Goal: Information Seeking & Learning: Find specific fact

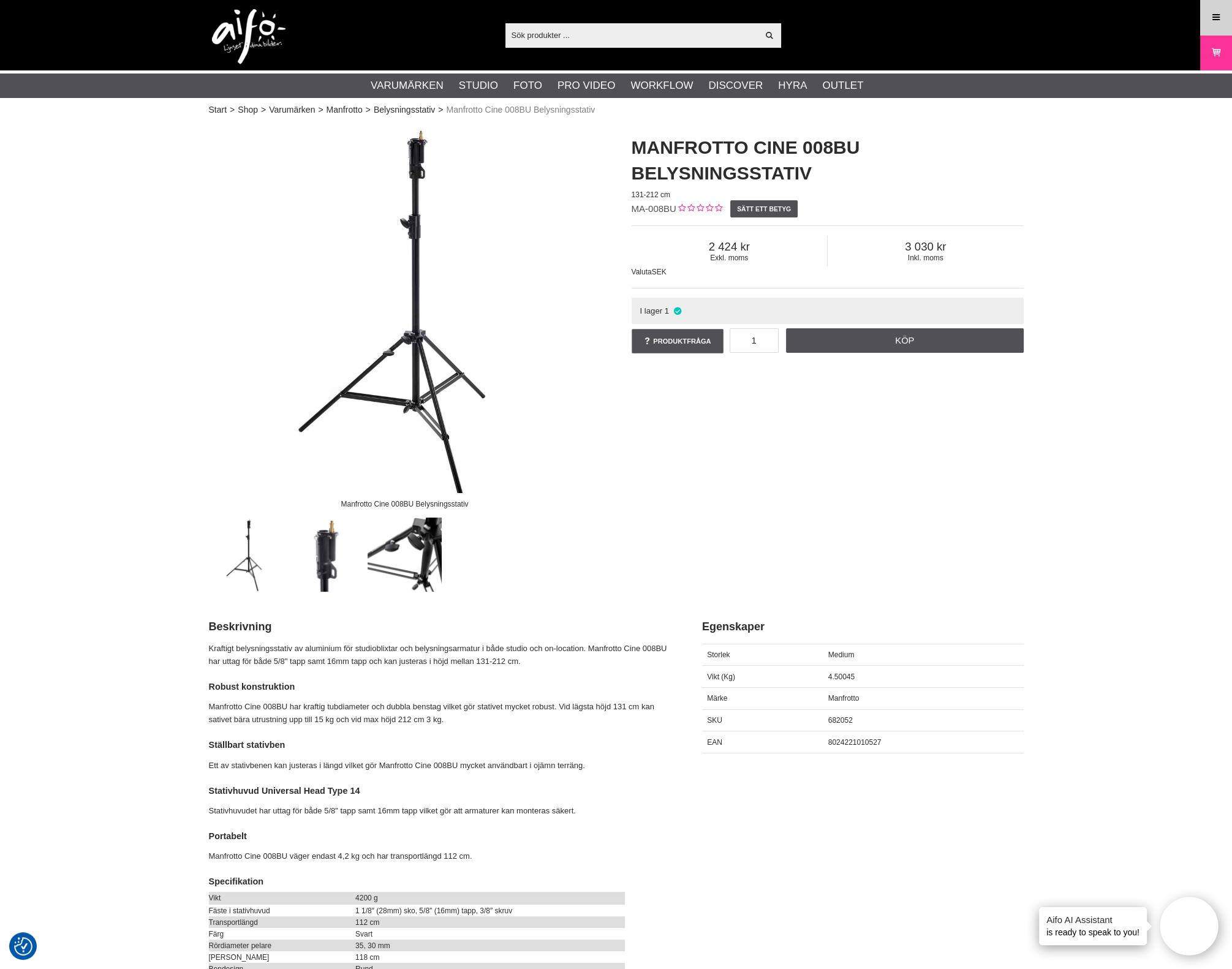
click at [1226, 15] on link "Meny" at bounding box center [1217, 17] width 31 height 29
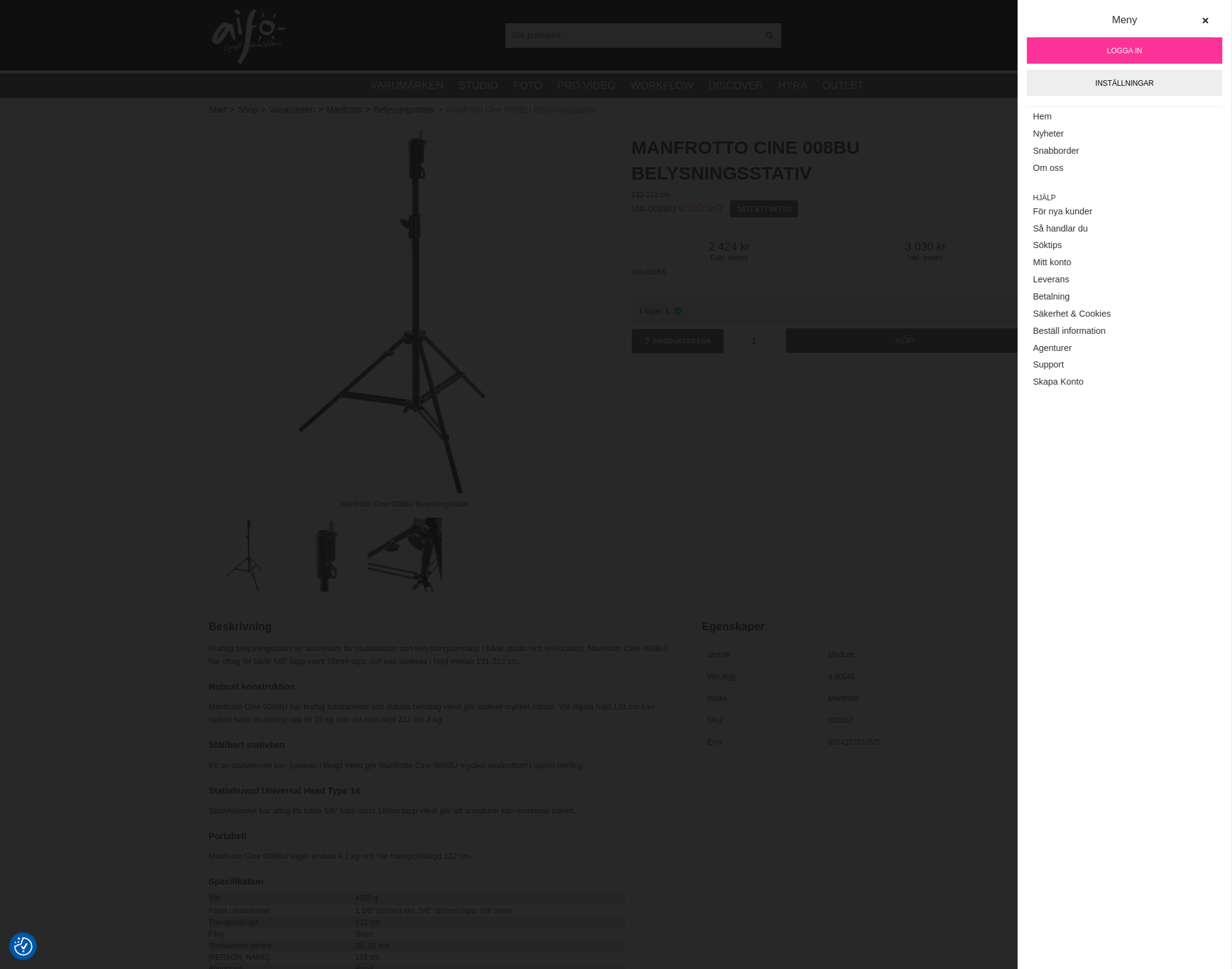
click at [1122, 50] on span "Logga in" at bounding box center [1125, 51] width 35 height 11
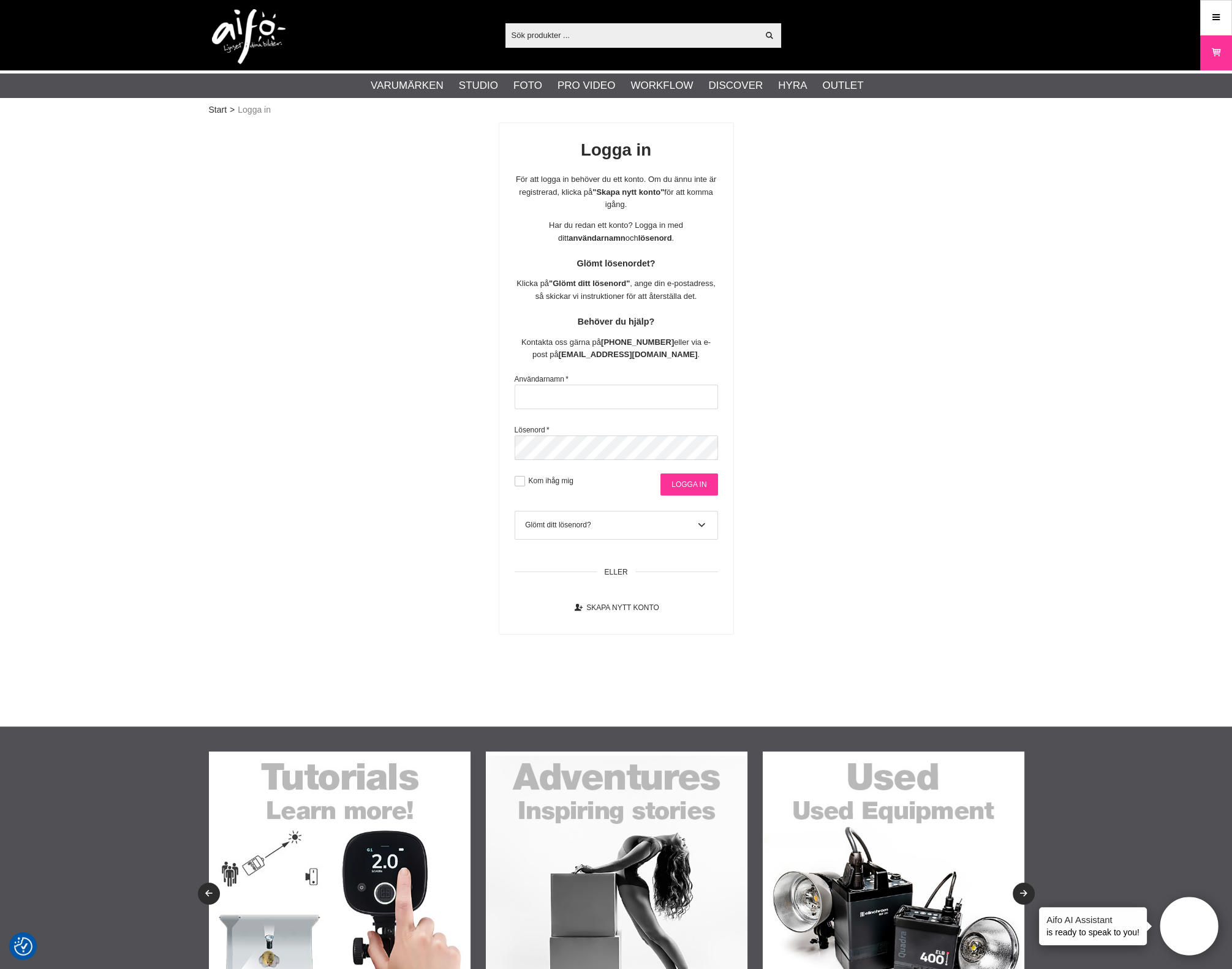
type input "aifo@spv.se"
click at [677, 495] on input "Logga in" at bounding box center [689, 485] width 57 height 22
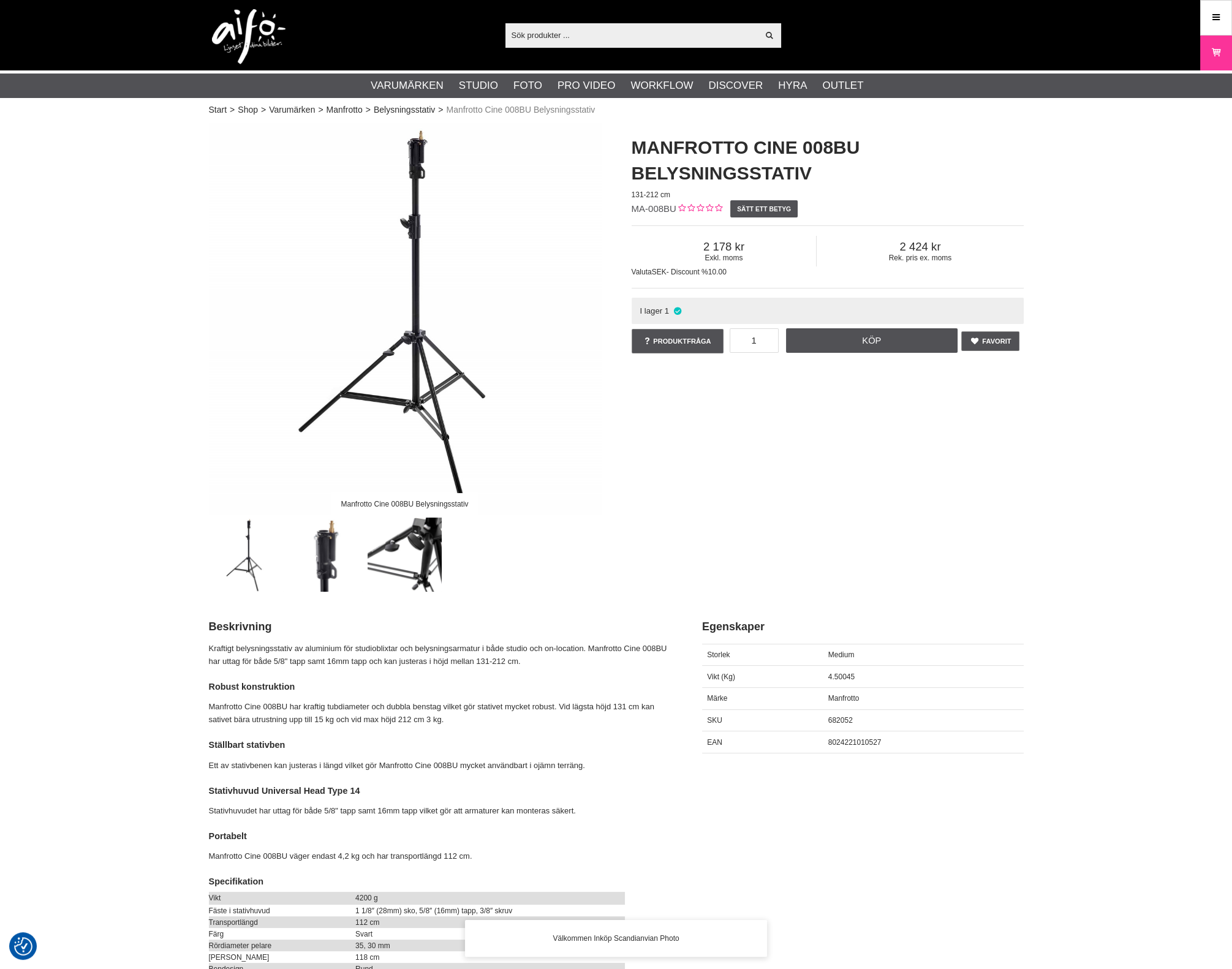
click at [597, 38] on input "text" at bounding box center [632, 35] width 253 height 18
paste input "EL-291089"
type input "EL-291089"
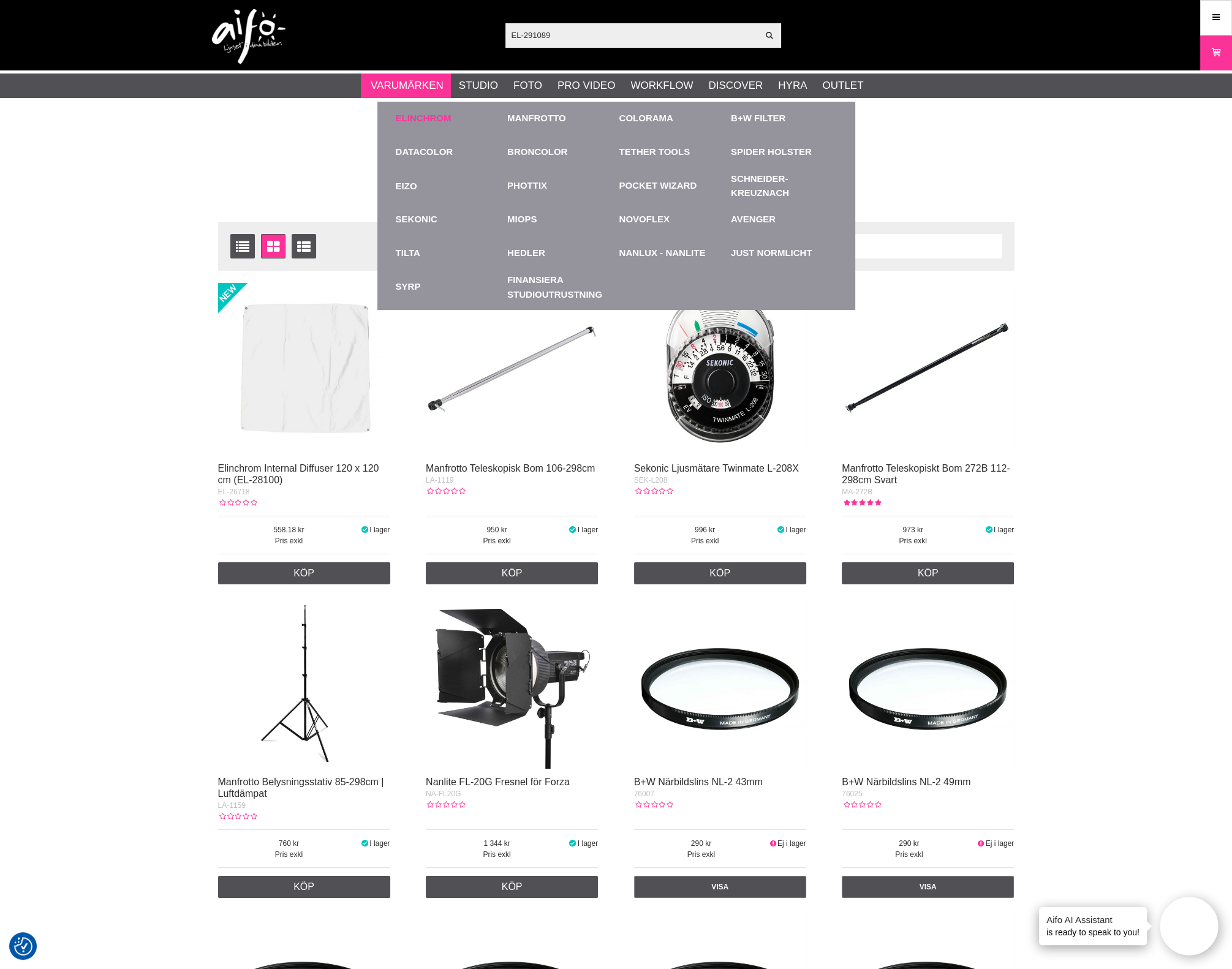
click at [418, 114] on link "Elinchrom" at bounding box center [423, 119] width 56 height 14
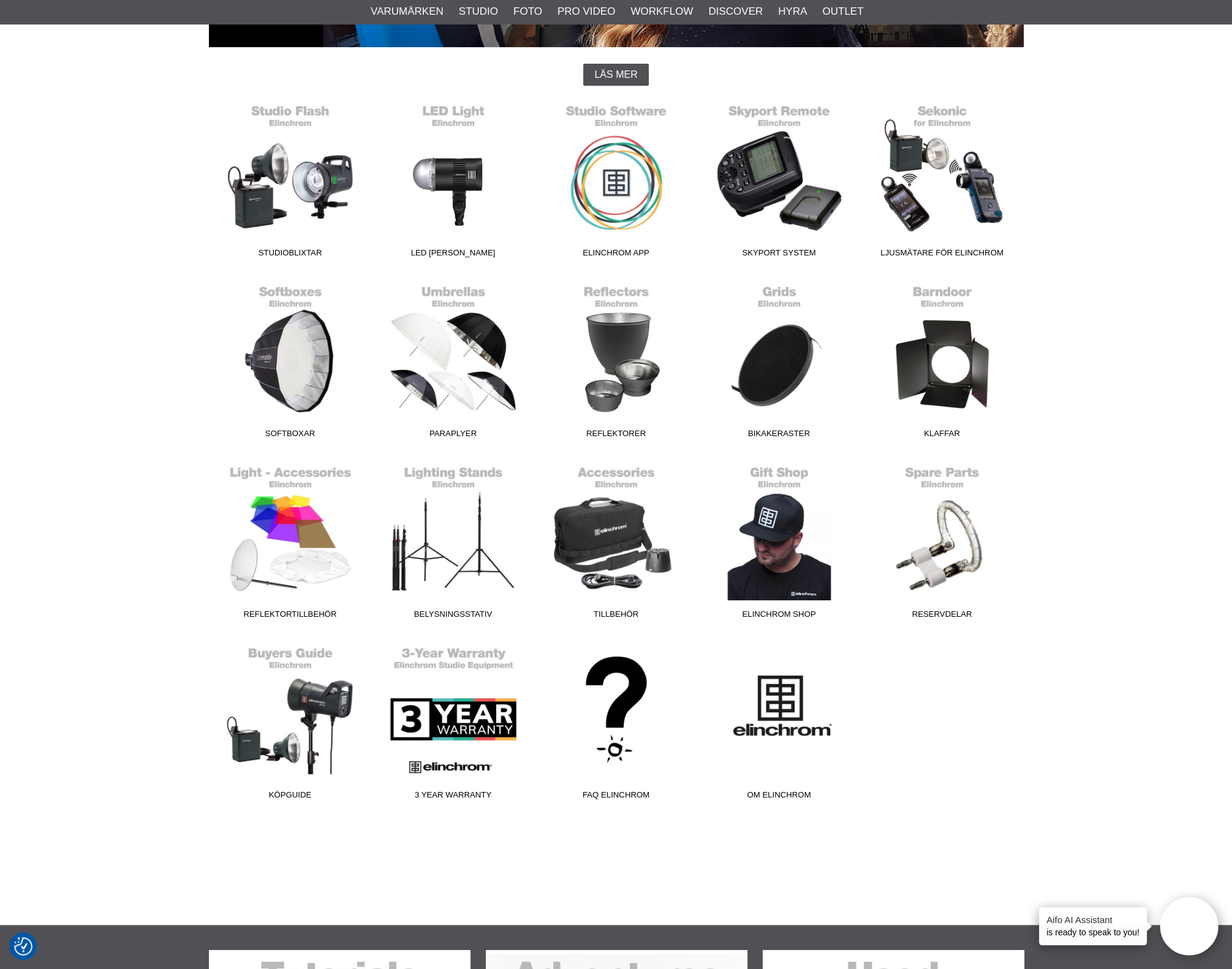
scroll to position [306, 0]
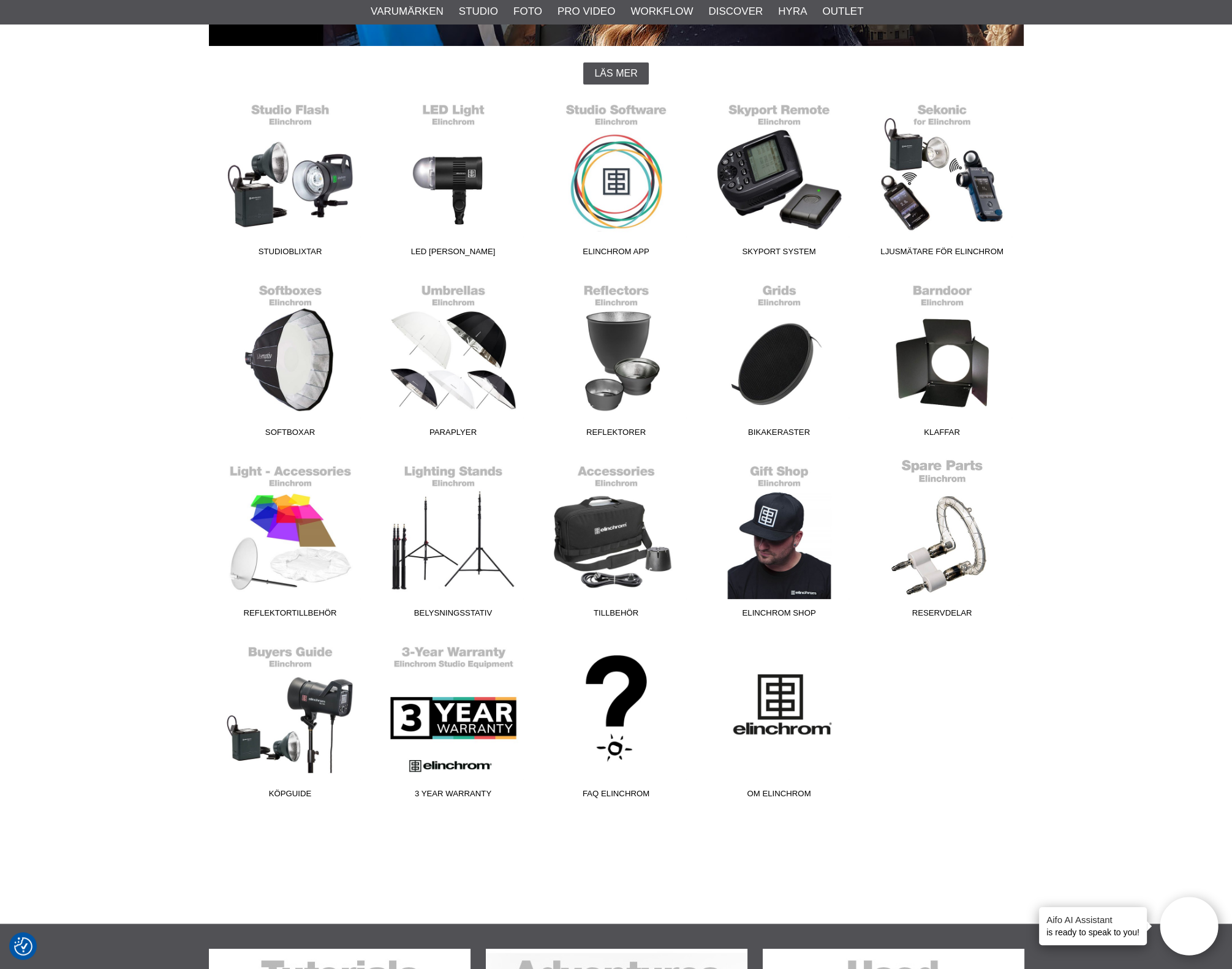
click at [978, 578] on link "Reservdelar" at bounding box center [942, 541] width 163 height 166
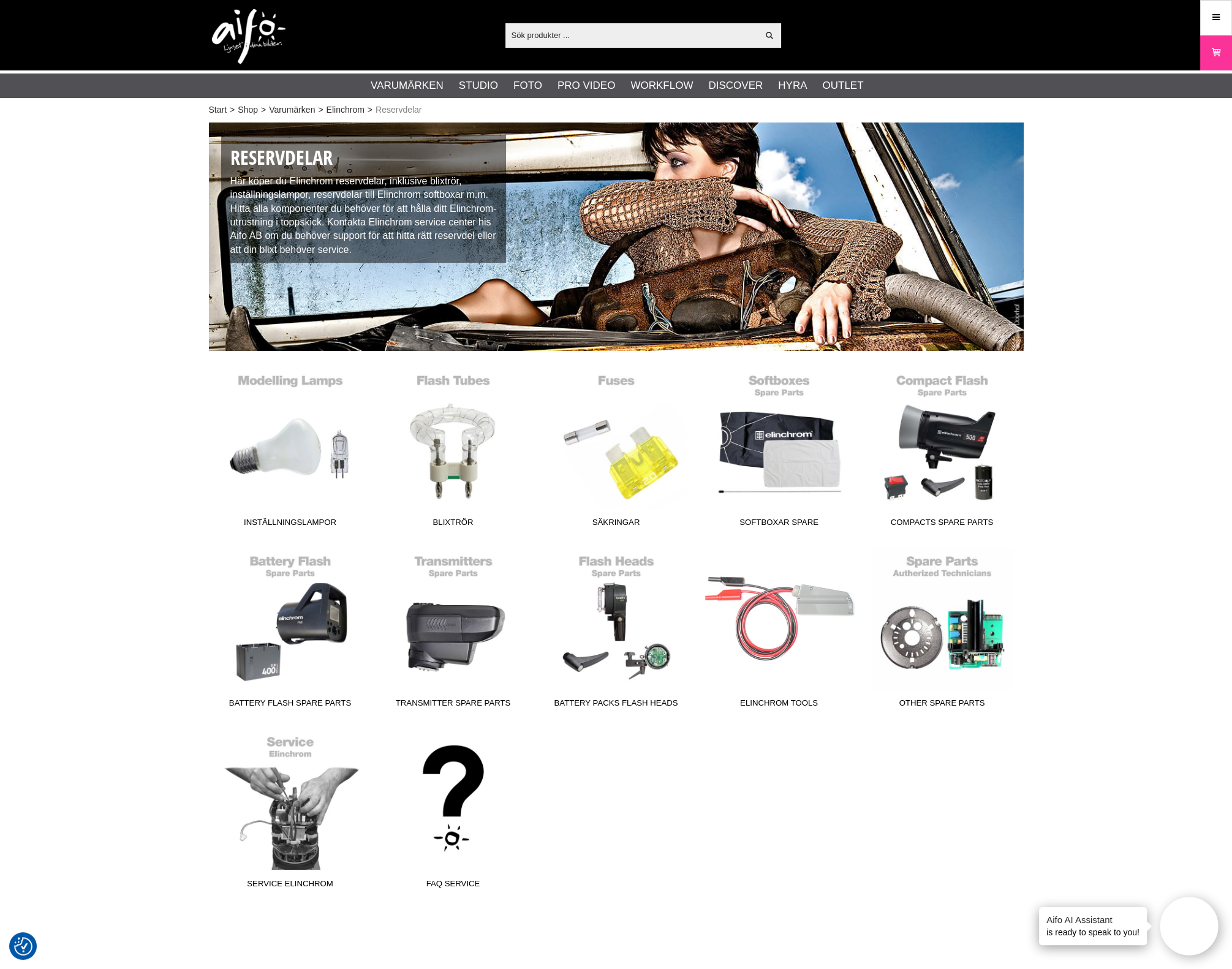
click at [829, 859] on div "Inställningslampor Blixtrör Säkringar Softboxar Spare Compacts Spare Parts Batt…" at bounding box center [616, 639] width 815 height 542
click at [299, 819] on link "Service Elinchrom" at bounding box center [290, 811] width 163 height 166
click at [880, 745] on div "Inställningslampor Blixtrör Säkringar Softboxar Spare Compacts Spare Parts Batt…" at bounding box center [616, 639] width 815 height 542
click at [941, 442] on link "Compacts Spare Parts" at bounding box center [942, 450] width 163 height 166
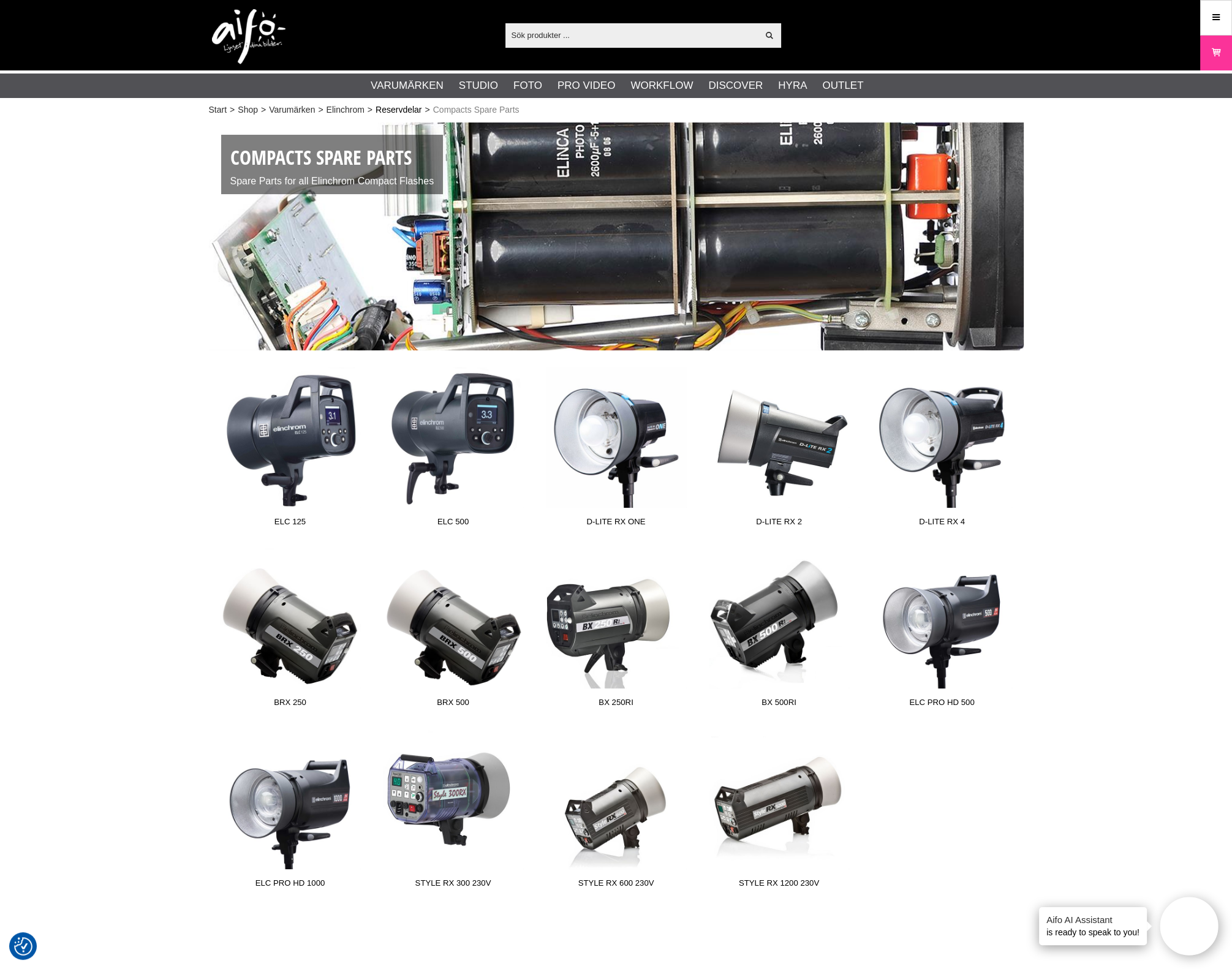
click at [389, 105] on link "Reservdelar" at bounding box center [399, 110] width 46 height 13
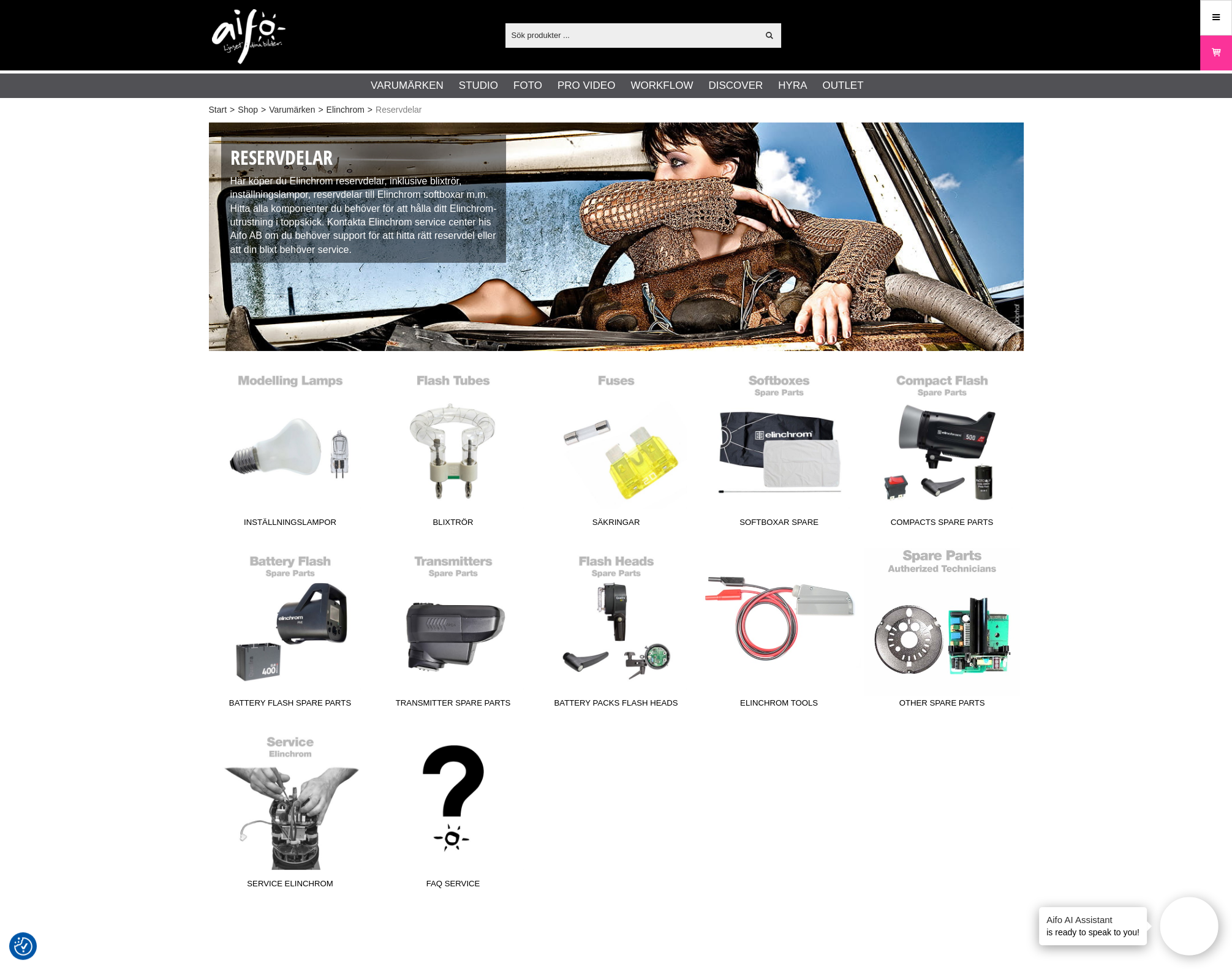
click at [971, 623] on link "Other Spare parts" at bounding box center [942, 631] width 163 height 166
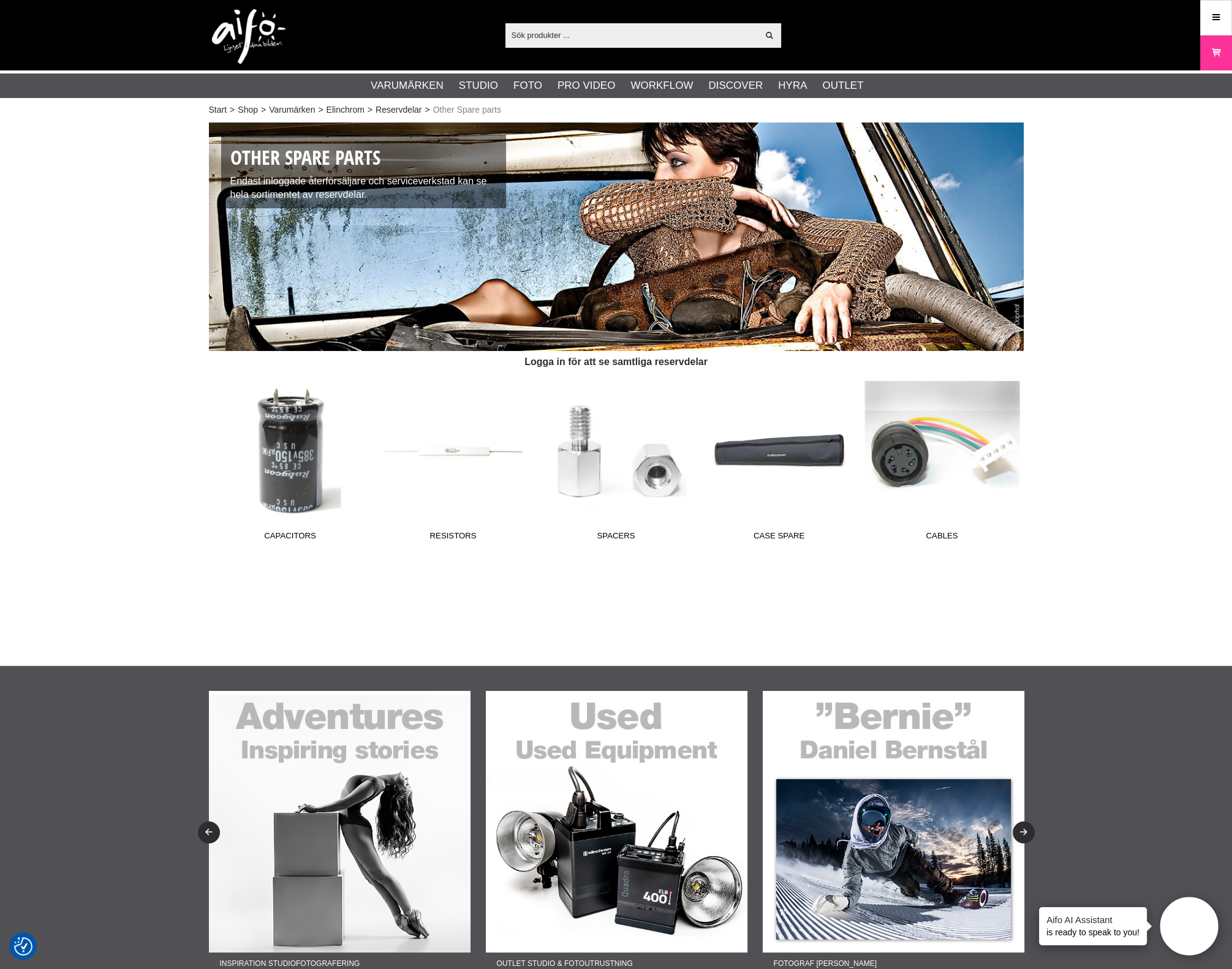
click at [926, 510] on link "Cables" at bounding box center [942, 463] width 163 height 166
click at [622, 460] on link "Spacers" at bounding box center [616, 463] width 163 height 166
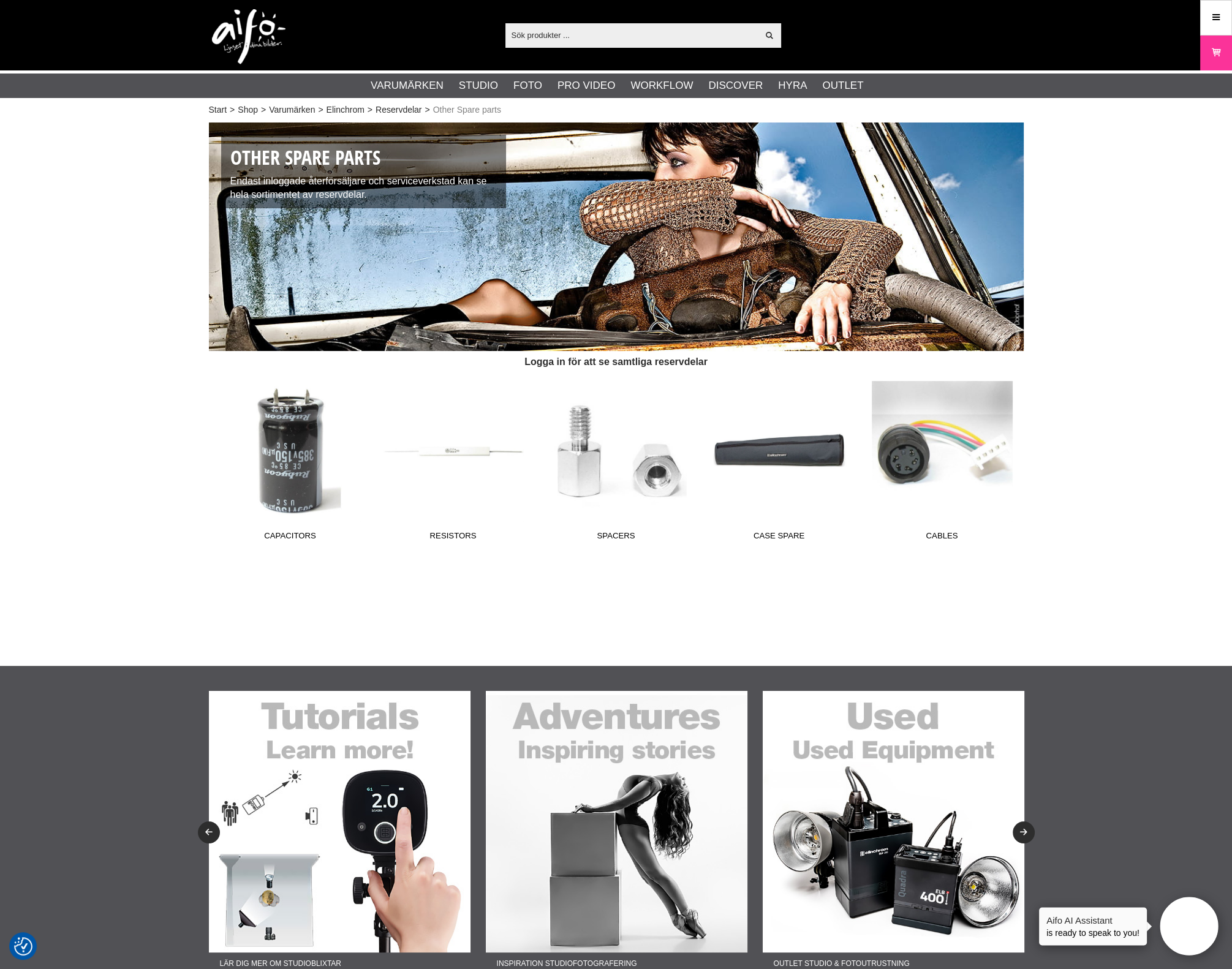
click at [569, 590] on div "Start > Shop > Varumärken > Elinchrom > Reservdelar > Other Spare parts Other S…" at bounding box center [616, 392] width 1232 height 547
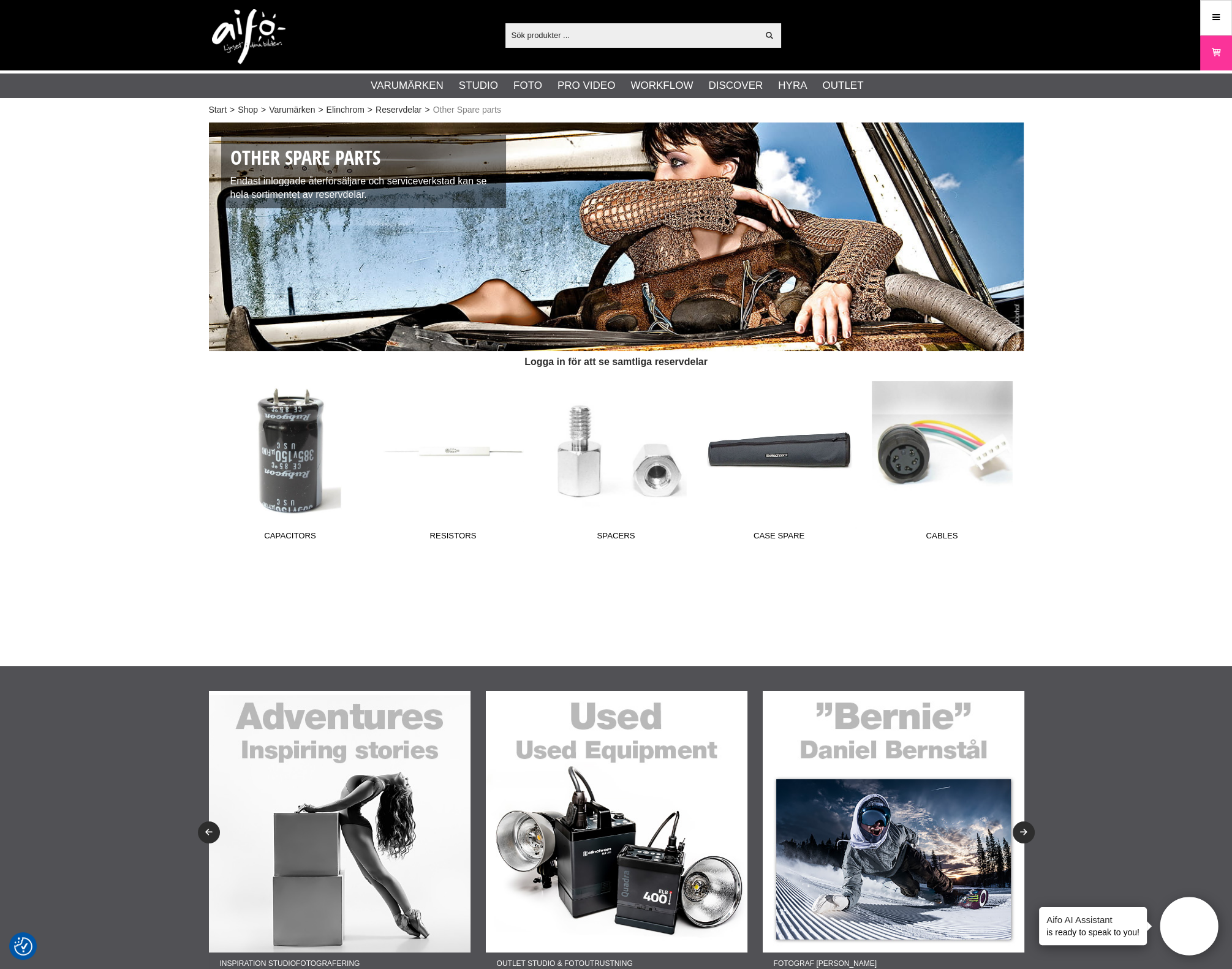
click at [804, 460] on link "Case Spare" at bounding box center [779, 463] width 163 height 166
click at [386, 110] on link "Reservdelar" at bounding box center [399, 110] width 46 height 13
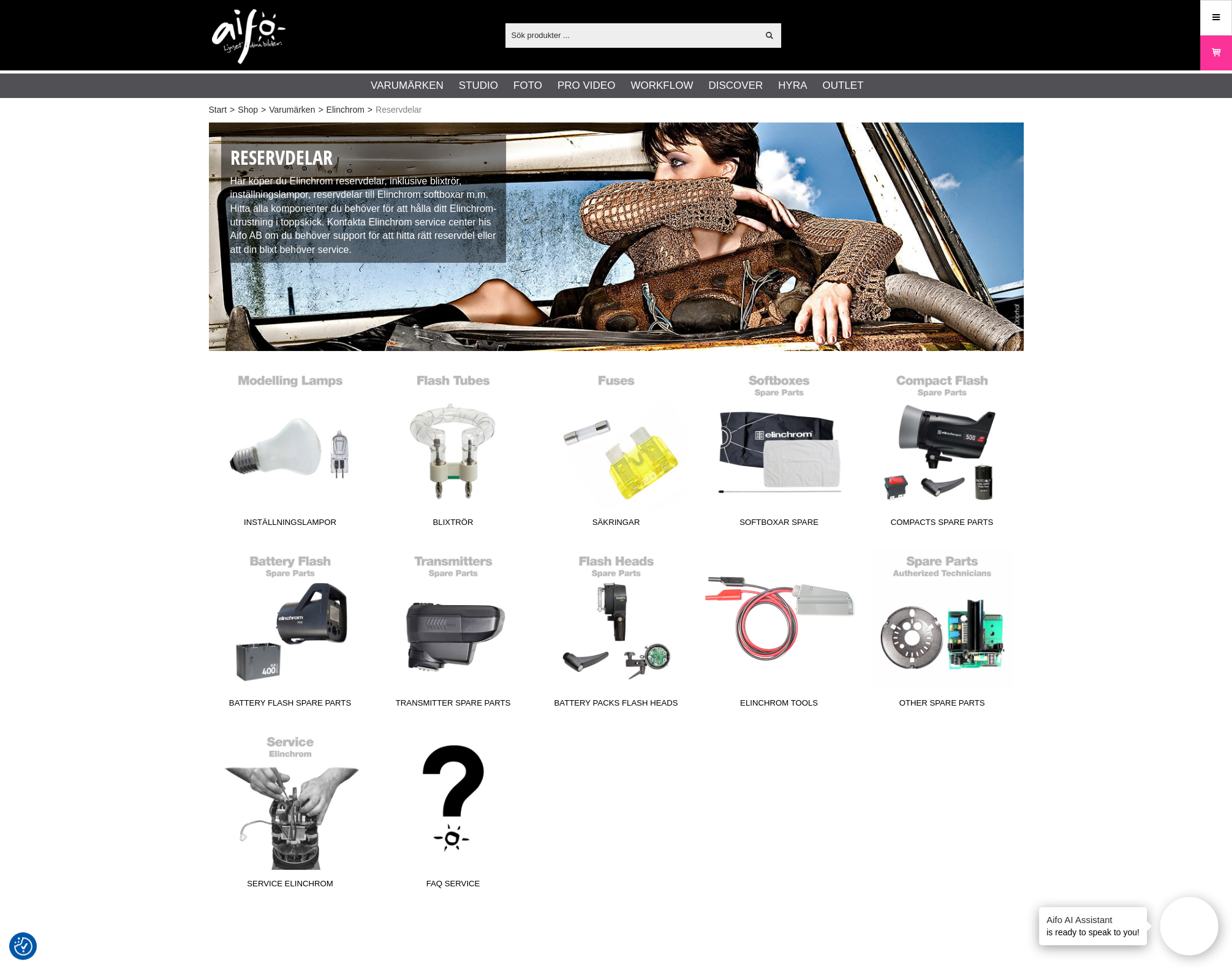
click at [788, 755] on div "Inställningslampor Blixtrör Säkringar Softboxar Spare Compacts Spare Parts Batt…" at bounding box center [616, 639] width 815 height 542
click at [315, 792] on link "Service Elinchrom" at bounding box center [290, 811] width 163 height 166
click at [566, 36] on input "text" at bounding box center [632, 35] width 253 height 18
click at [609, 41] on input "text" at bounding box center [632, 35] width 253 height 18
paste input "Driver Board Assembly"
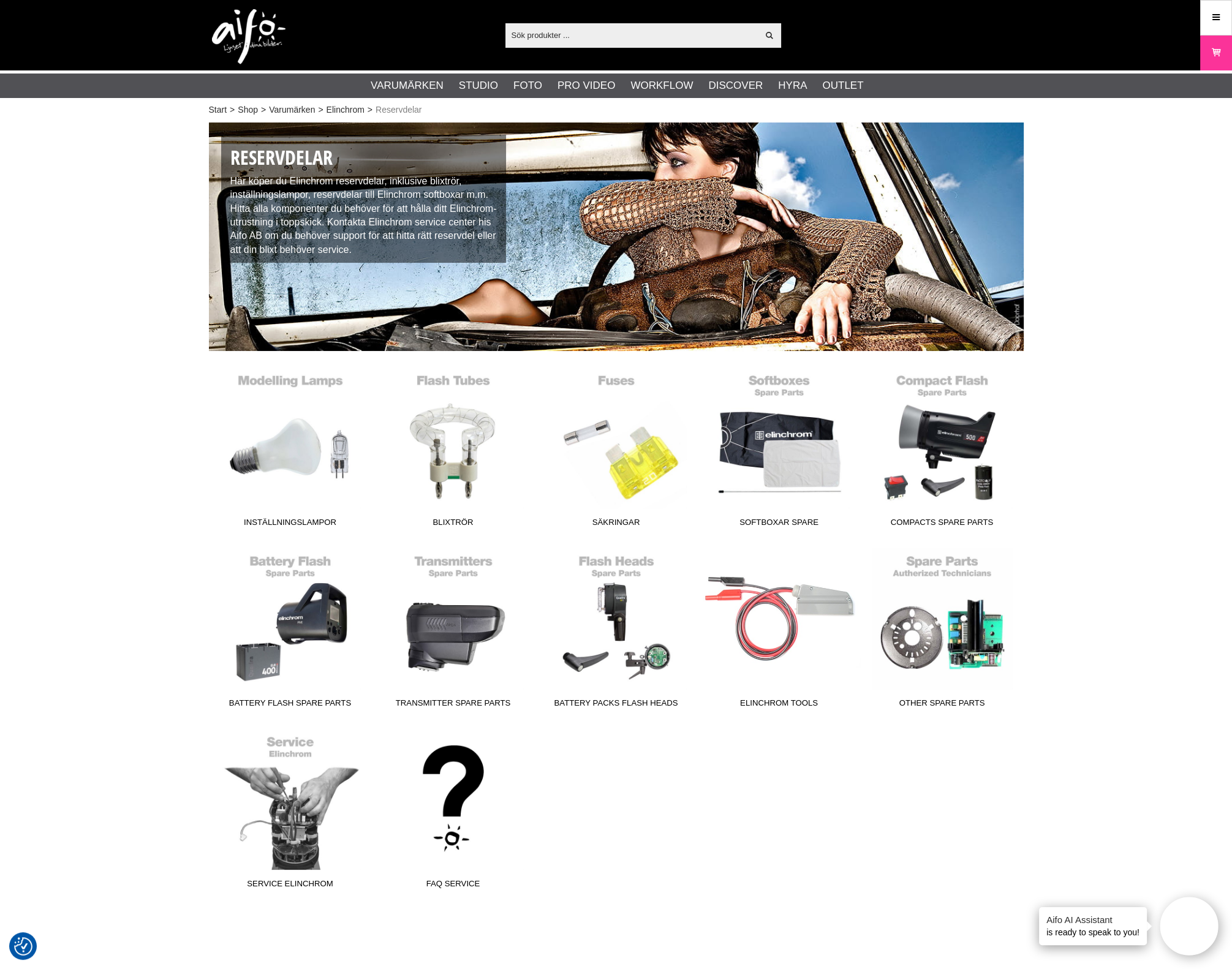
type input "Driver Board Assembly"
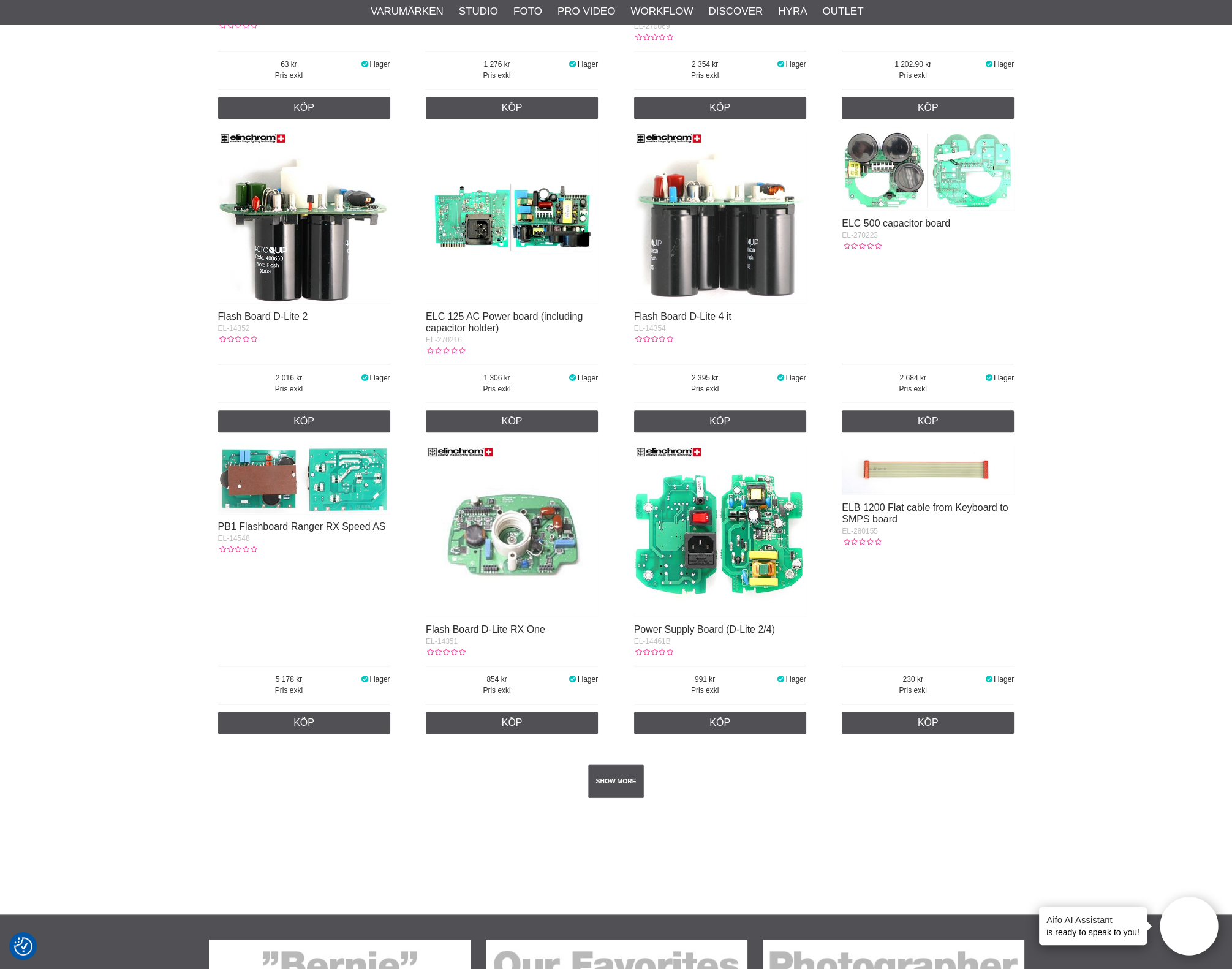
scroll to position [1838, 0]
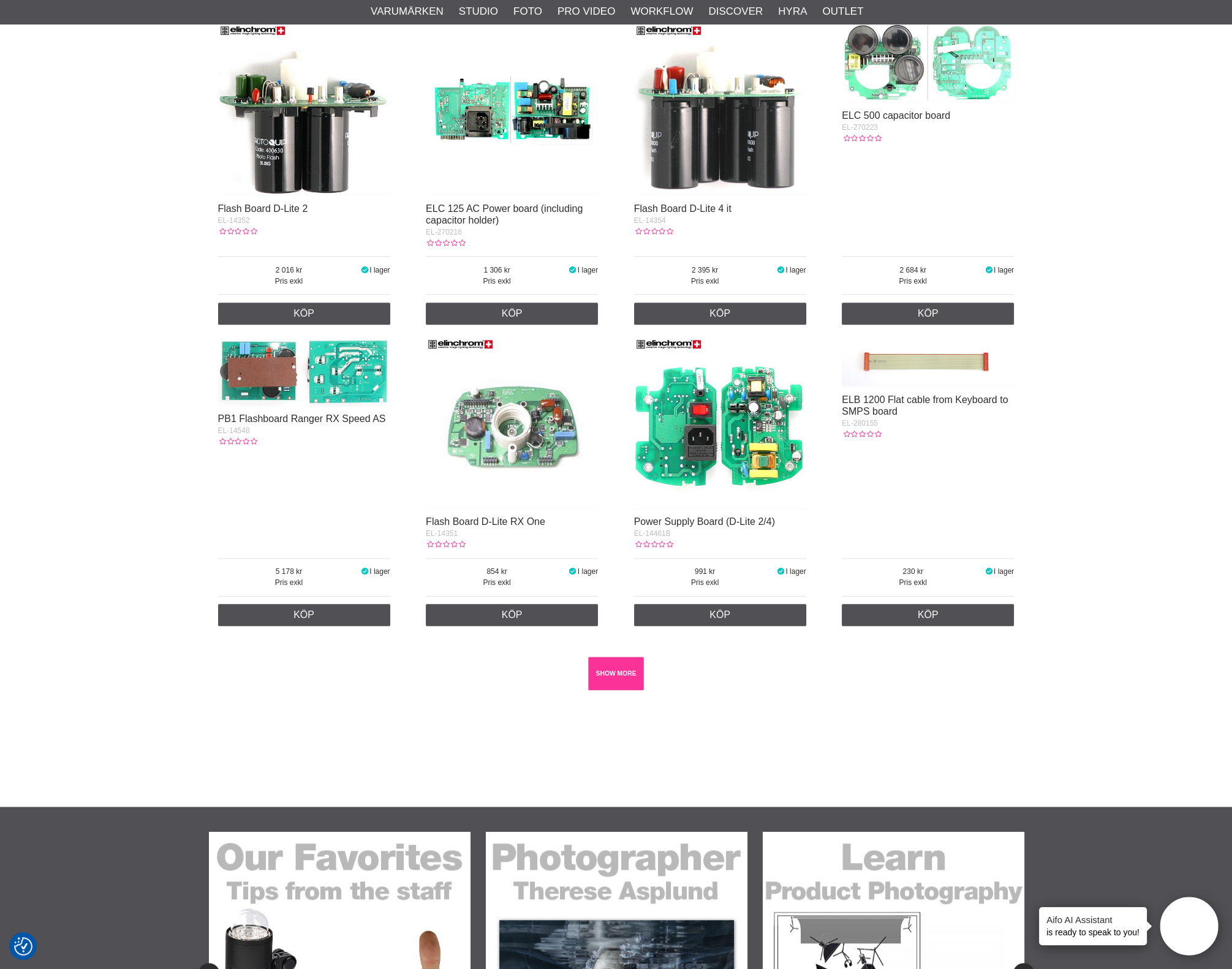
click at [614, 690] on link "SHOW MORE" at bounding box center [616, 673] width 56 height 34
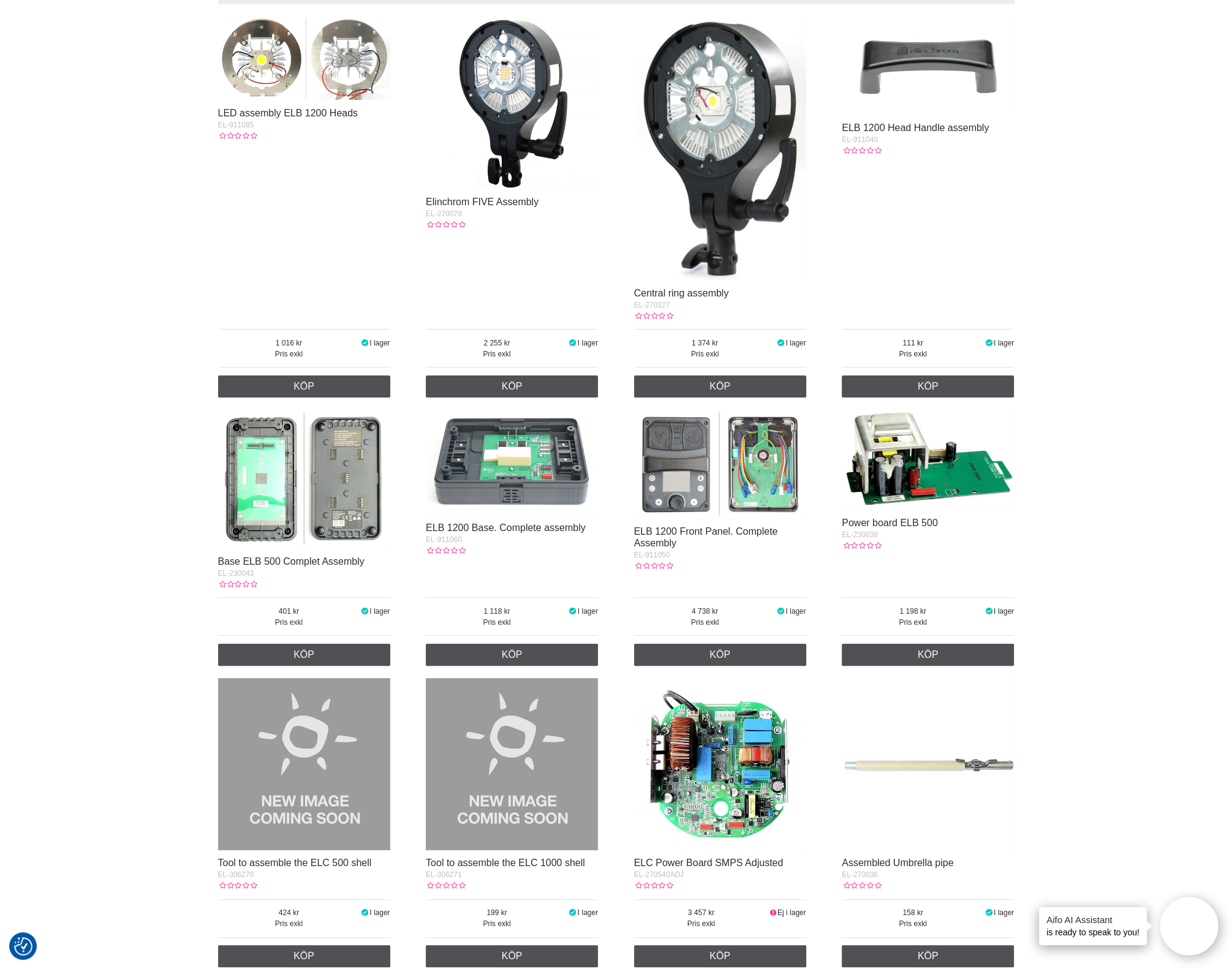
scroll to position [0, 0]
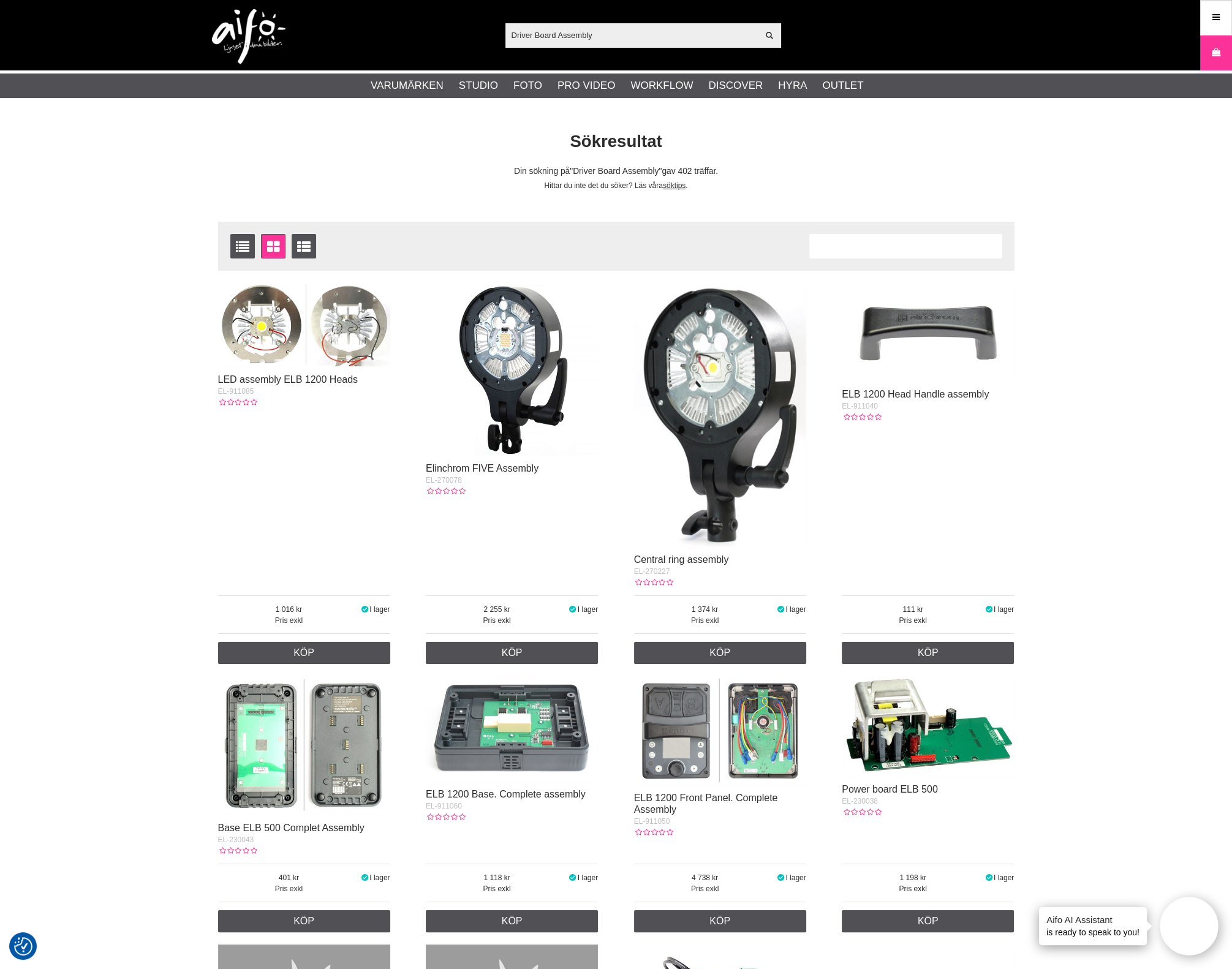
click at [850, 244] on div "Antal artiklar 402" at bounding box center [906, 246] width 193 height 24
click at [871, 245] on div "Antal artiklar 402" at bounding box center [906, 246] width 193 height 24
click at [867, 244] on div "Antal artiklar 402" at bounding box center [906, 246] width 193 height 24
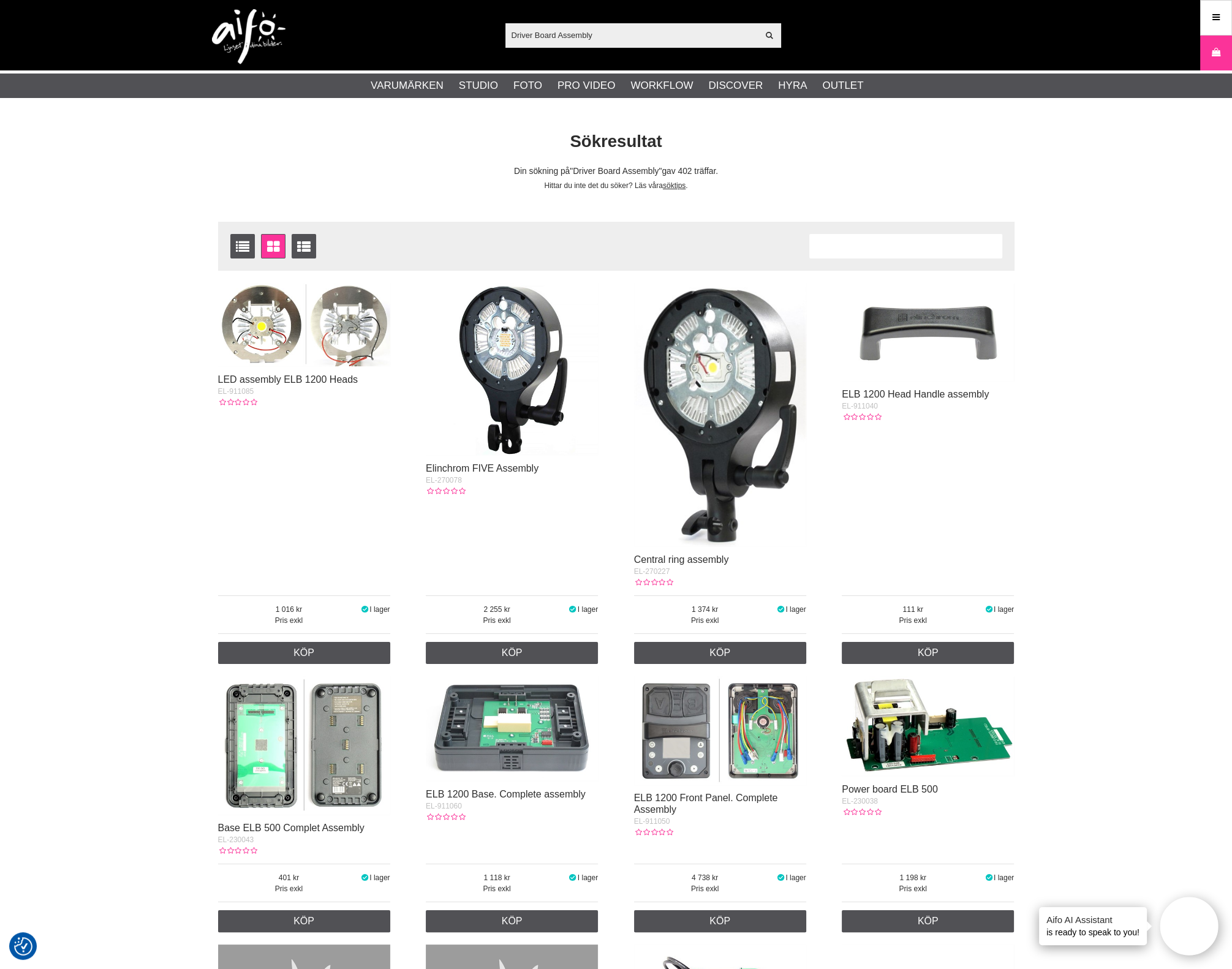
click at [864, 240] on div "Antal artiklar 402" at bounding box center [906, 246] width 193 height 24
click at [539, 35] on input "Driver Board Assembly" at bounding box center [632, 35] width 253 height 18
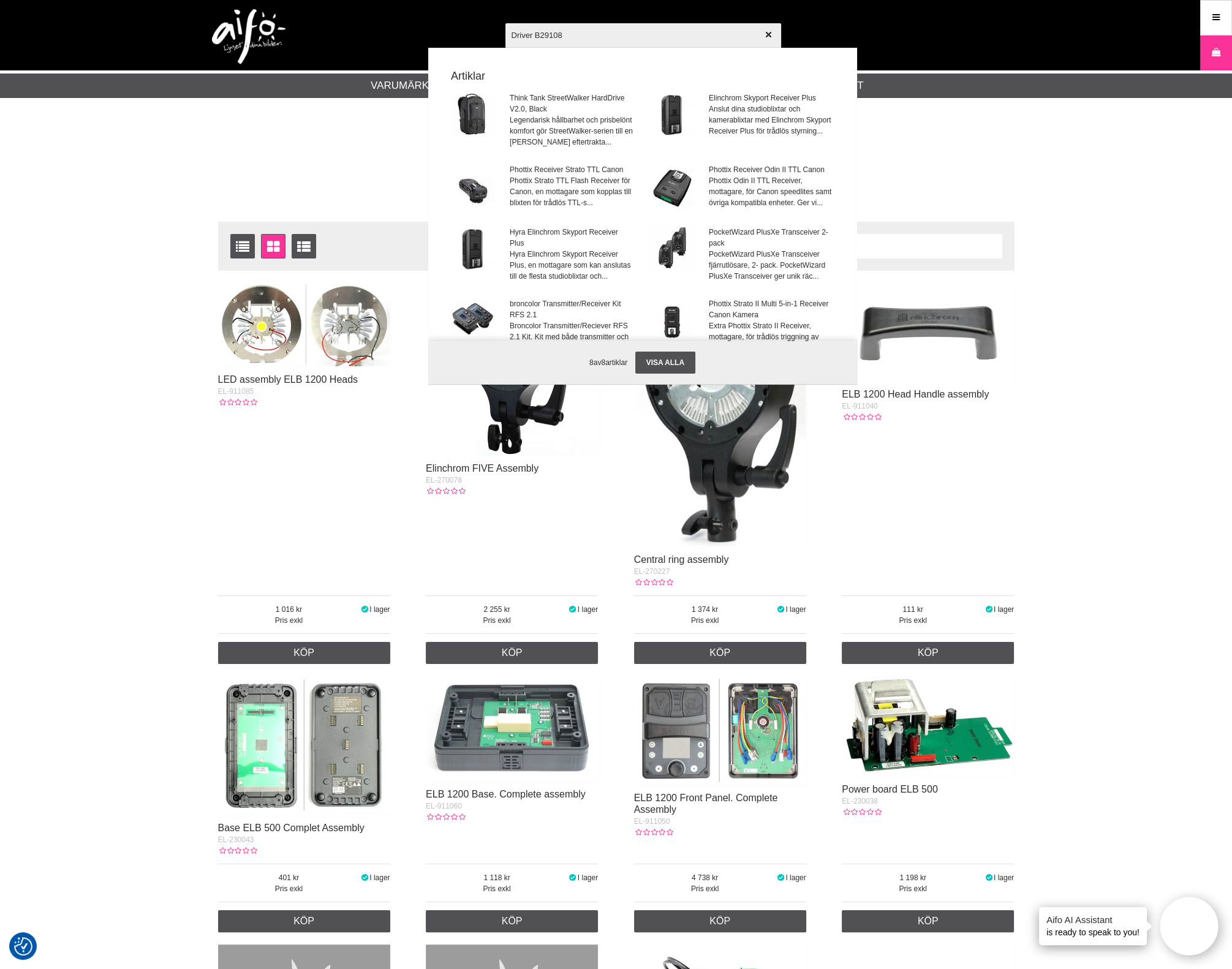
type input "Driver B291089"
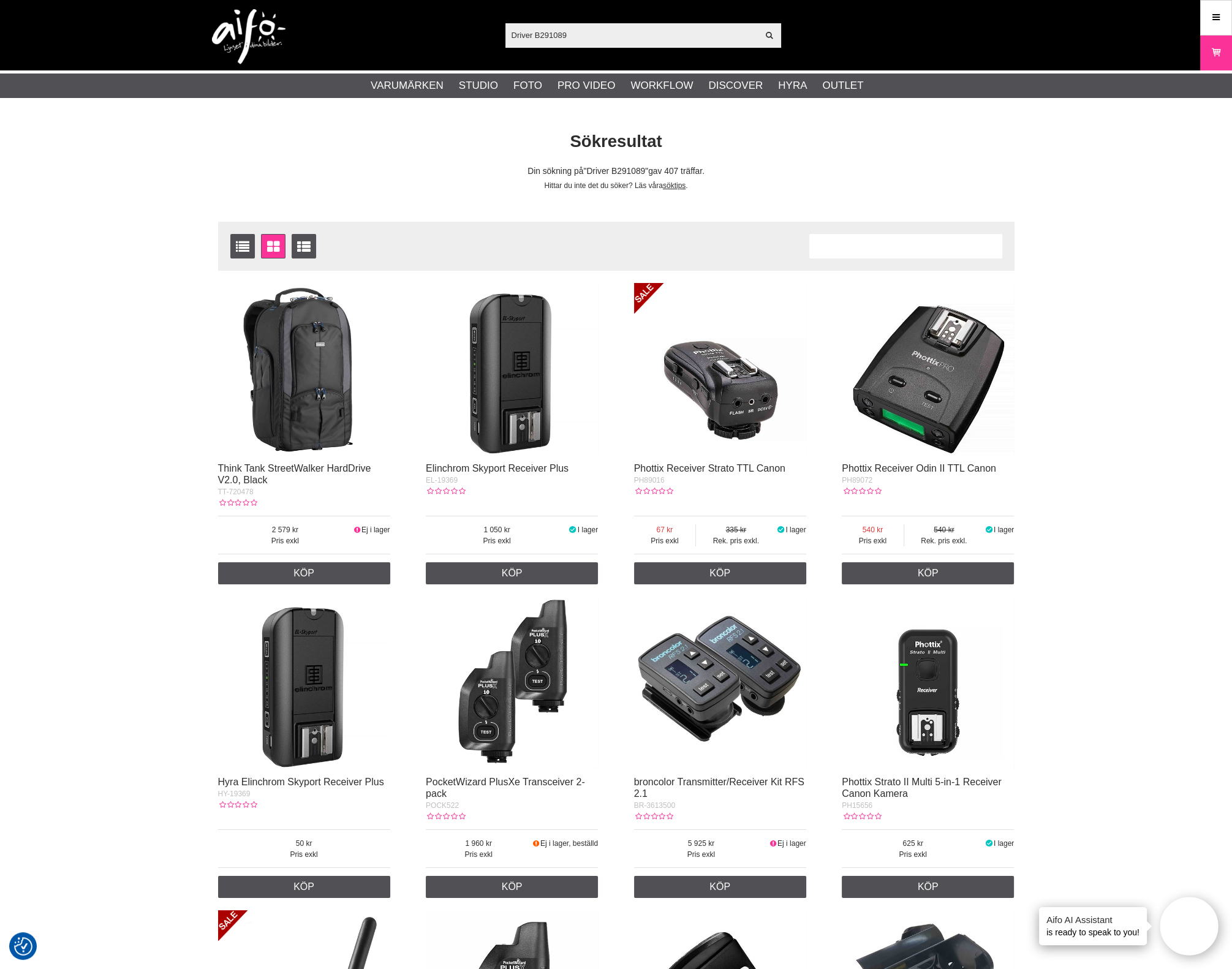
drag, startPoint x: 540, startPoint y: 32, endPoint x: -112, endPoint y: 3, distance: 652.6
click at [0, 3] on html "Vi värdesätter din integritet Vi och våra 1533 partners använder cookies och an…" at bounding box center [616, 484] width 1232 height 969
type input "291089"
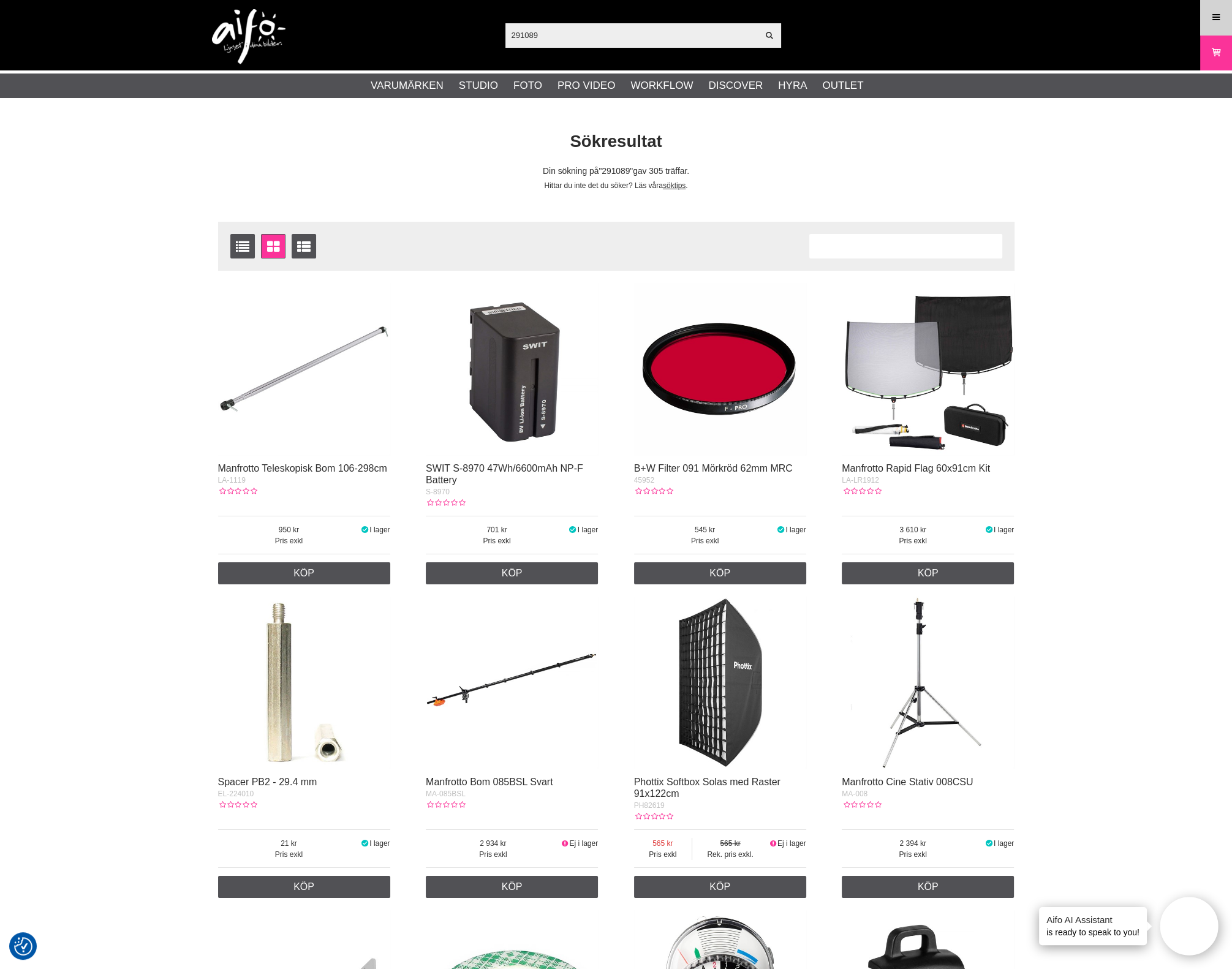
click at [1217, 7] on link "Meny" at bounding box center [1217, 17] width 31 height 29
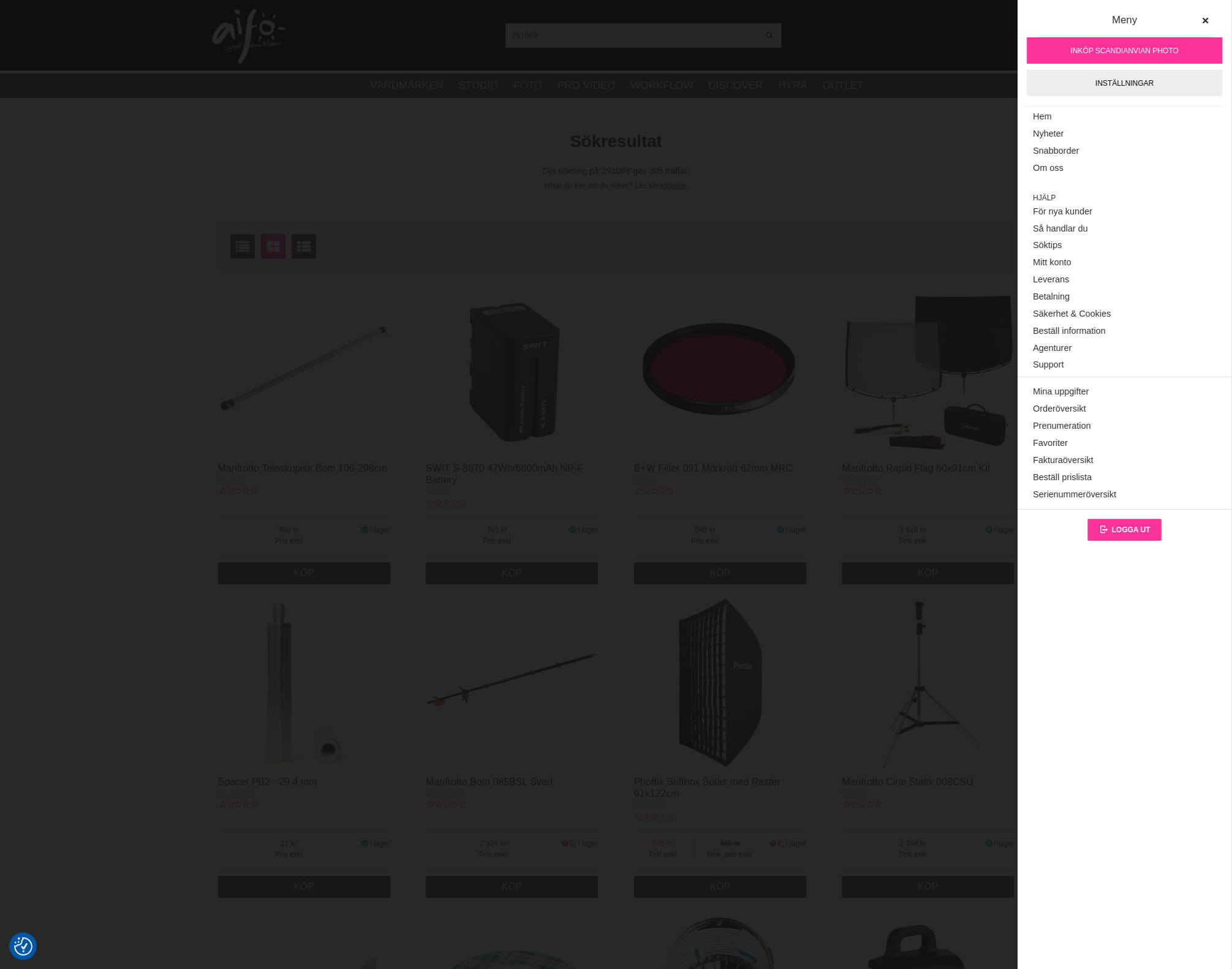
click at [1116, 523] on link "Logga ut" at bounding box center [1124, 530] width 75 height 22
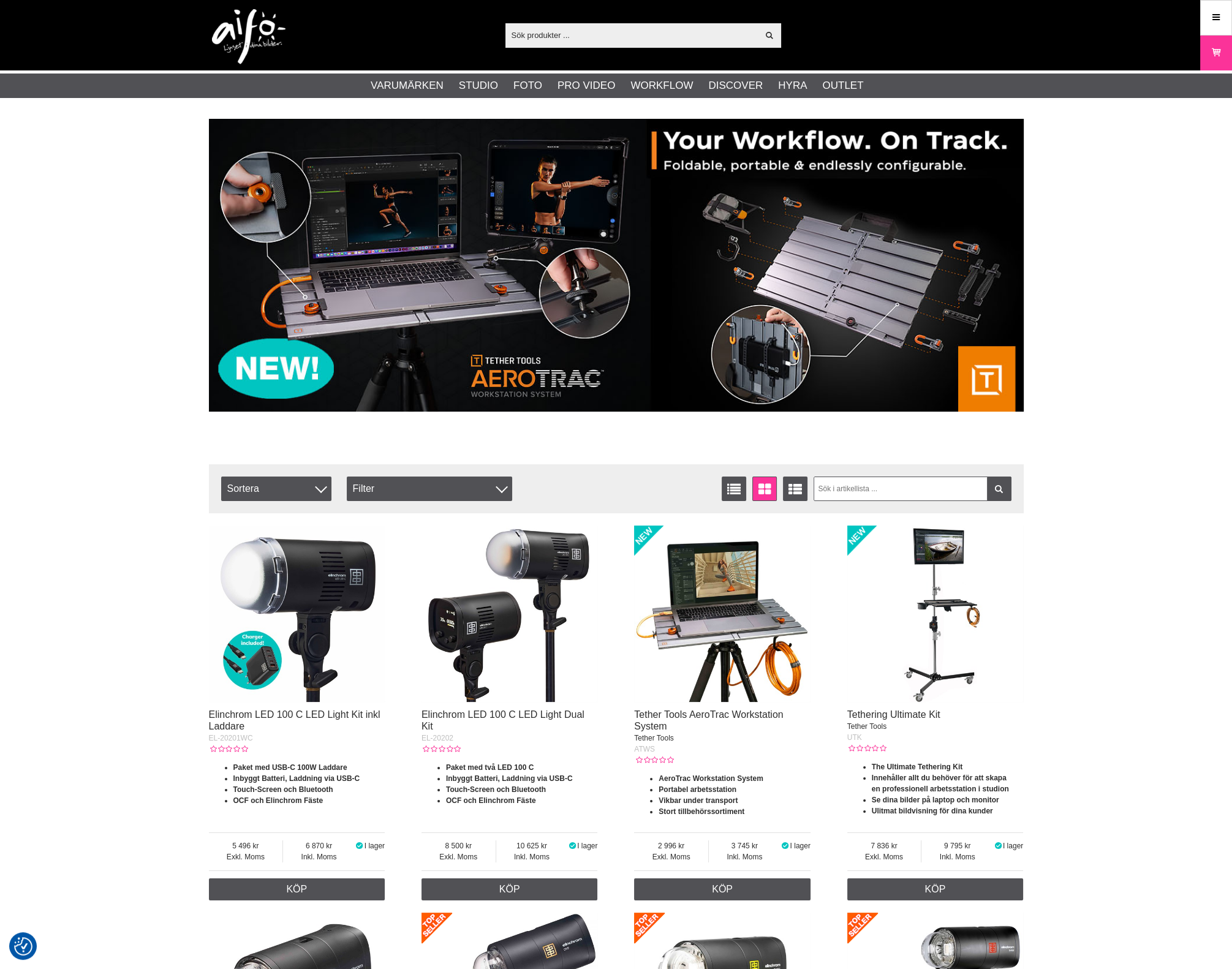
click at [266, 44] on img at bounding box center [248, 36] width 73 height 55
click at [650, 278] on img at bounding box center [616, 265] width 815 height 293
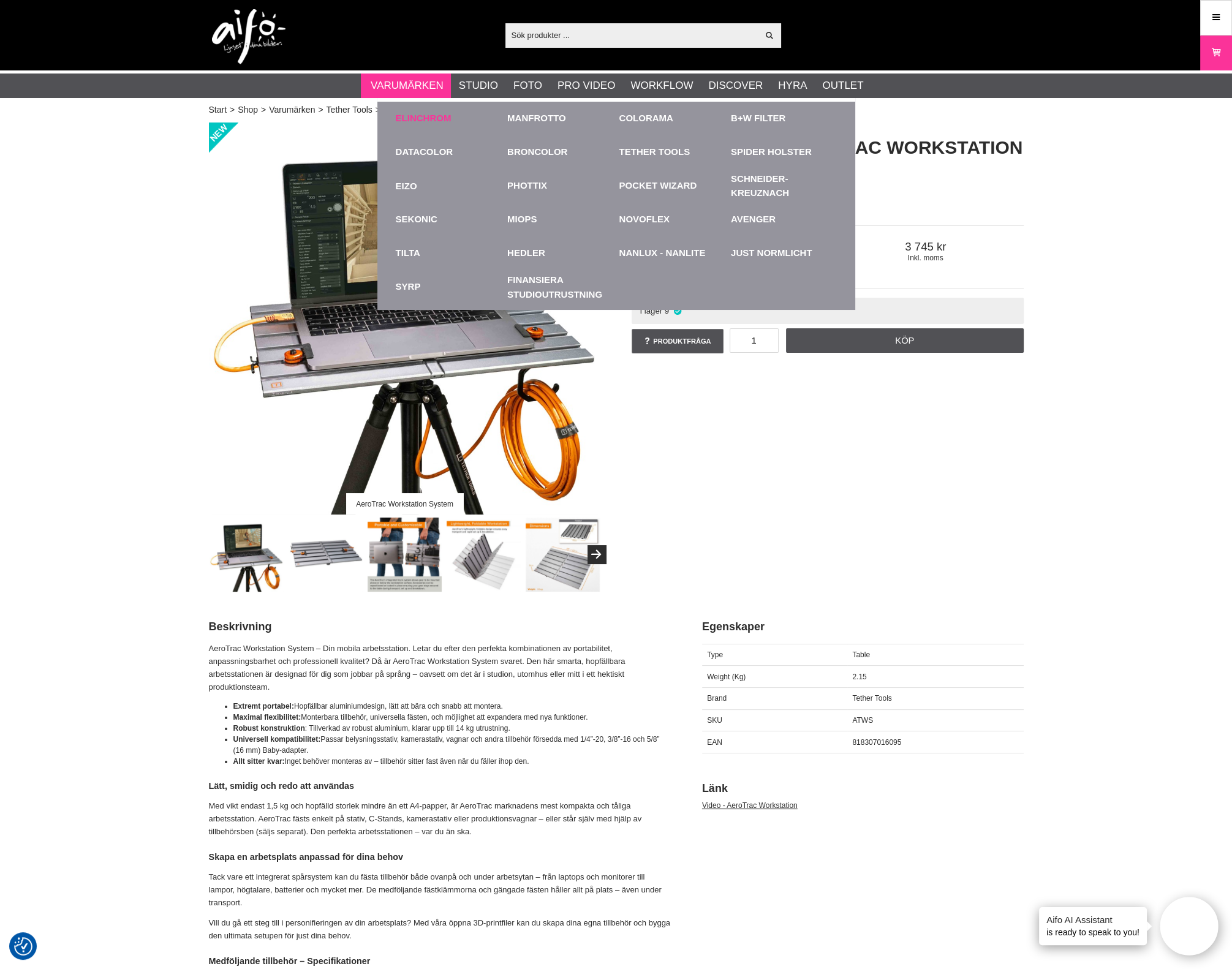
click at [416, 114] on link "Elinchrom" at bounding box center [423, 119] width 56 height 14
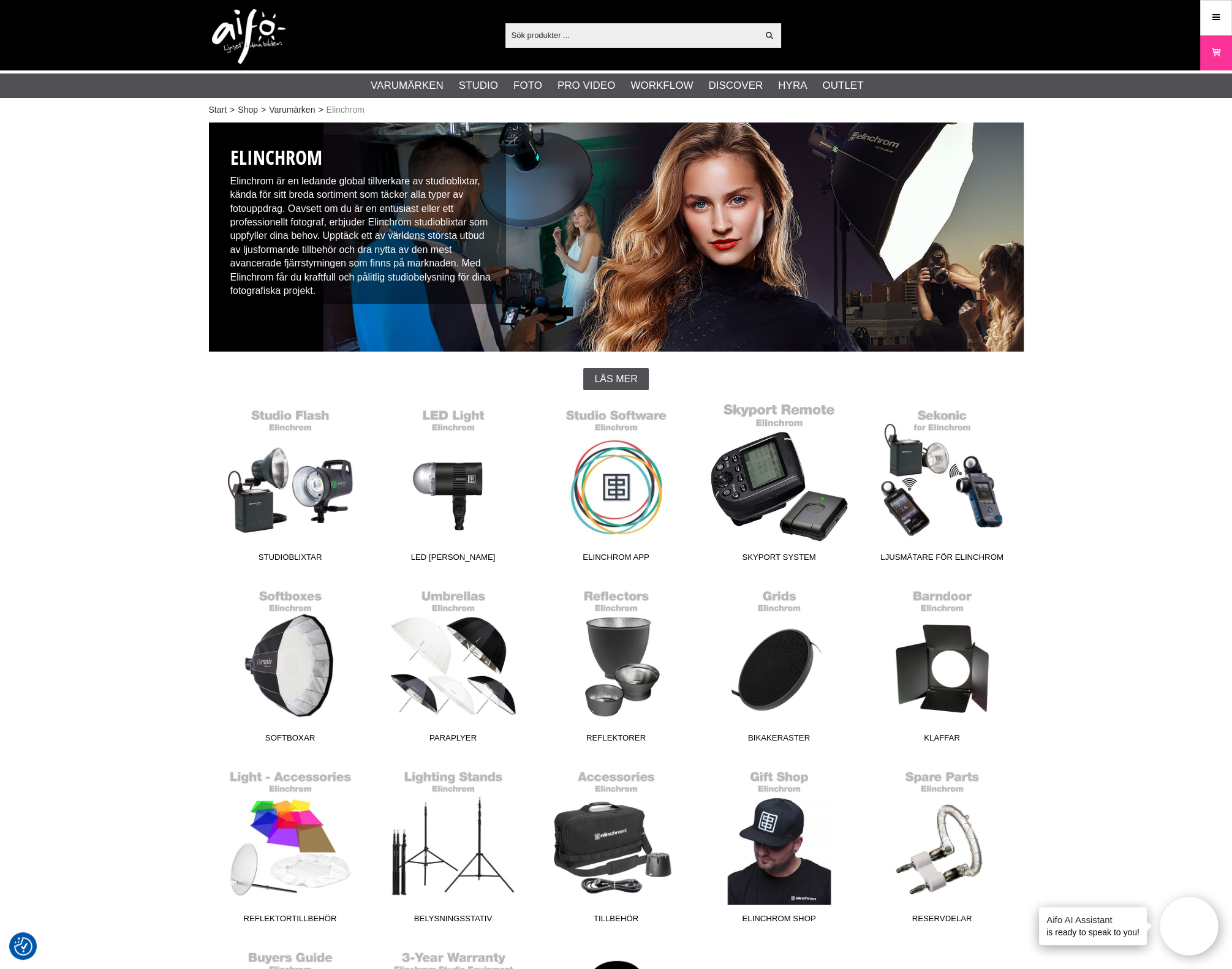
click at [790, 470] on link "Skyport System" at bounding box center [779, 485] width 163 height 166
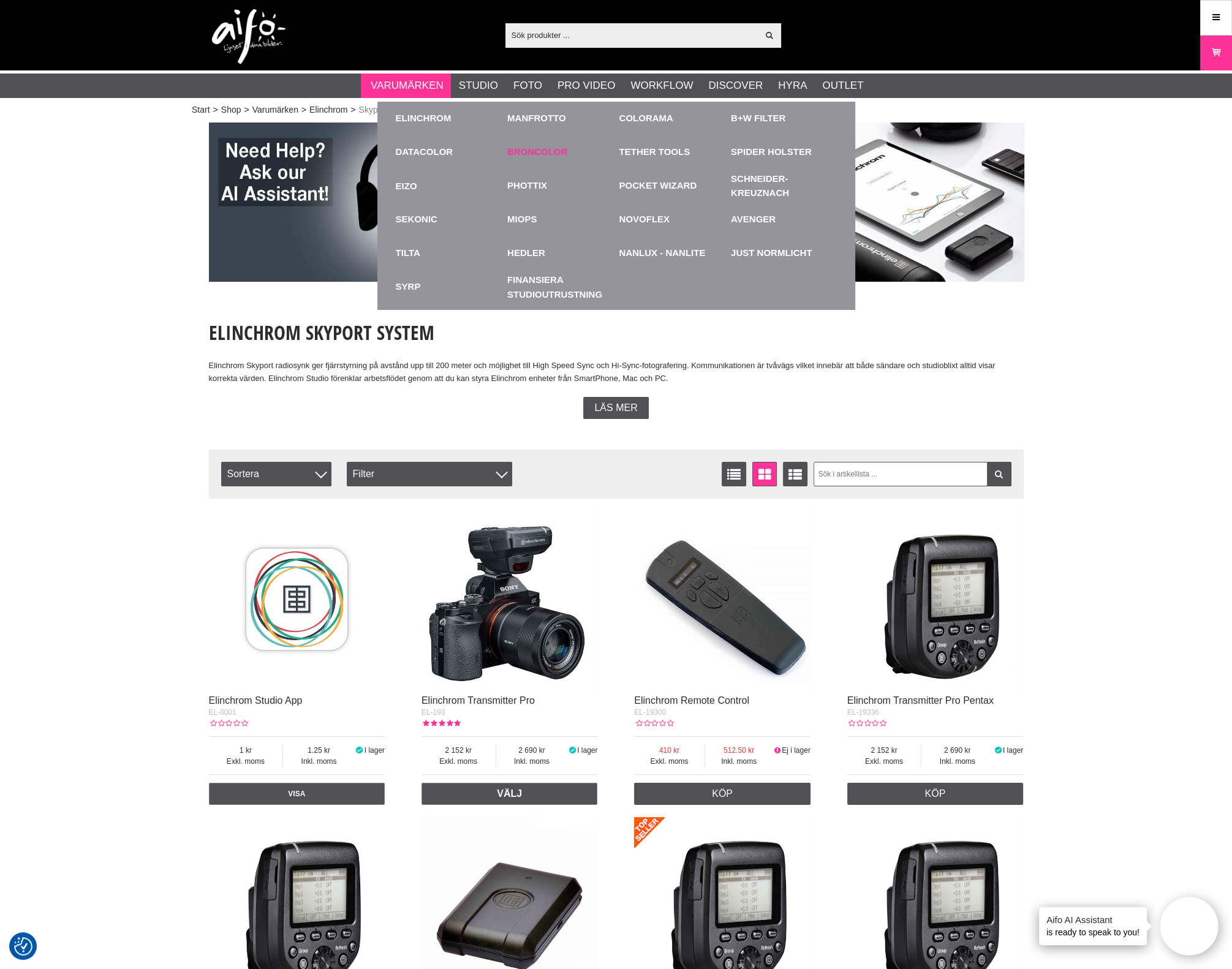
click at [523, 148] on link "Broncolor" at bounding box center [537, 152] width 60 height 14
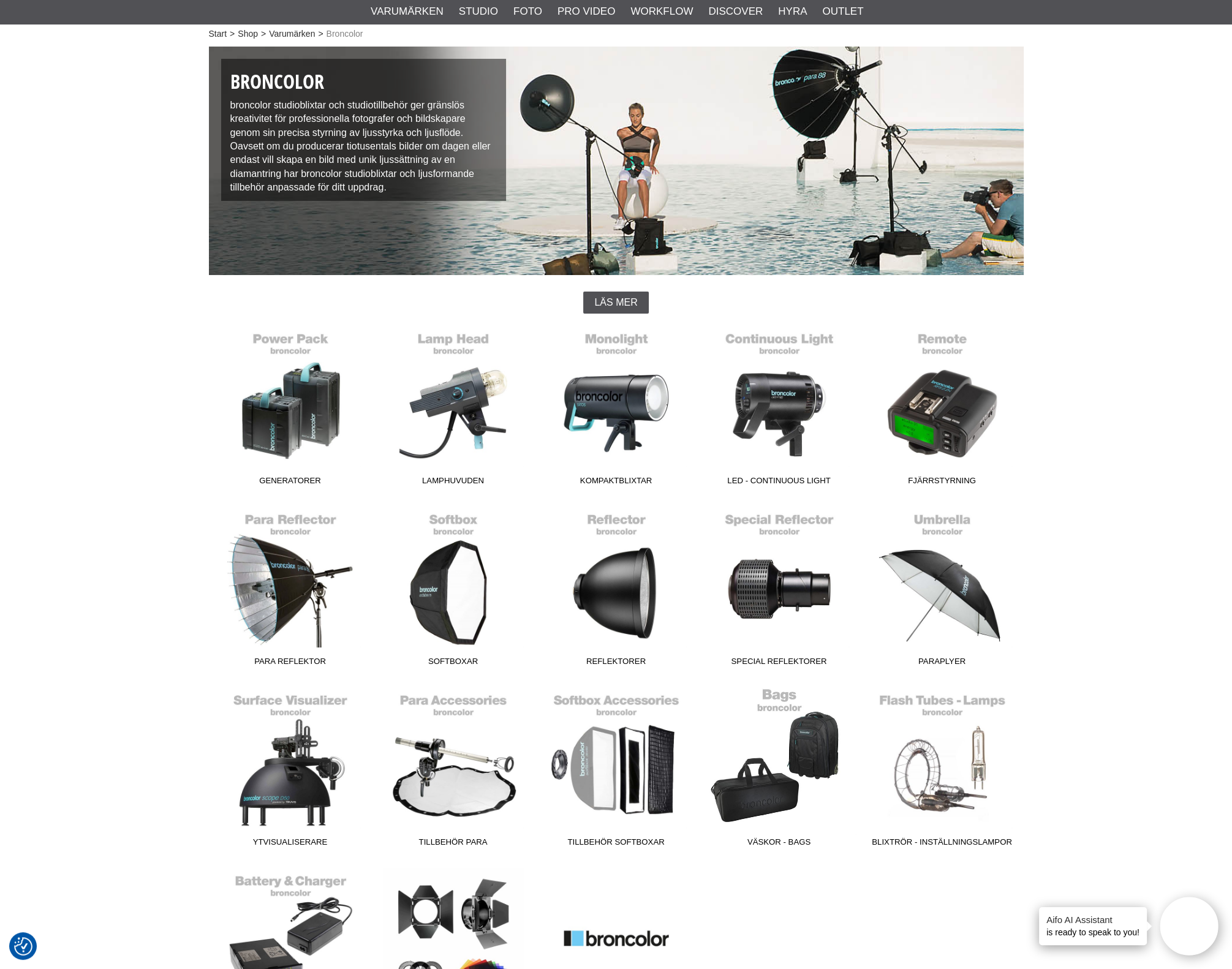
scroll to position [230, 0]
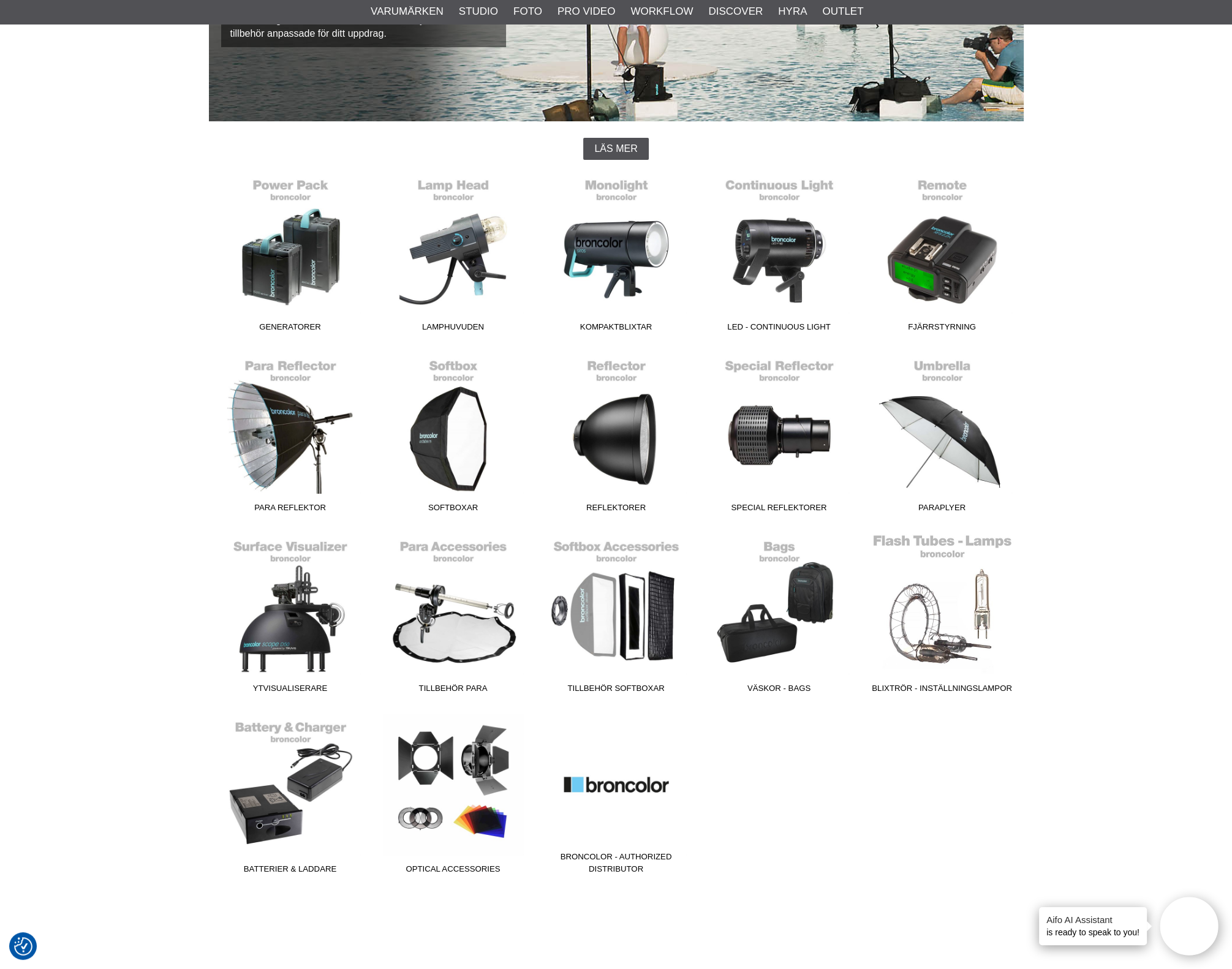
click at [962, 620] on link "Blixtrör - Inställningslampor" at bounding box center [942, 616] width 163 height 166
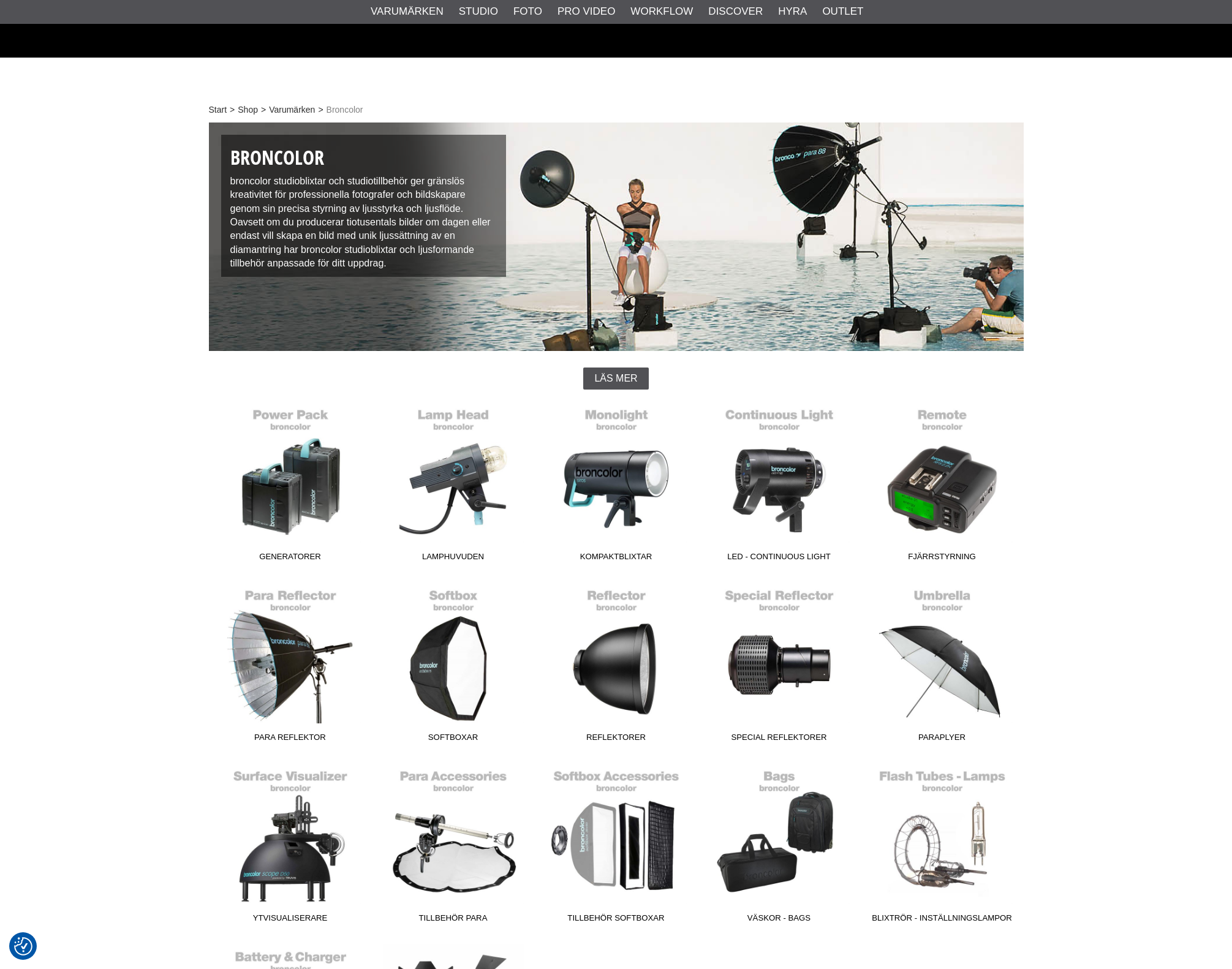
scroll to position [230, 0]
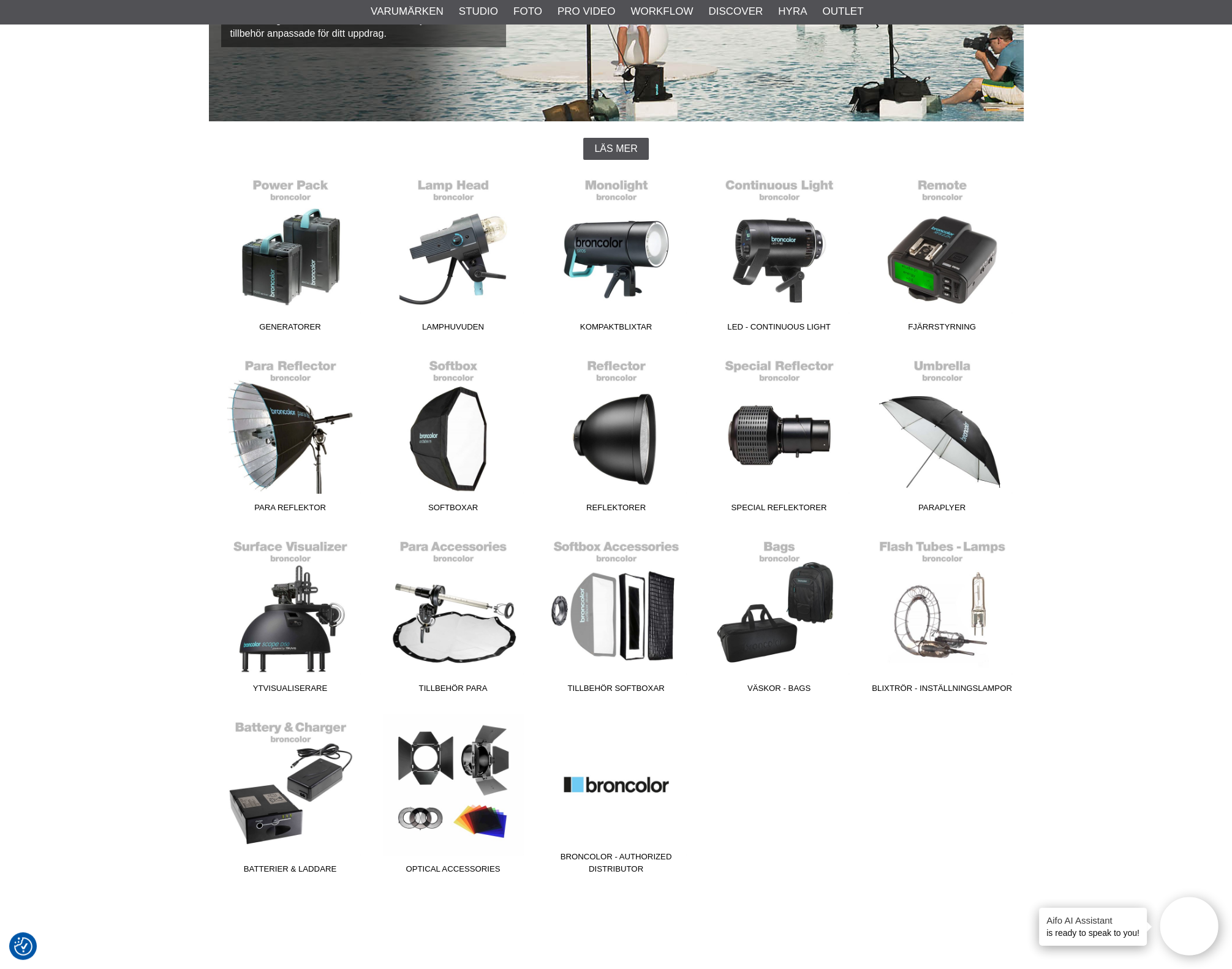
click at [904, 781] on div "Generatorer Lamphuvuden Kompaktblixtar LED - Continuous Light Fjärrstyrning Par…" at bounding box center [616, 533] width 815 height 723
click at [595, 247] on link "Kompaktblixtar" at bounding box center [616, 254] width 163 height 166
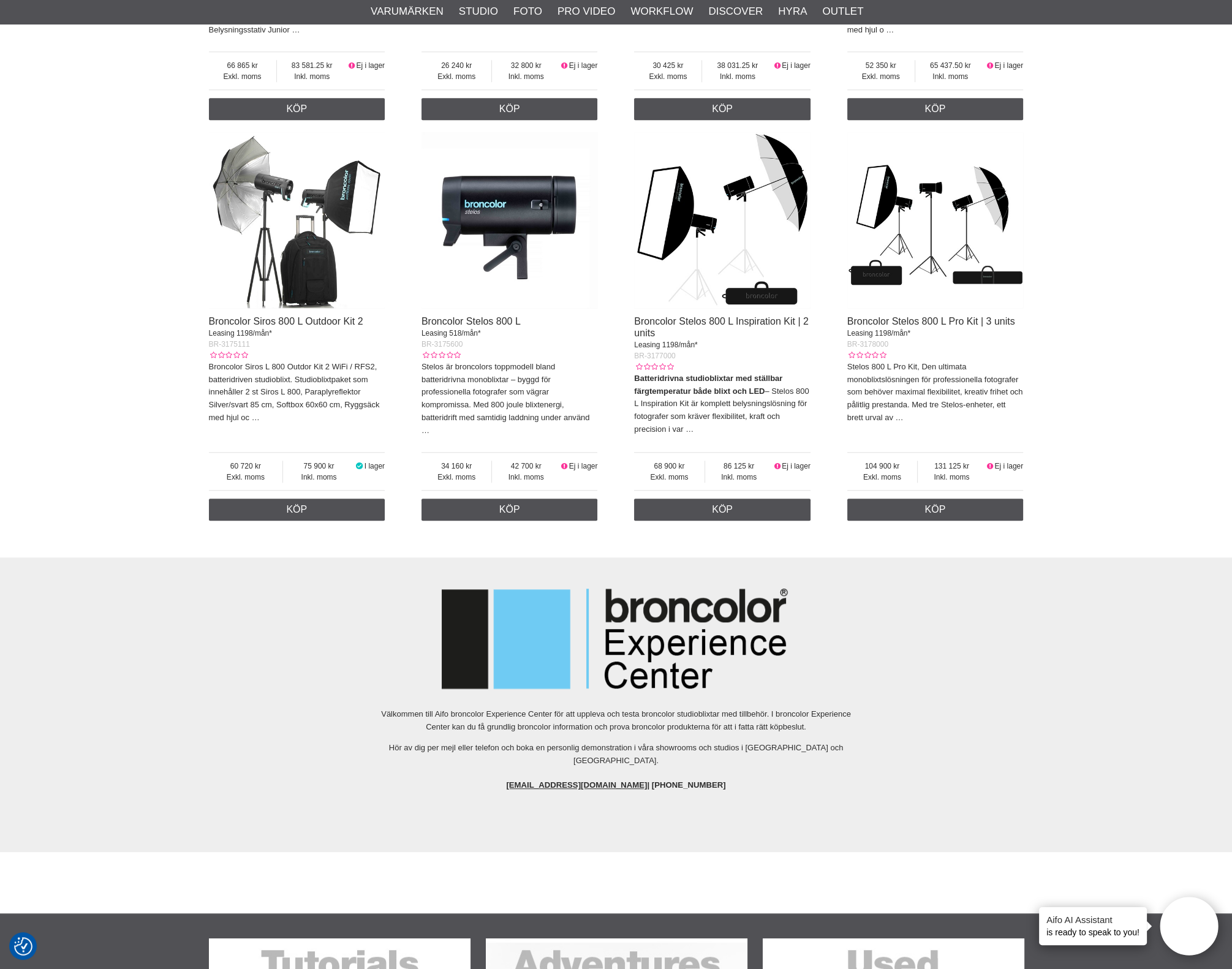
scroll to position [1137, 0]
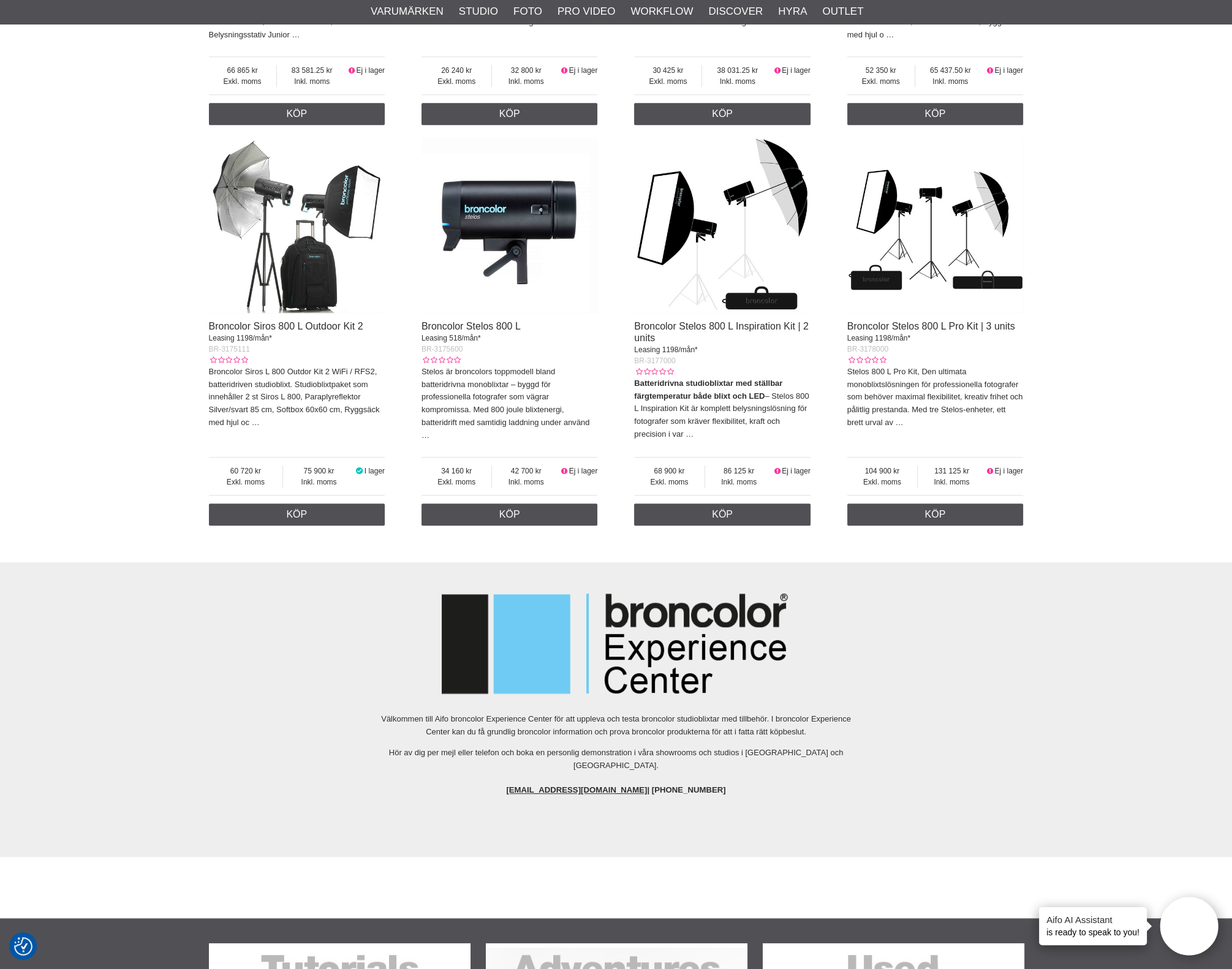
click at [489, 228] on img at bounding box center [509, 225] width 177 height 177
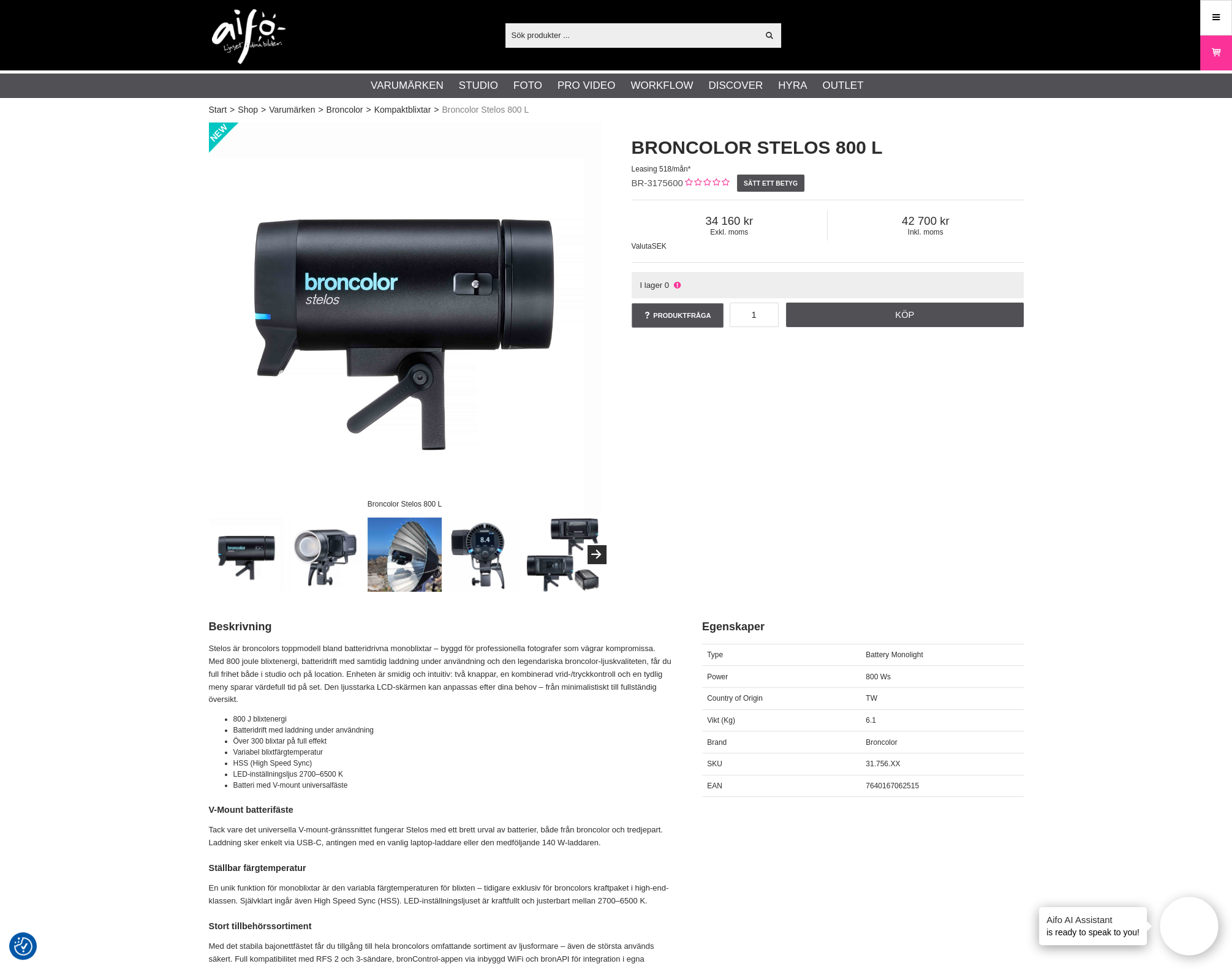
click at [312, 564] on img at bounding box center [326, 555] width 74 height 74
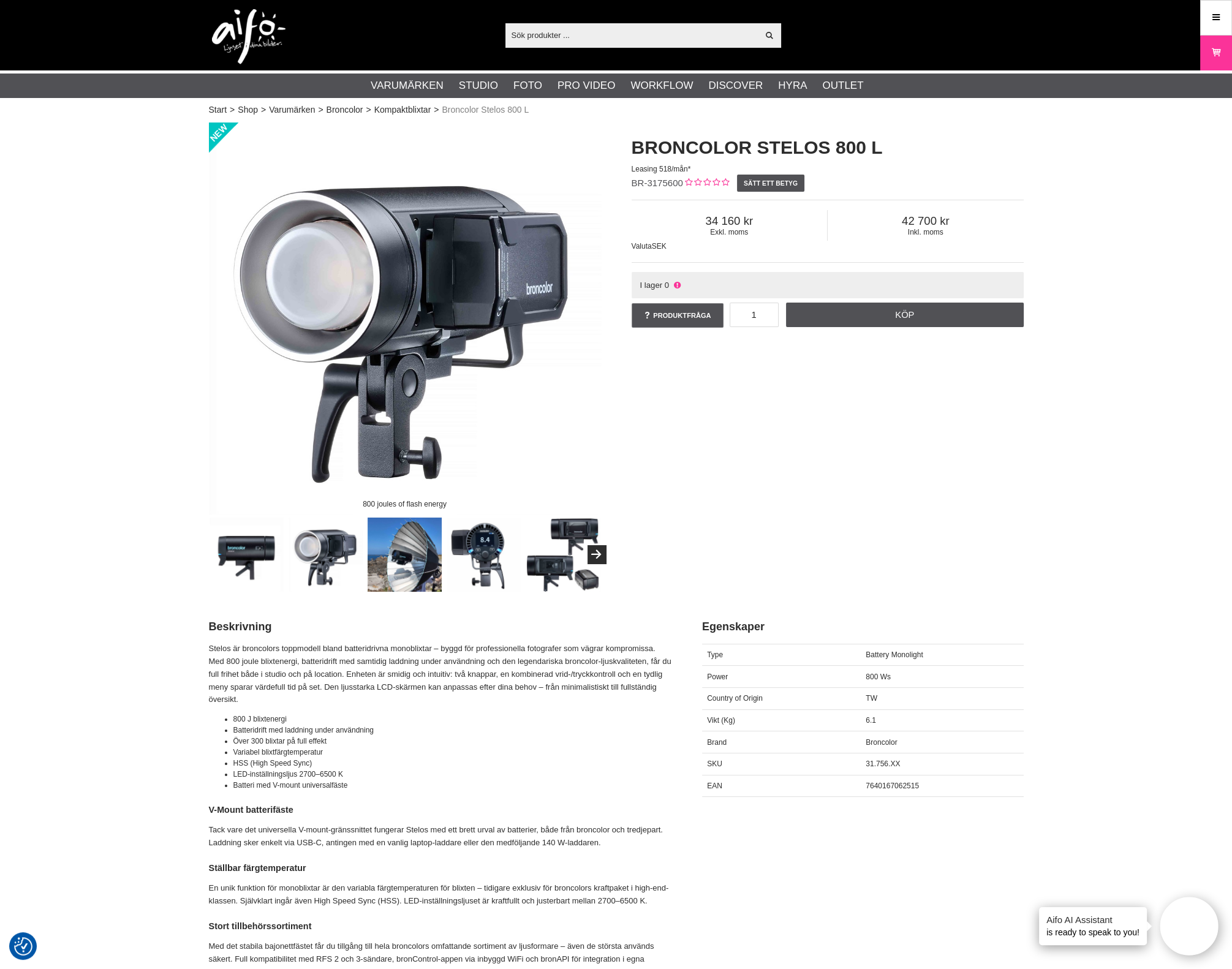
click at [481, 303] on img at bounding box center [405, 318] width 392 height 392
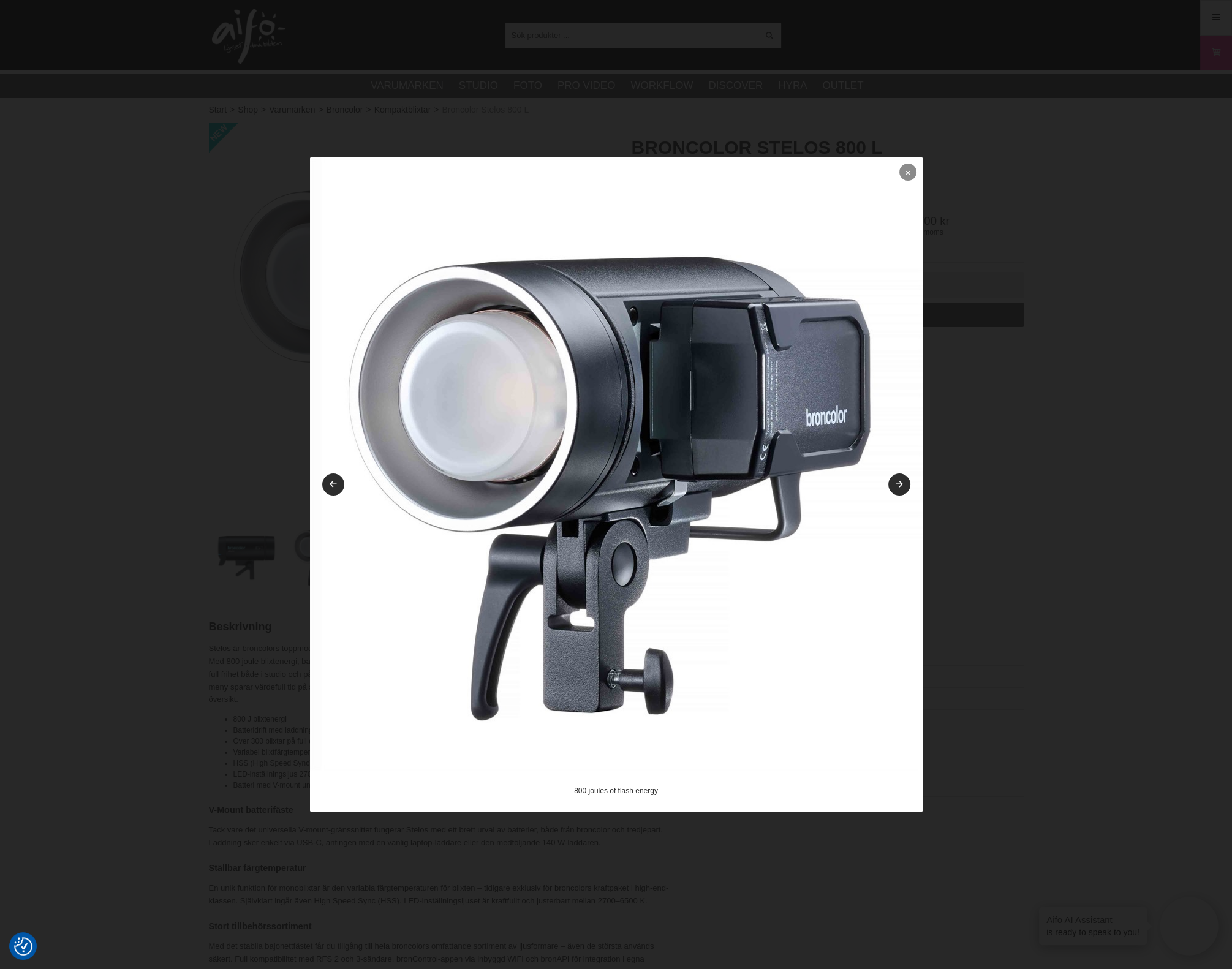
click at [914, 170] on link at bounding box center [908, 172] width 17 height 17
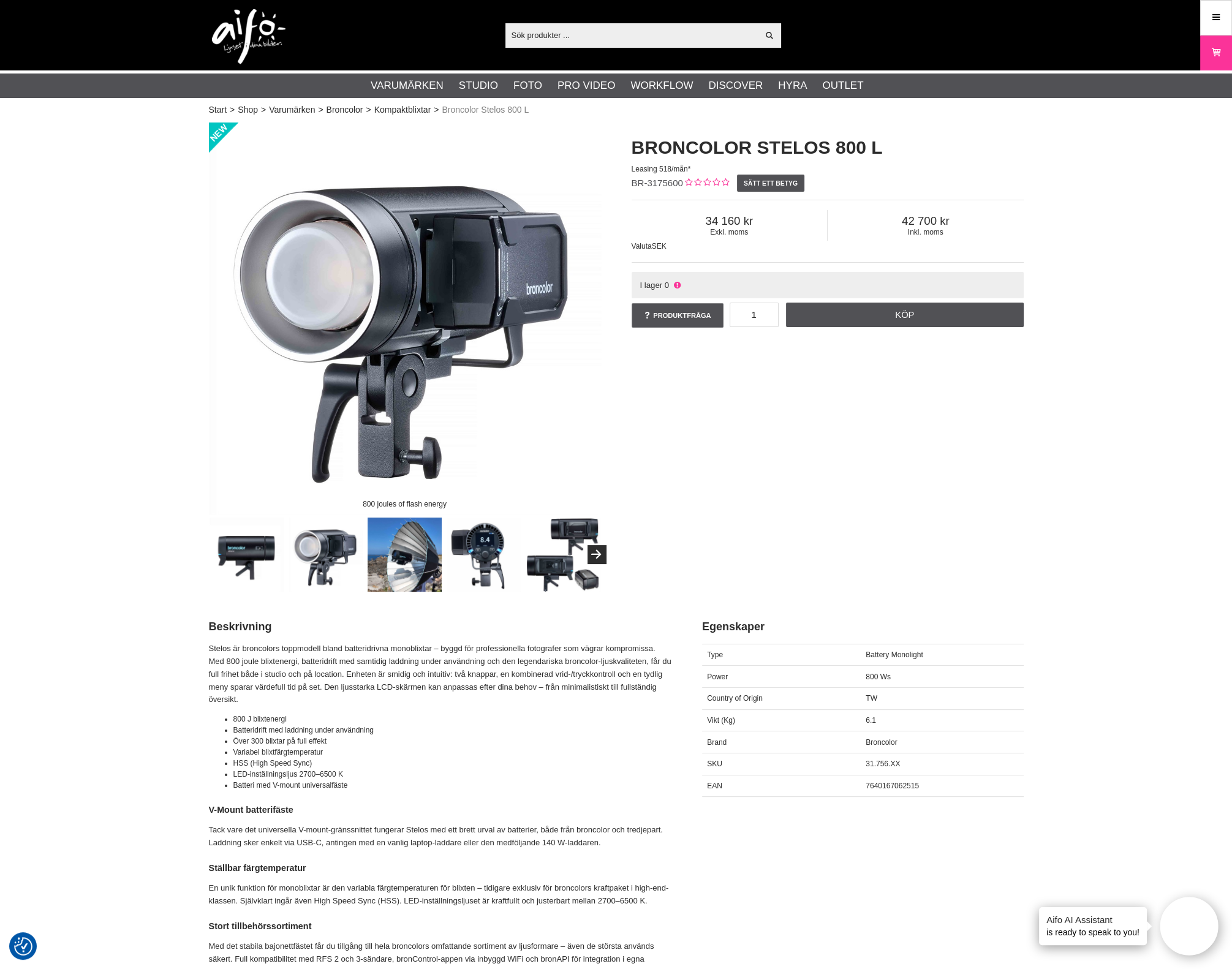
click at [976, 422] on div "800 joules of flash energy Broncolor Stelos 800 L Leasing 518/mån* BR-3175600 S…" at bounding box center [616, 357] width 846 height 469
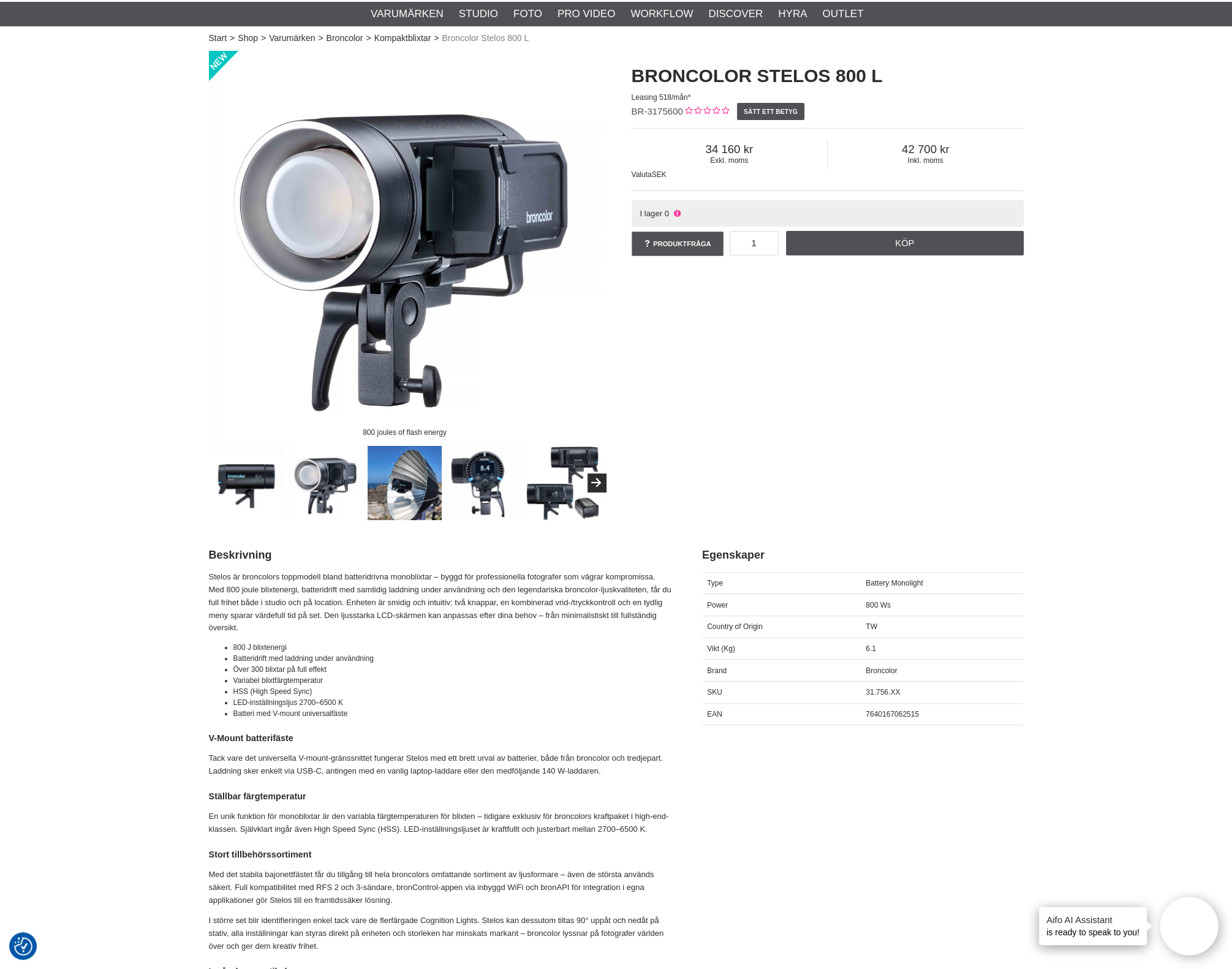
scroll to position [152, 0]
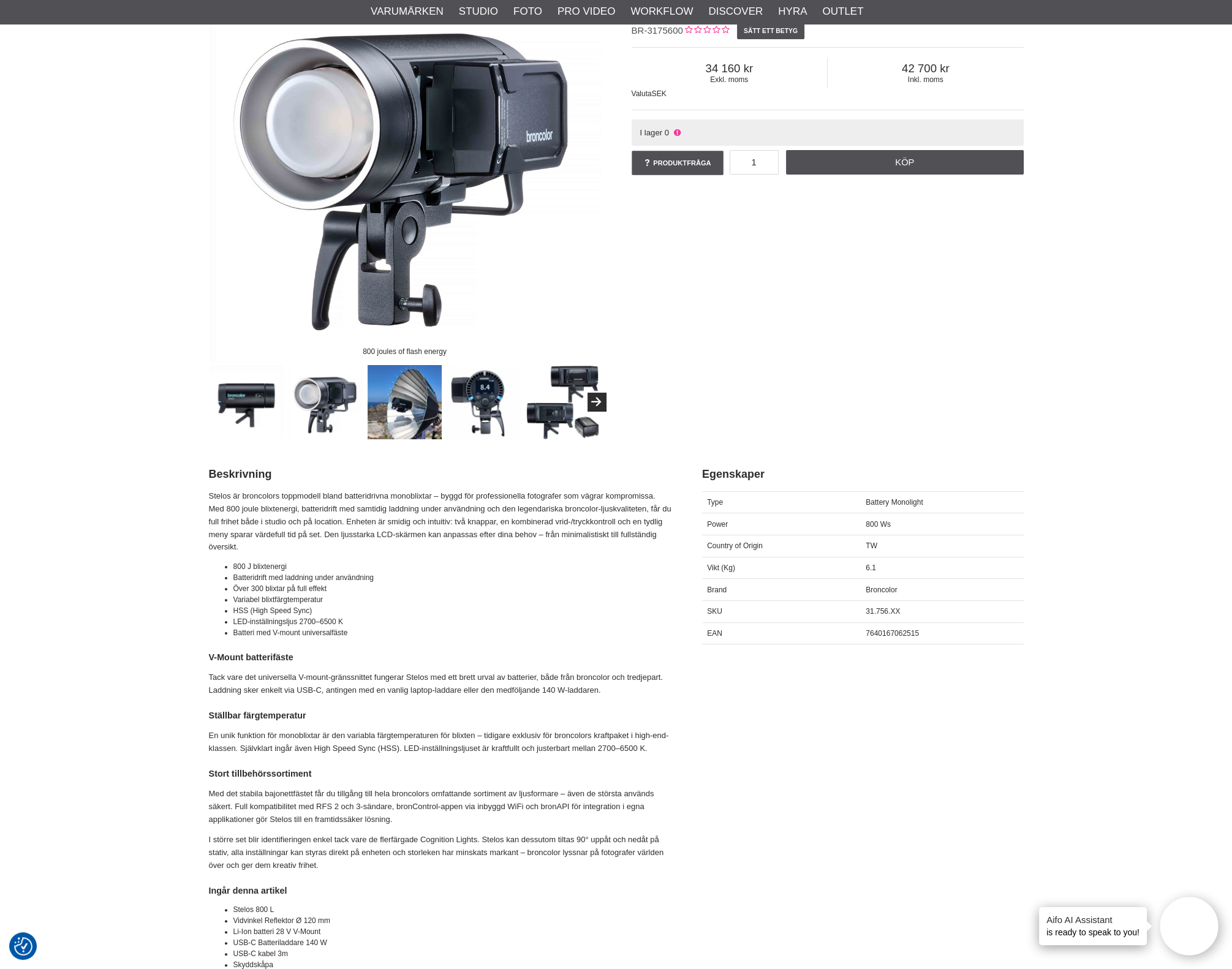
click at [356, 116] on img at bounding box center [405, 166] width 392 height 392
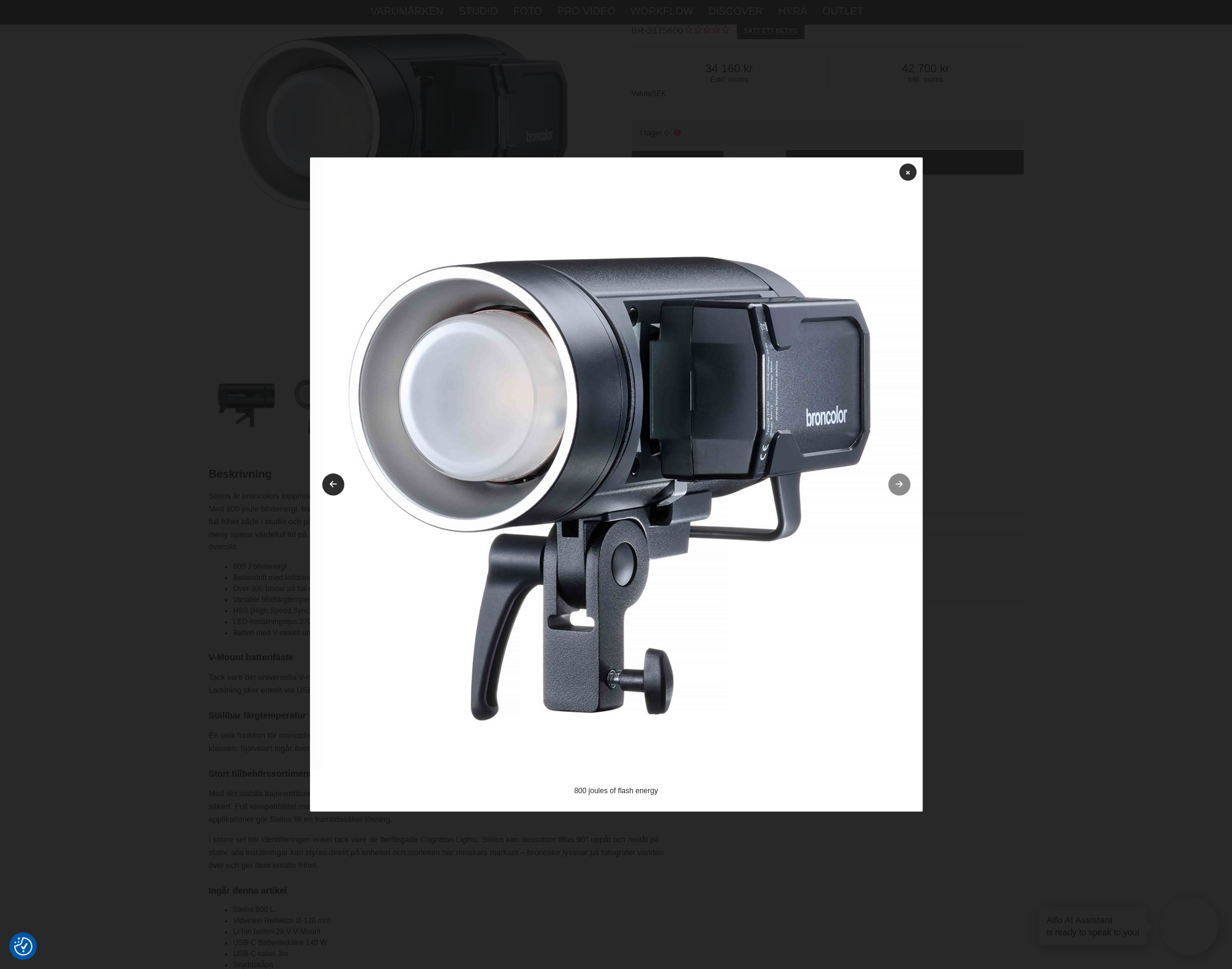
click at [901, 477] on link at bounding box center [899, 485] width 22 height 22
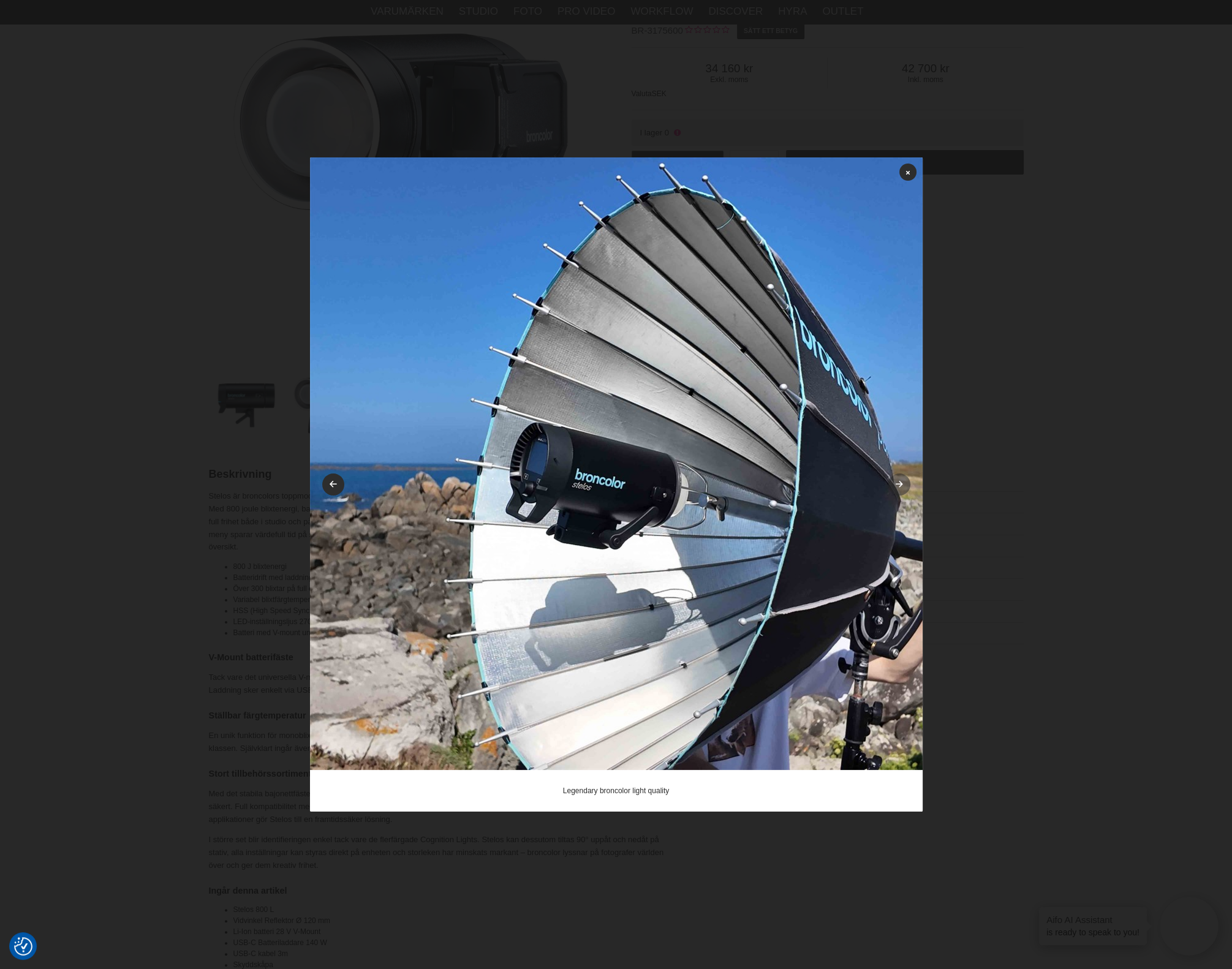
click at [901, 480] on link at bounding box center [899, 485] width 22 height 22
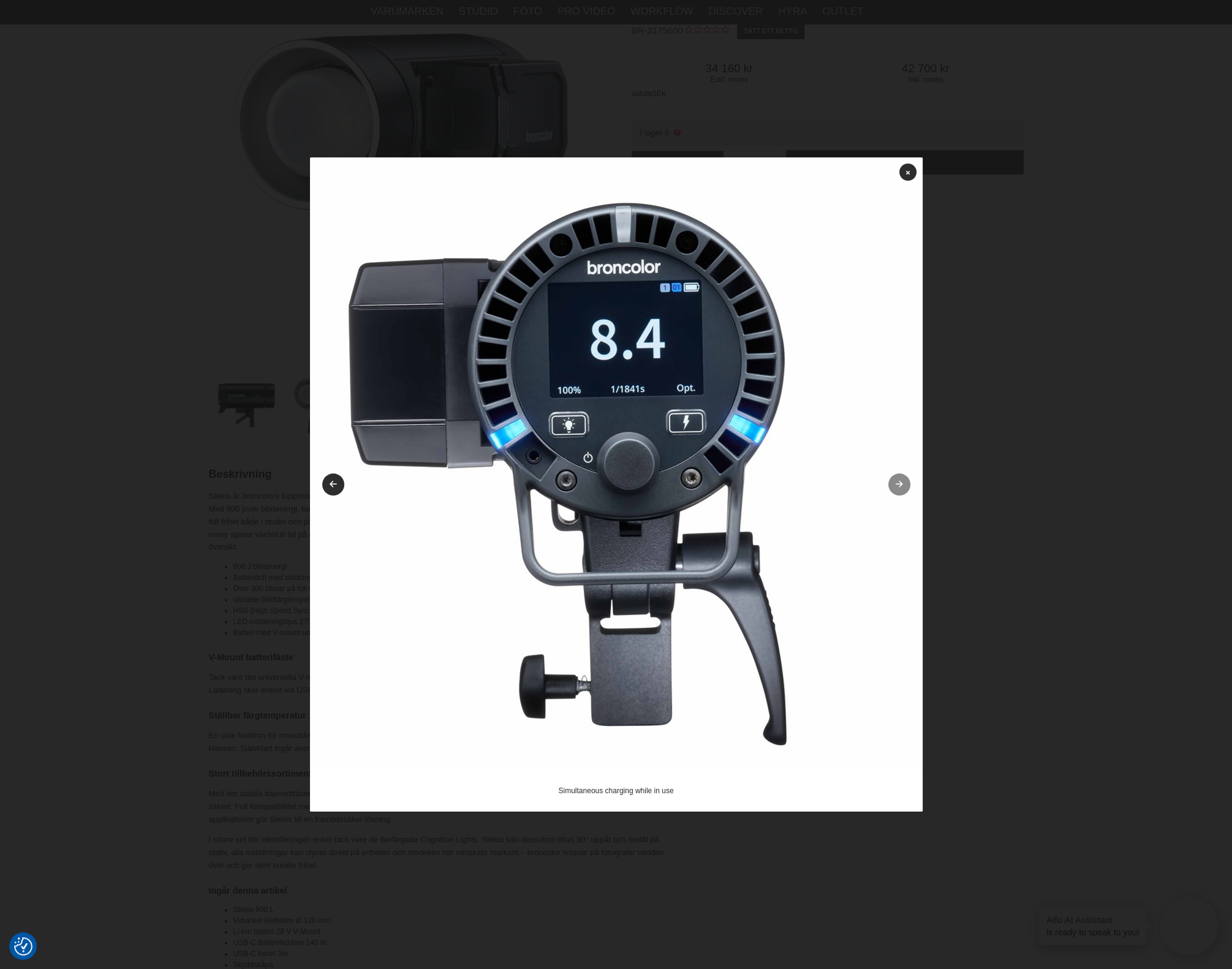
click at [901, 480] on link at bounding box center [899, 485] width 22 height 22
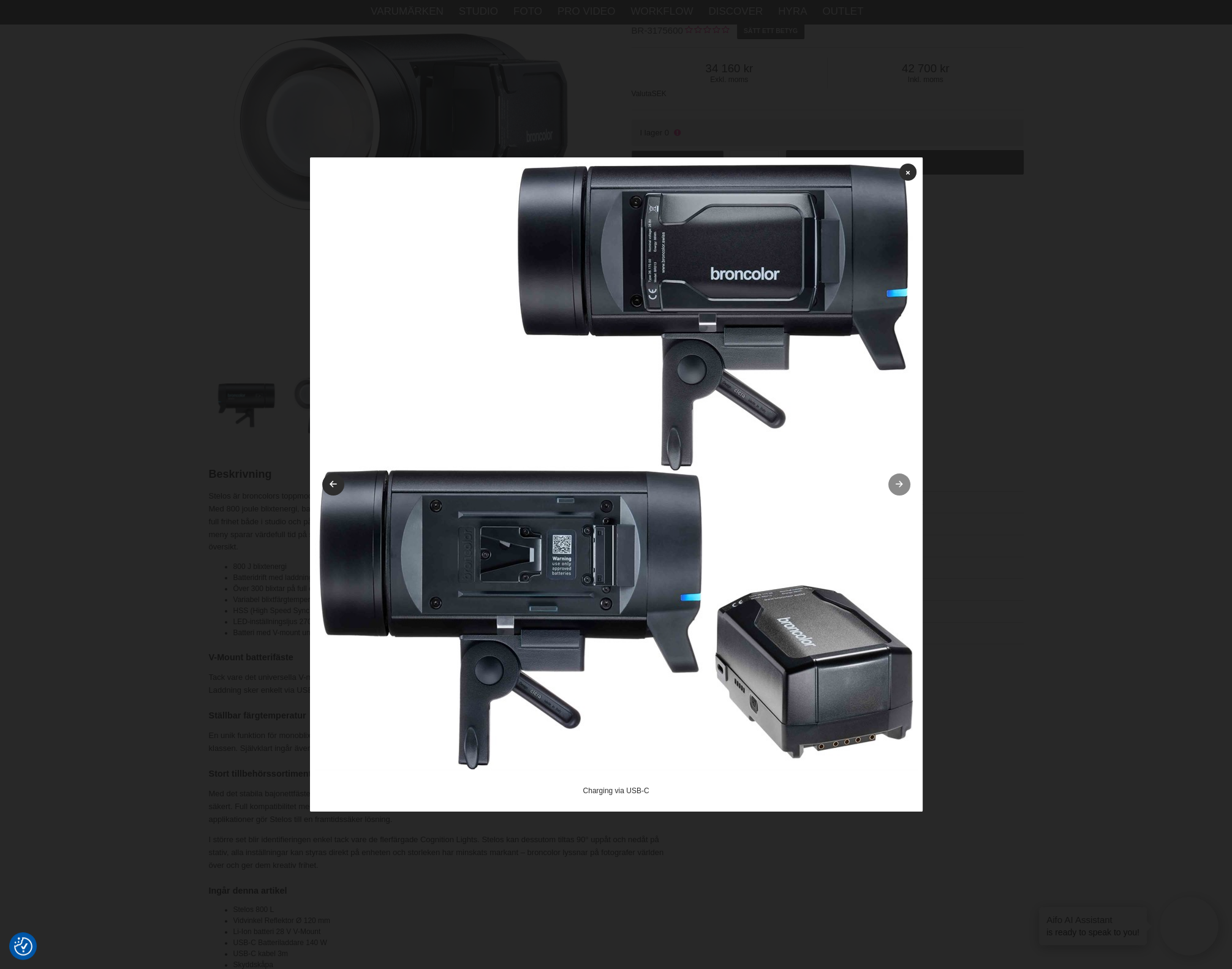
click at [901, 480] on link at bounding box center [899, 485] width 22 height 22
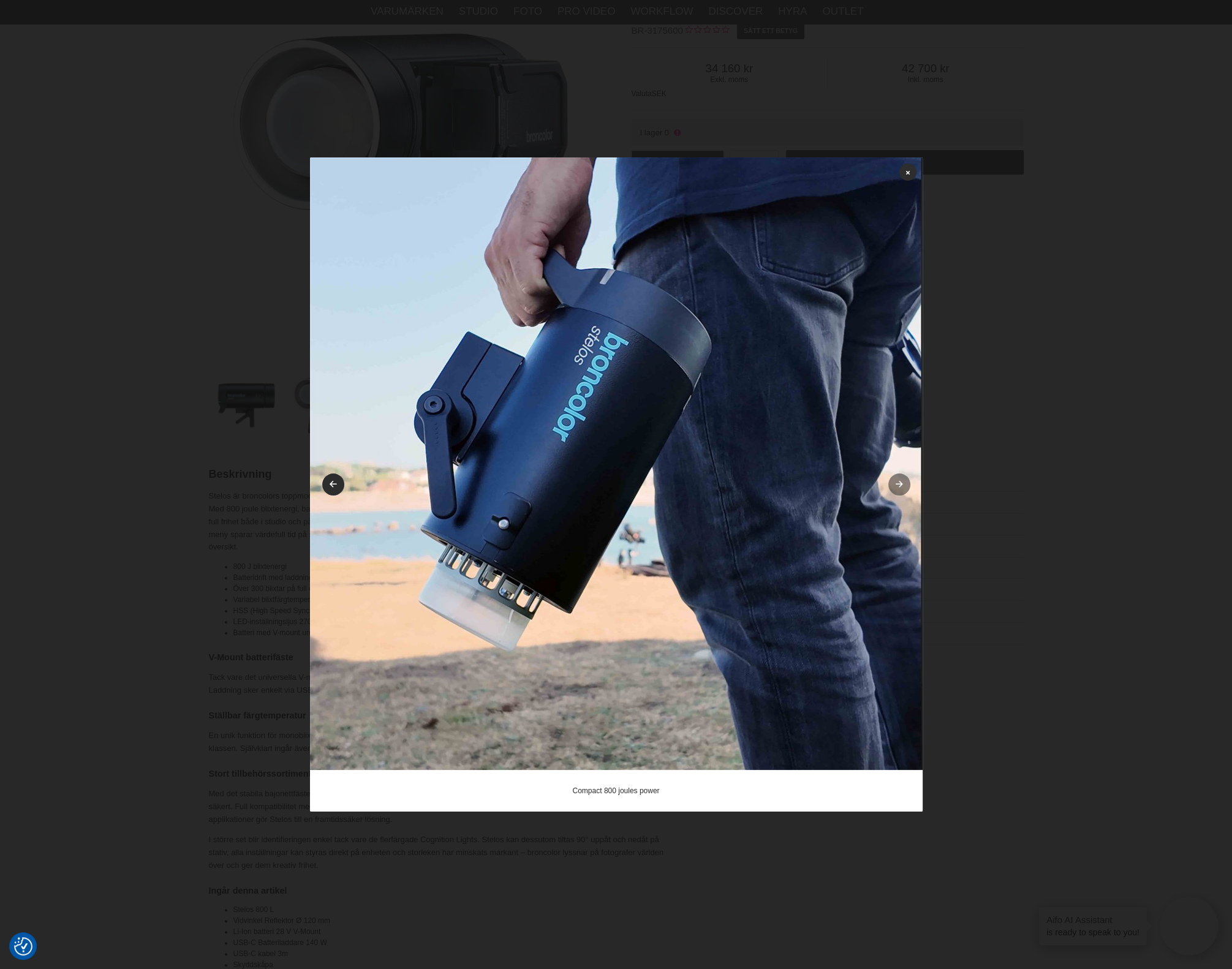
click at [901, 480] on link at bounding box center [899, 485] width 22 height 22
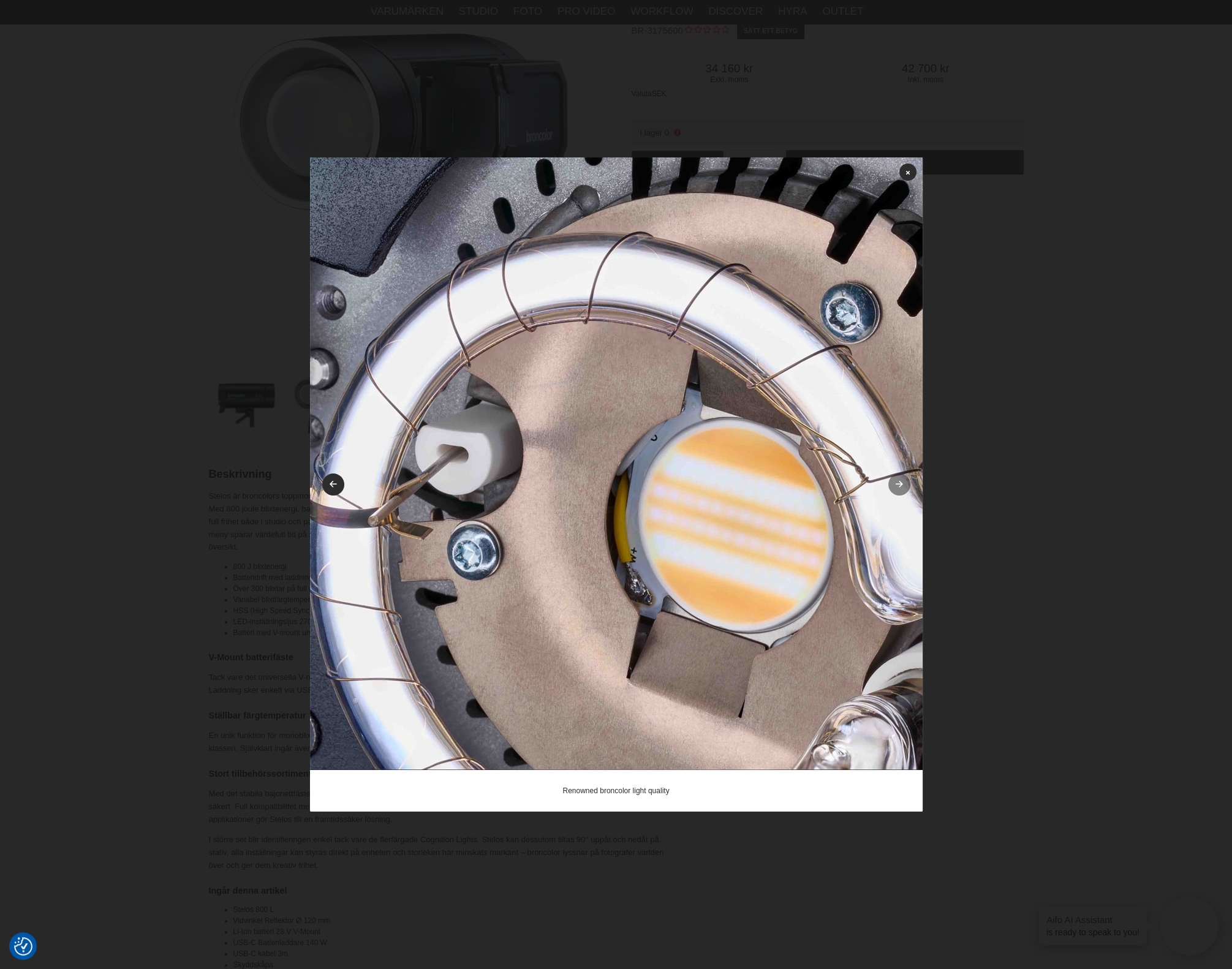
click at [901, 480] on link at bounding box center [899, 485] width 22 height 22
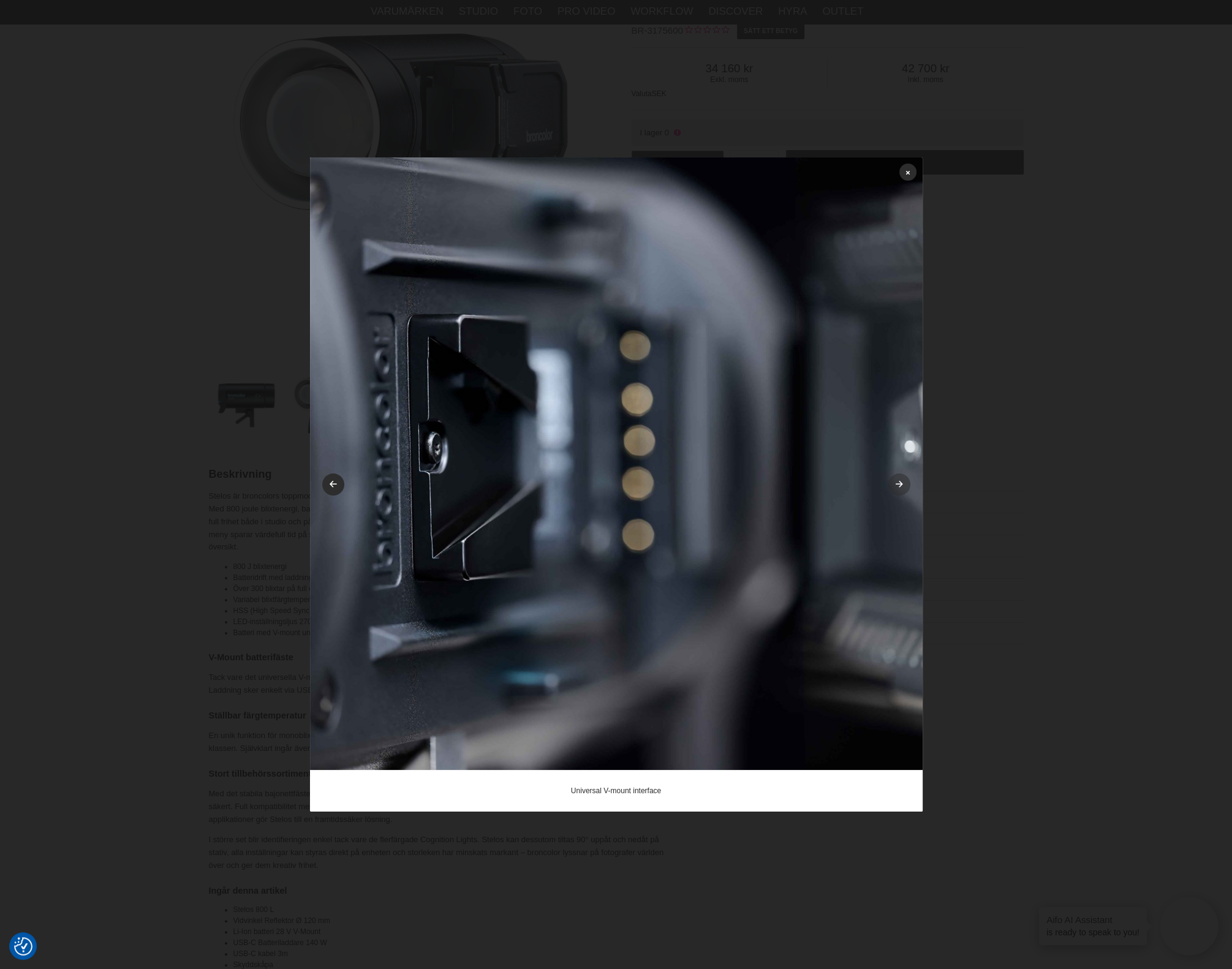
click at [901, 480] on link at bounding box center [899, 485] width 22 height 22
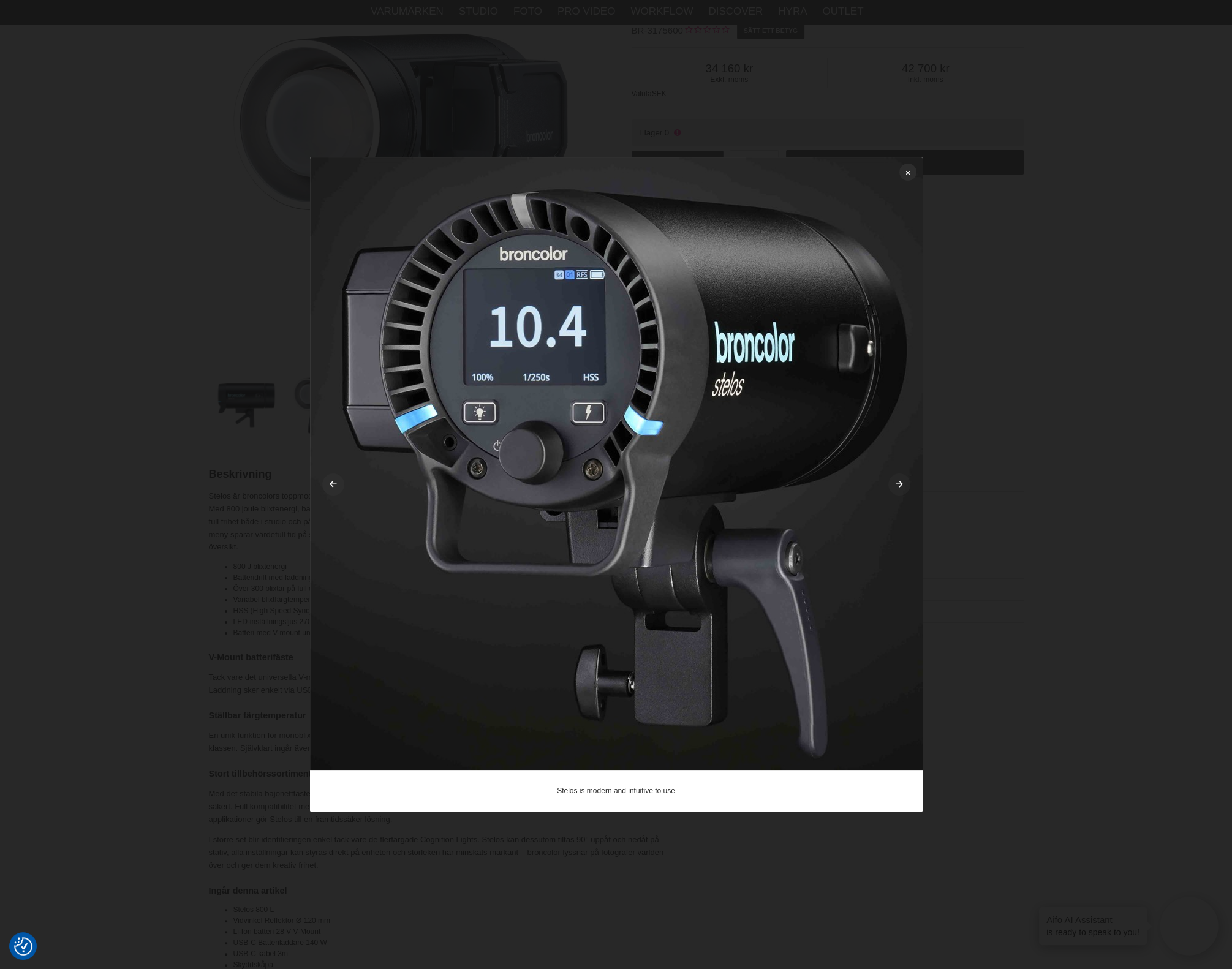
click at [901, 480] on link at bounding box center [899, 485] width 22 height 22
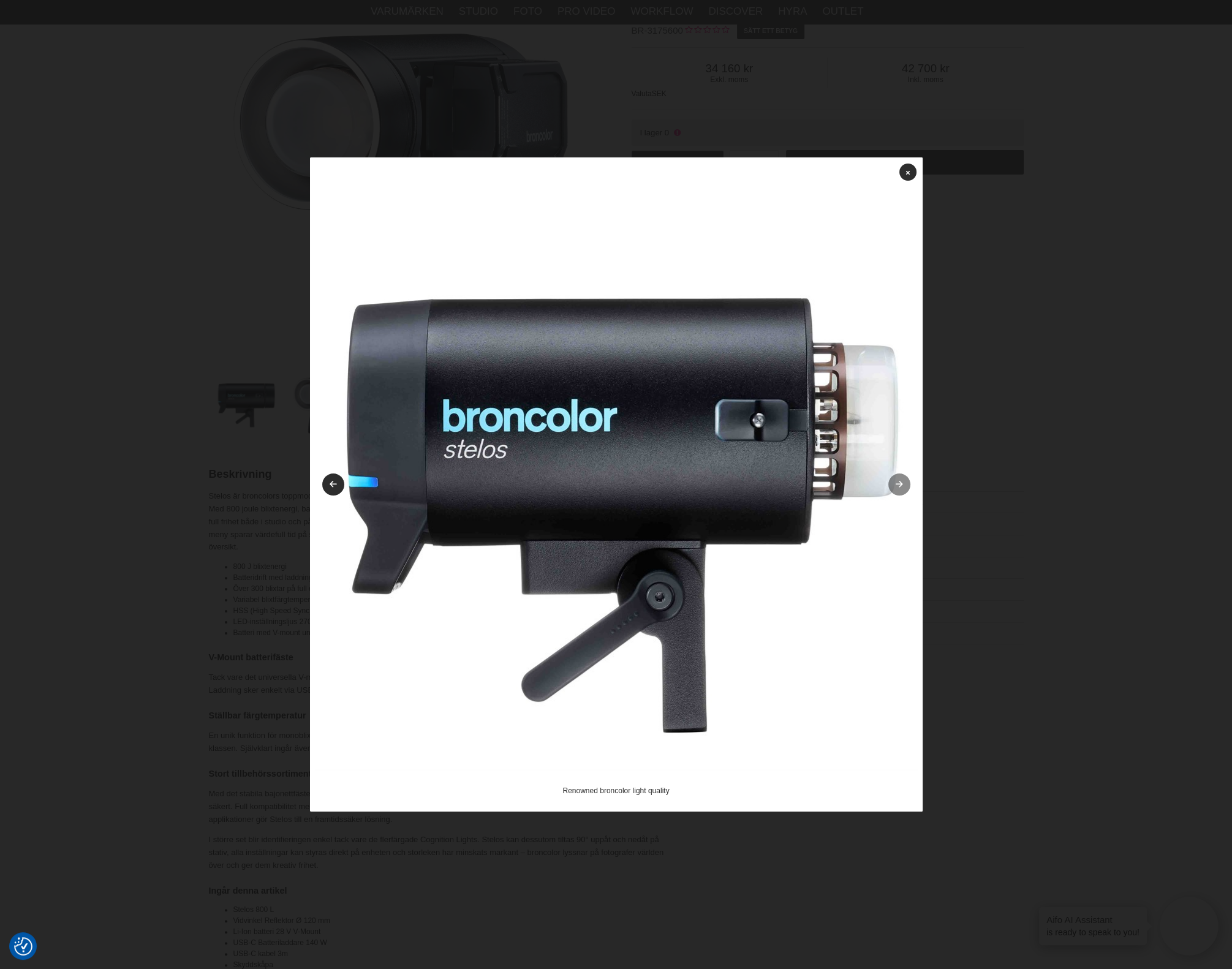
click at [901, 480] on link at bounding box center [899, 485] width 22 height 22
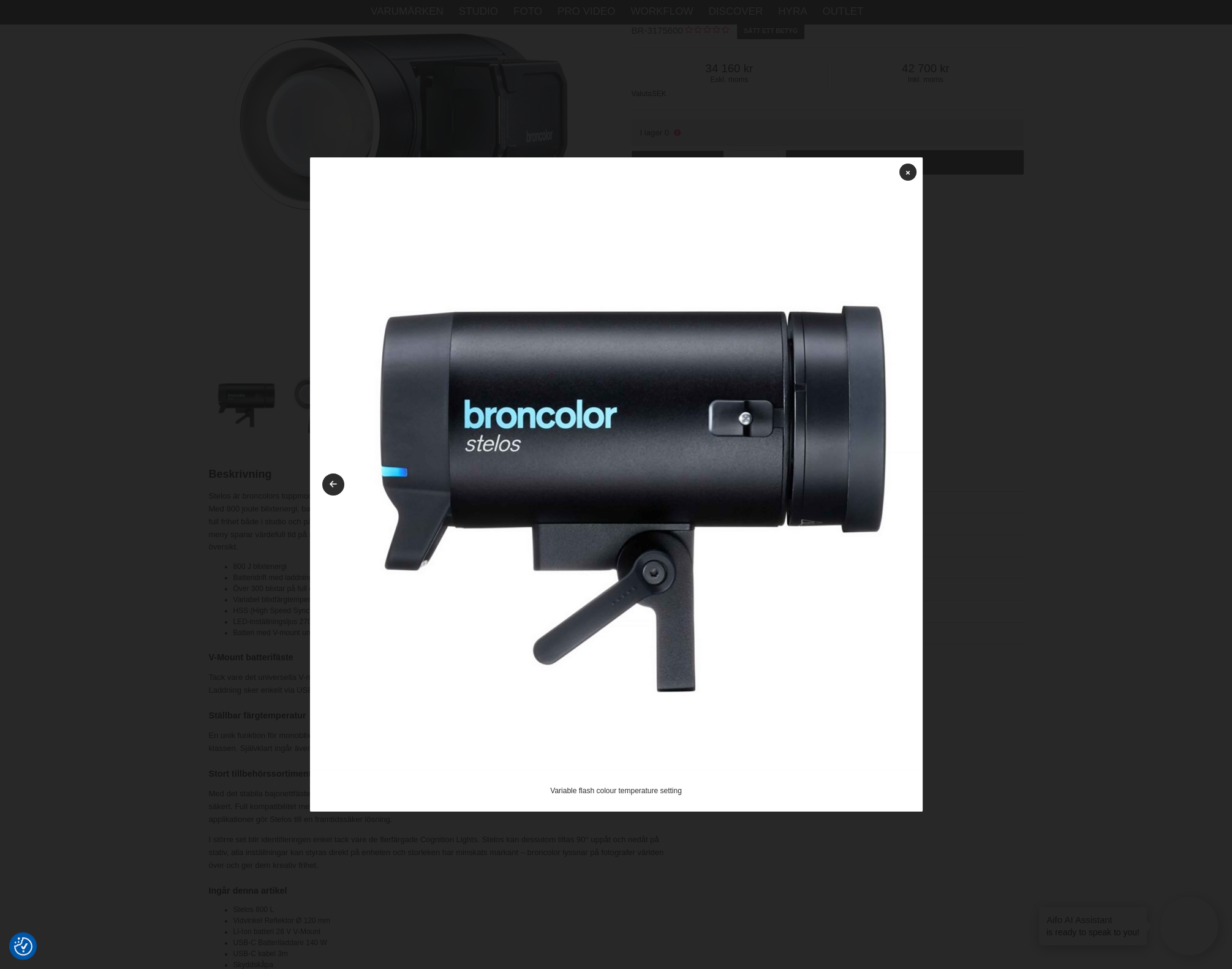
click at [901, 480] on img at bounding box center [616, 463] width 613 height 613
click at [904, 168] on link at bounding box center [908, 172] width 17 height 17
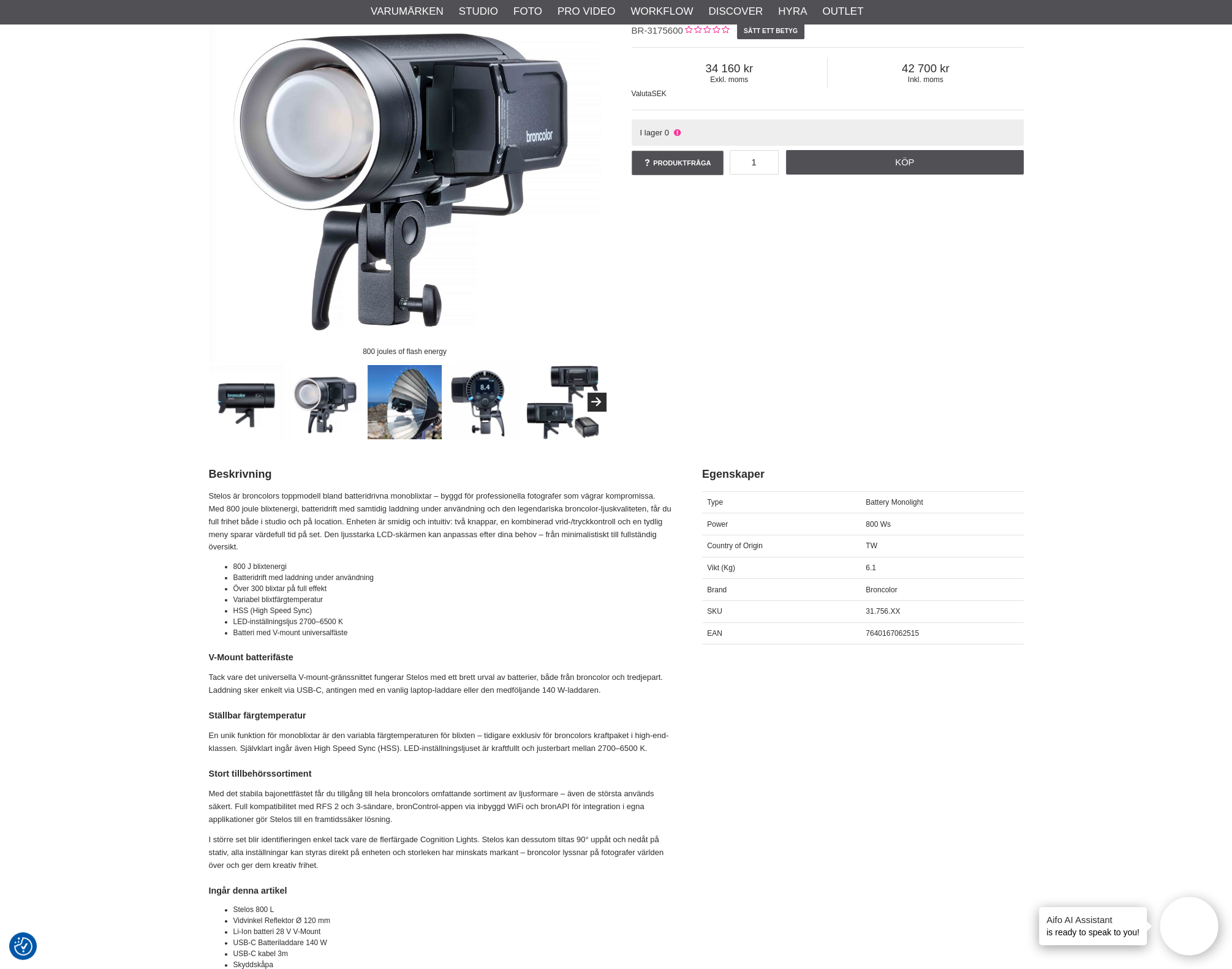
click at [836, 360] on div "800 joules of flash energy Broncolor Stelos 800 L Leasing 518/mån* BR-3175600 S…" at bounding box center [616, 205] width 846 height 469
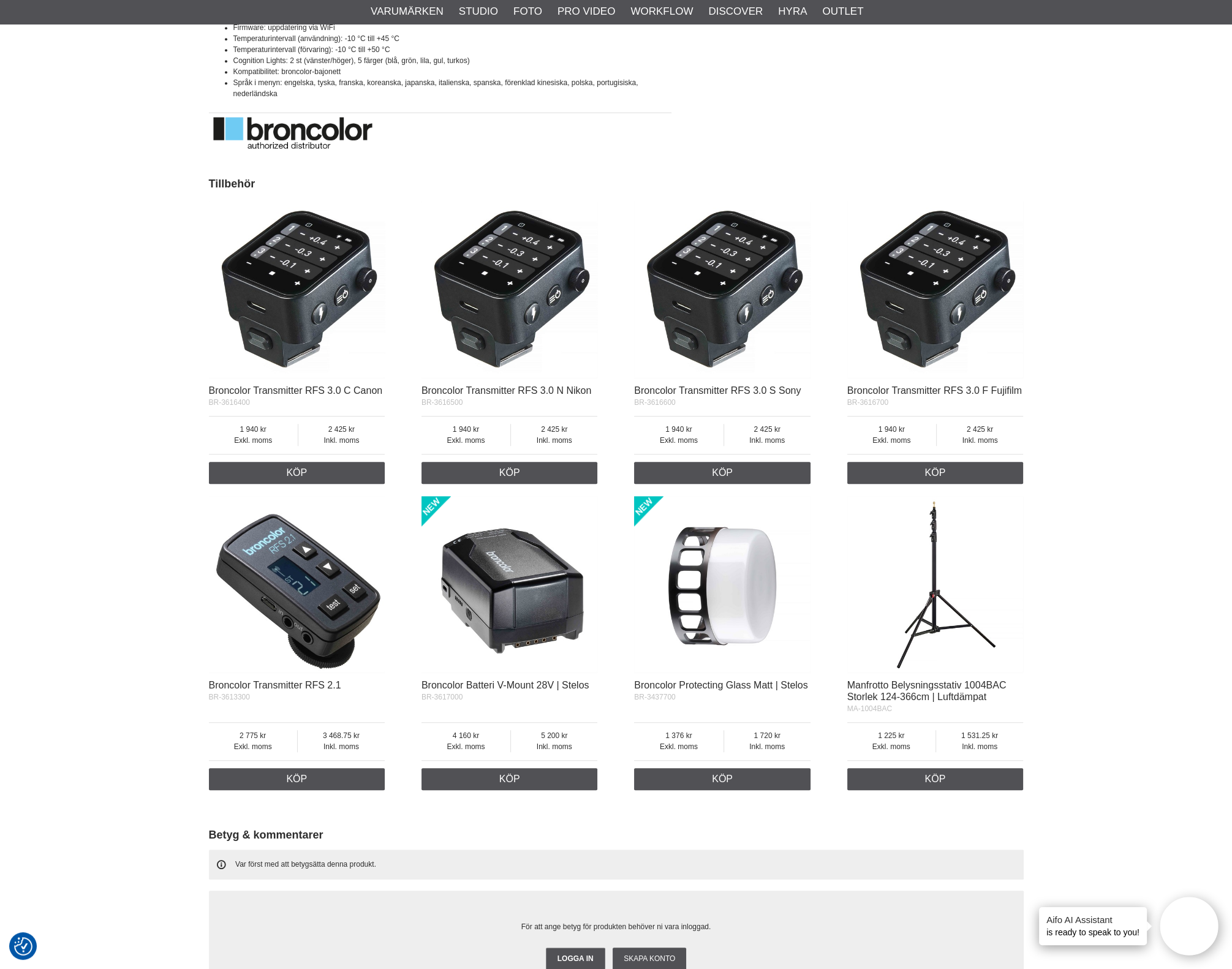
scroll to position [2067, 0]
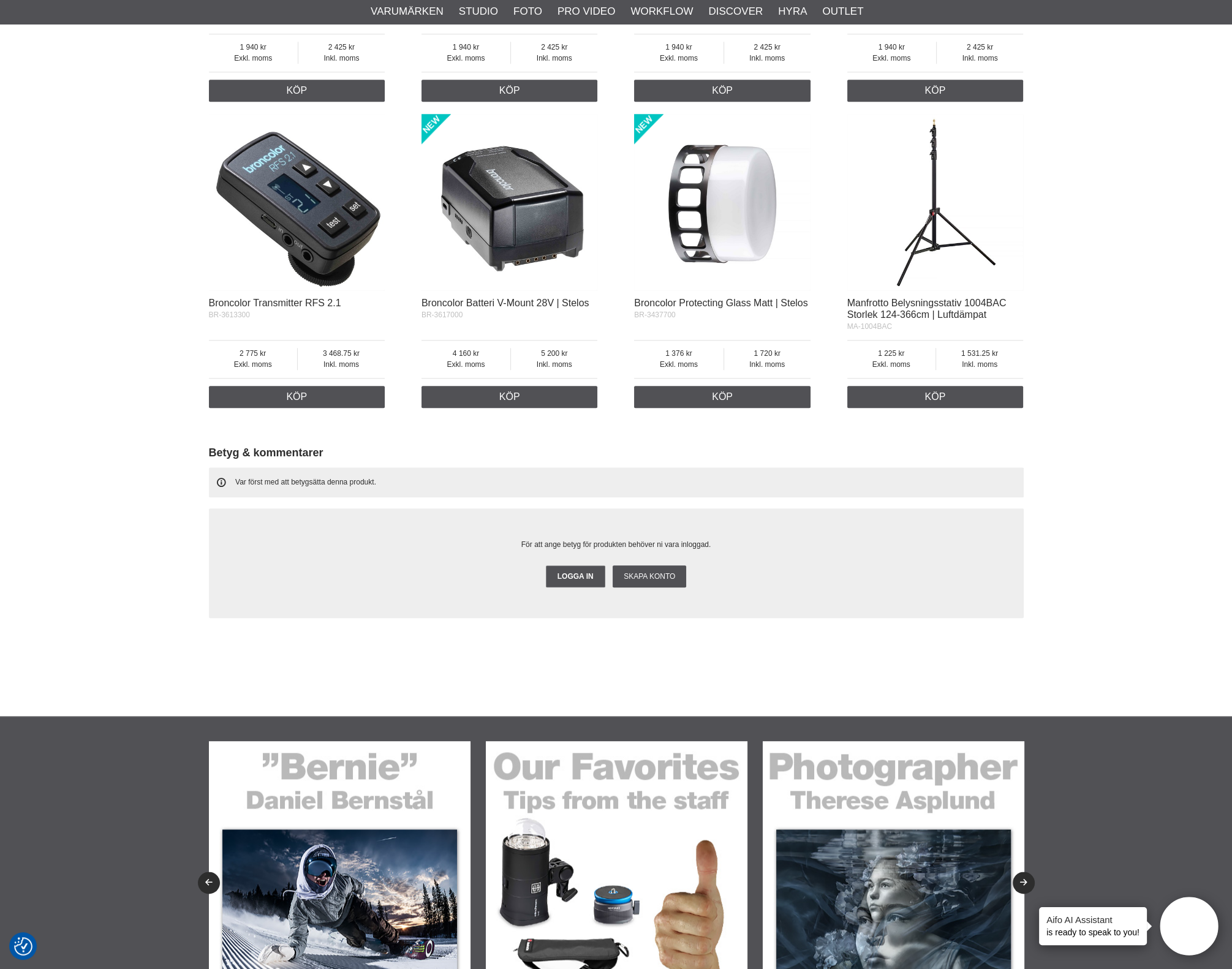
click at [762, 199] on img at bounding box center [723, 202] width 177 height 177
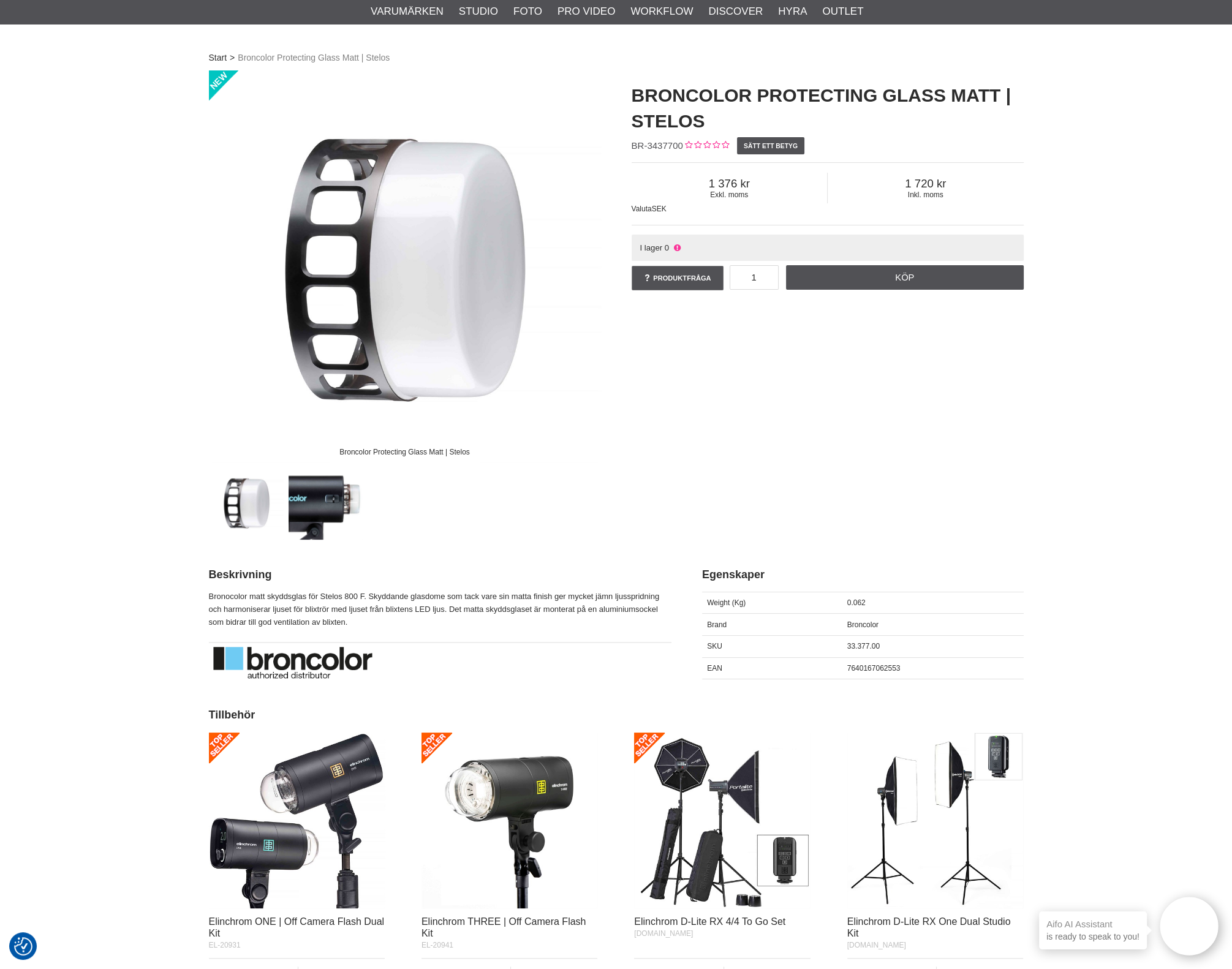
scroll to position [76, 0]
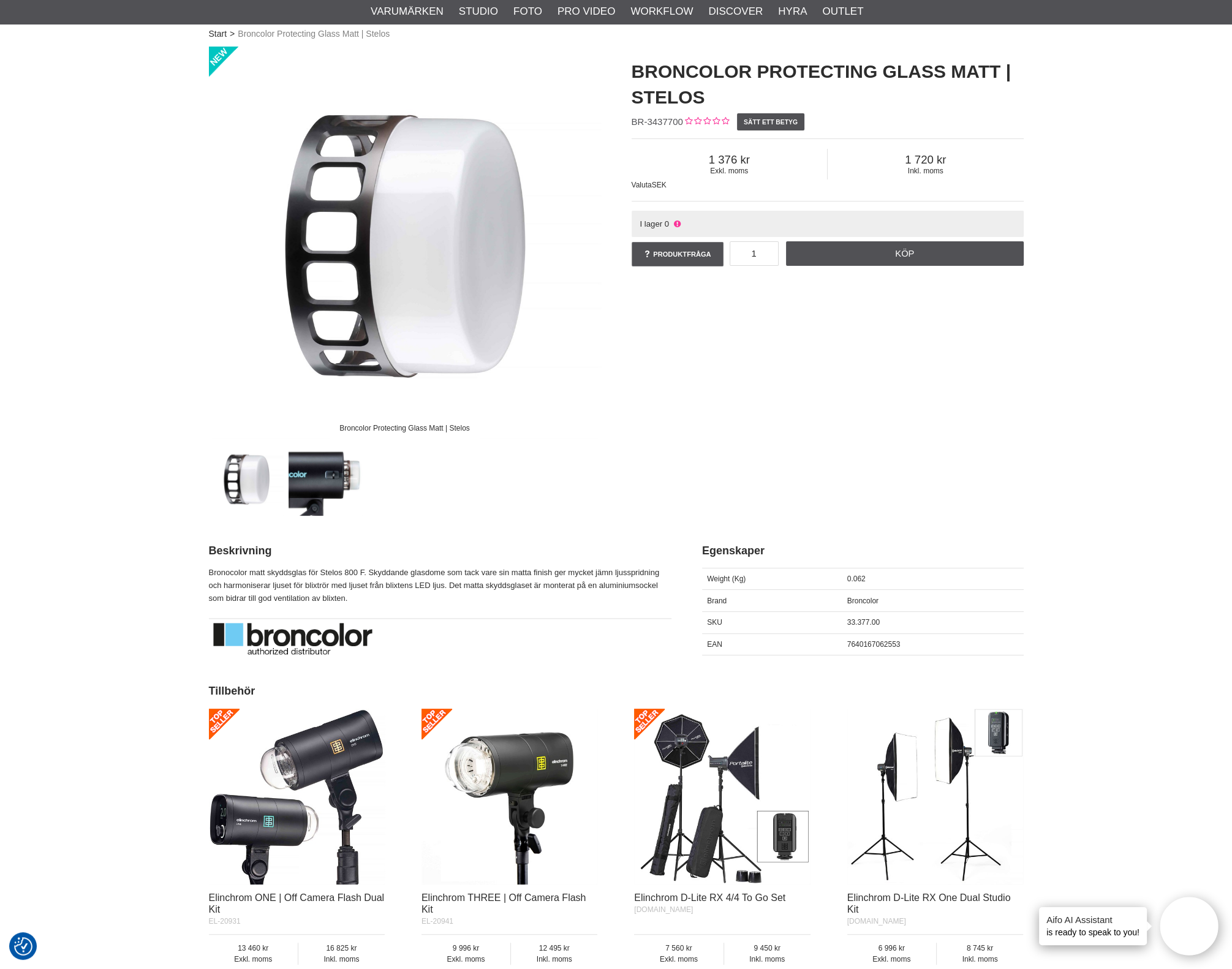
click at [685, 120] on icon at bounding box center [689, 122] width 12 height 13
drag, startPoint x: 679, startPoint y: 119, endPoint x: 621, endPoint y: 119, distance: 58.0
click at [621, 119] on div "Broncolor Protecting Glass Matt | Stelos BR-3437700 Sätt ett betyg Exkl. moms 1…" at bounding box center [827, 164] width 423 height 235
drag, startPoint x: 681, startPoint y: 119, endPoint x: 625, endPoint y: 121, distance: 56.0
click at [625, 121] on div "Broncolor Protecting Glass Matt | Stelos BR-3437700 Sätt ett betyg Exkl. moms 1…" at bounding box center [827, 164] width 423 height 235
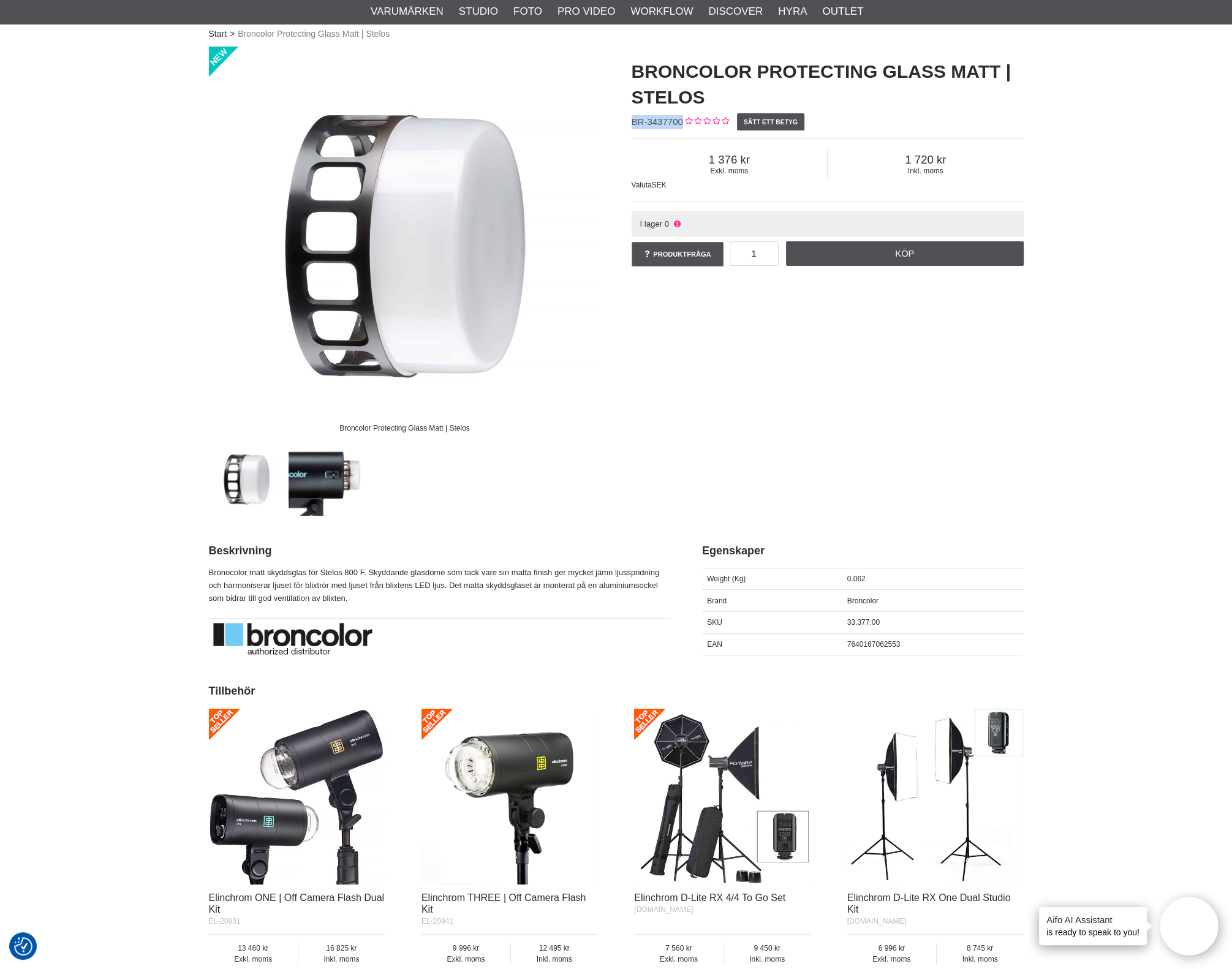
copy span "BR-3437700"
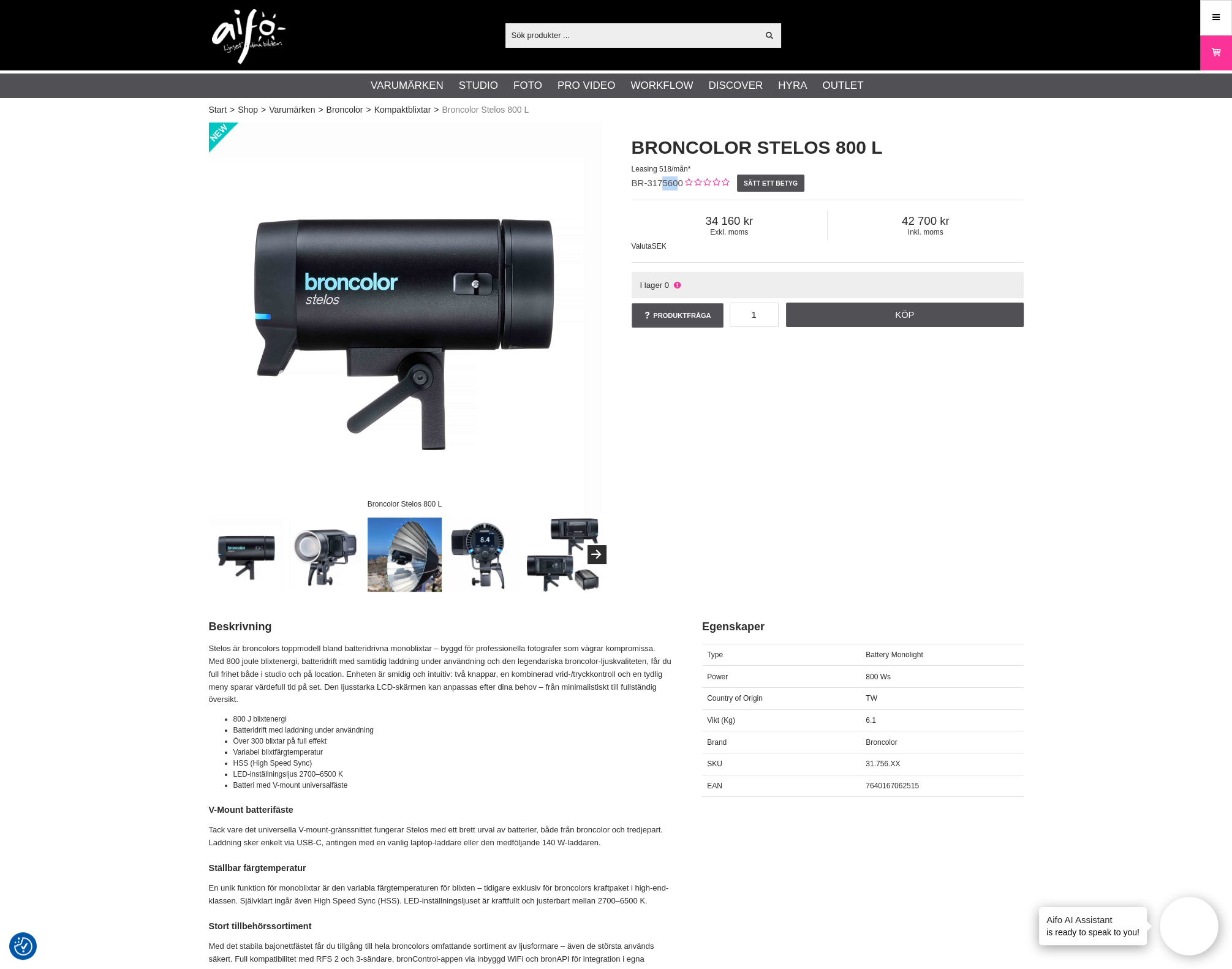
drag, startPoint x: 679, startPoint y: 184, endPoint x: 665, endPoint y: 185, distance: 14.0
click at [665, 185] on span "BR-3175600" at bounding box center [658, 182] width 52 height 10
drag, startPoint x: 680, startPoint y: 182, endPoint x: 631, endPoint y: 189, distance: 49.5
click at [632, 189] on div "BR-3175600" at bounding box center [658, 184] width 52 height 14
copy span "BR-3175600"
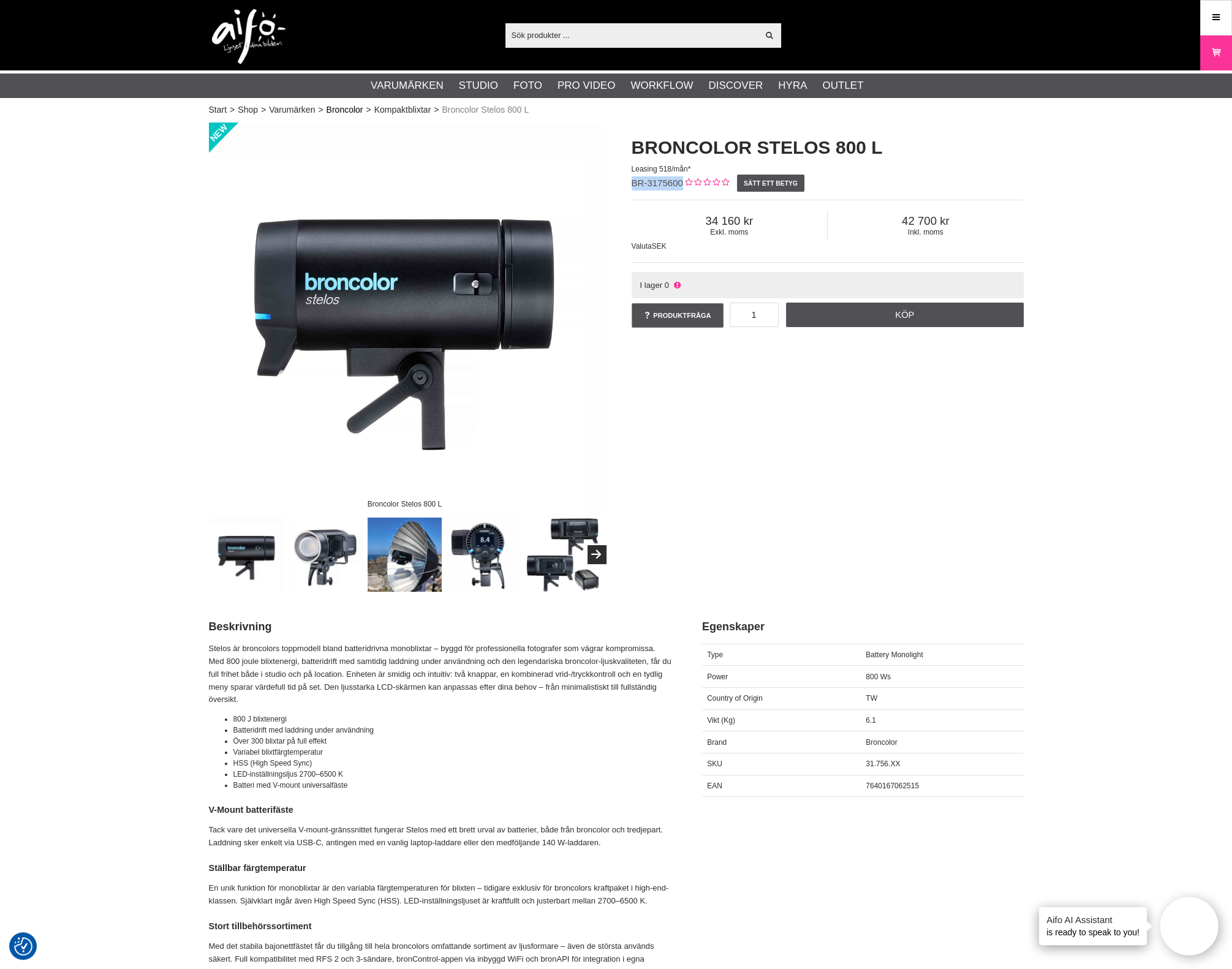
click at [349, 108] on link "Broncolor" at bounding box center [345, 110] width 37 height 13
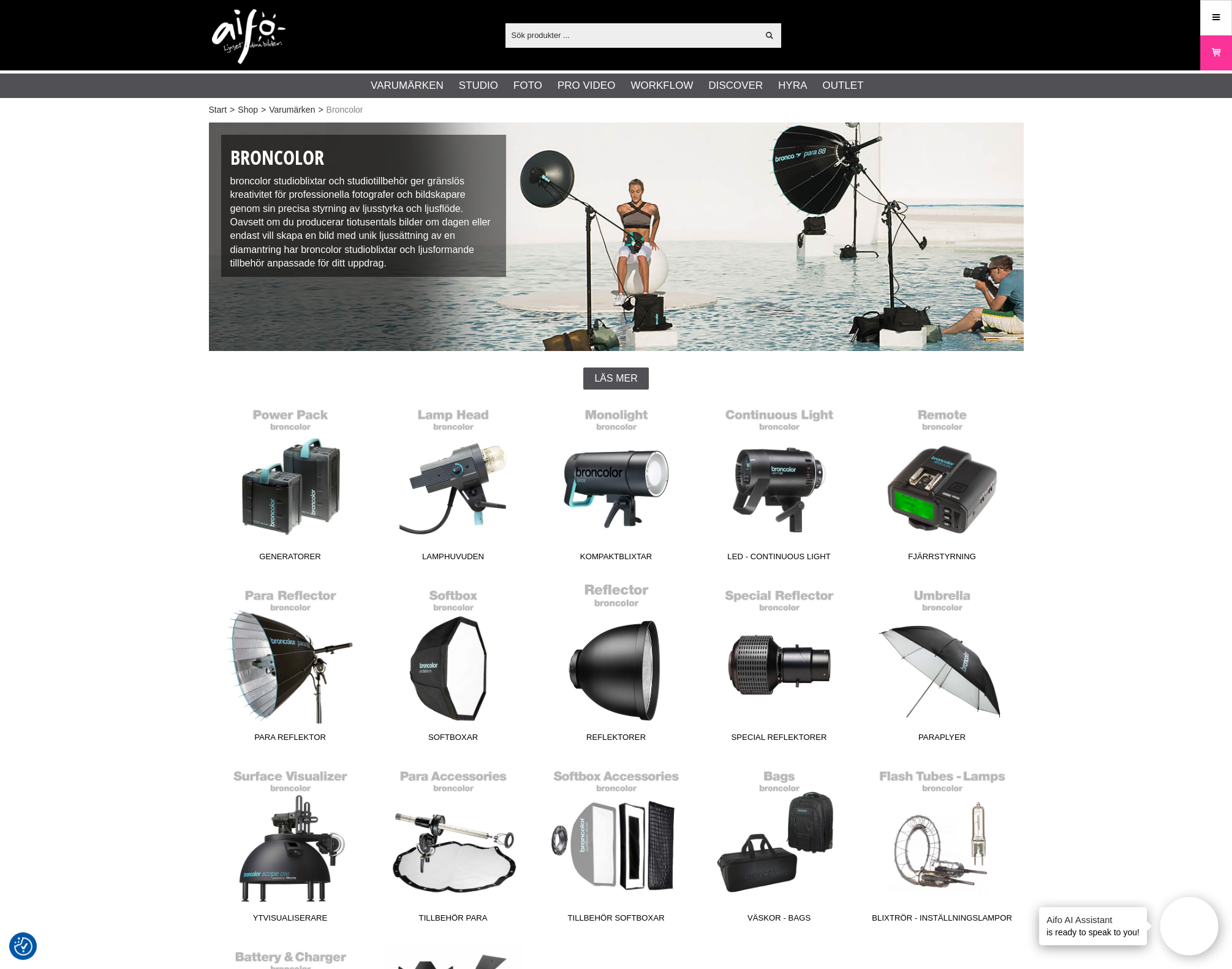
click at [626, 684] on link "Reflektorer" at bounding box center [616, 665] width 163 height 166
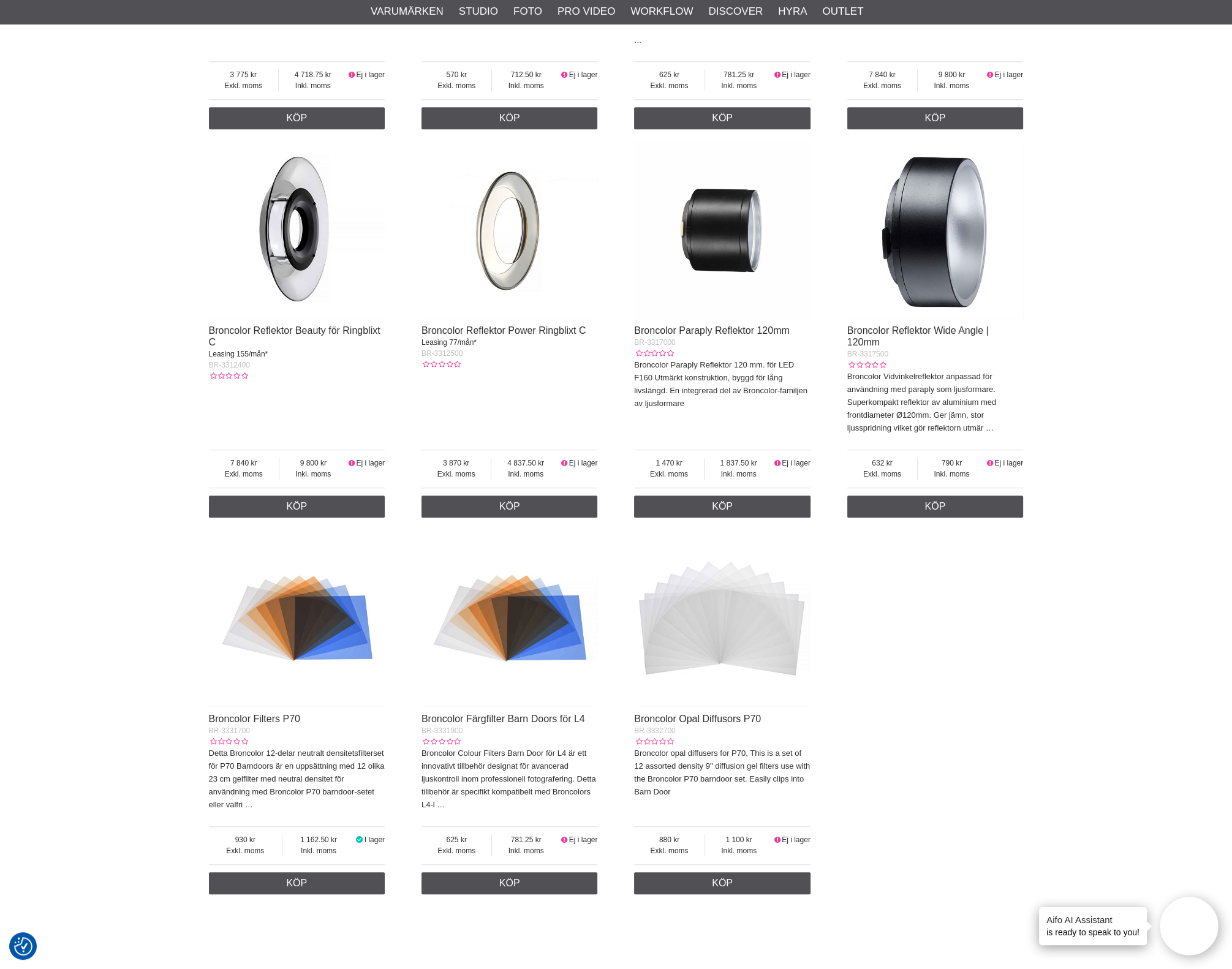
scroll to position [1455, 0]
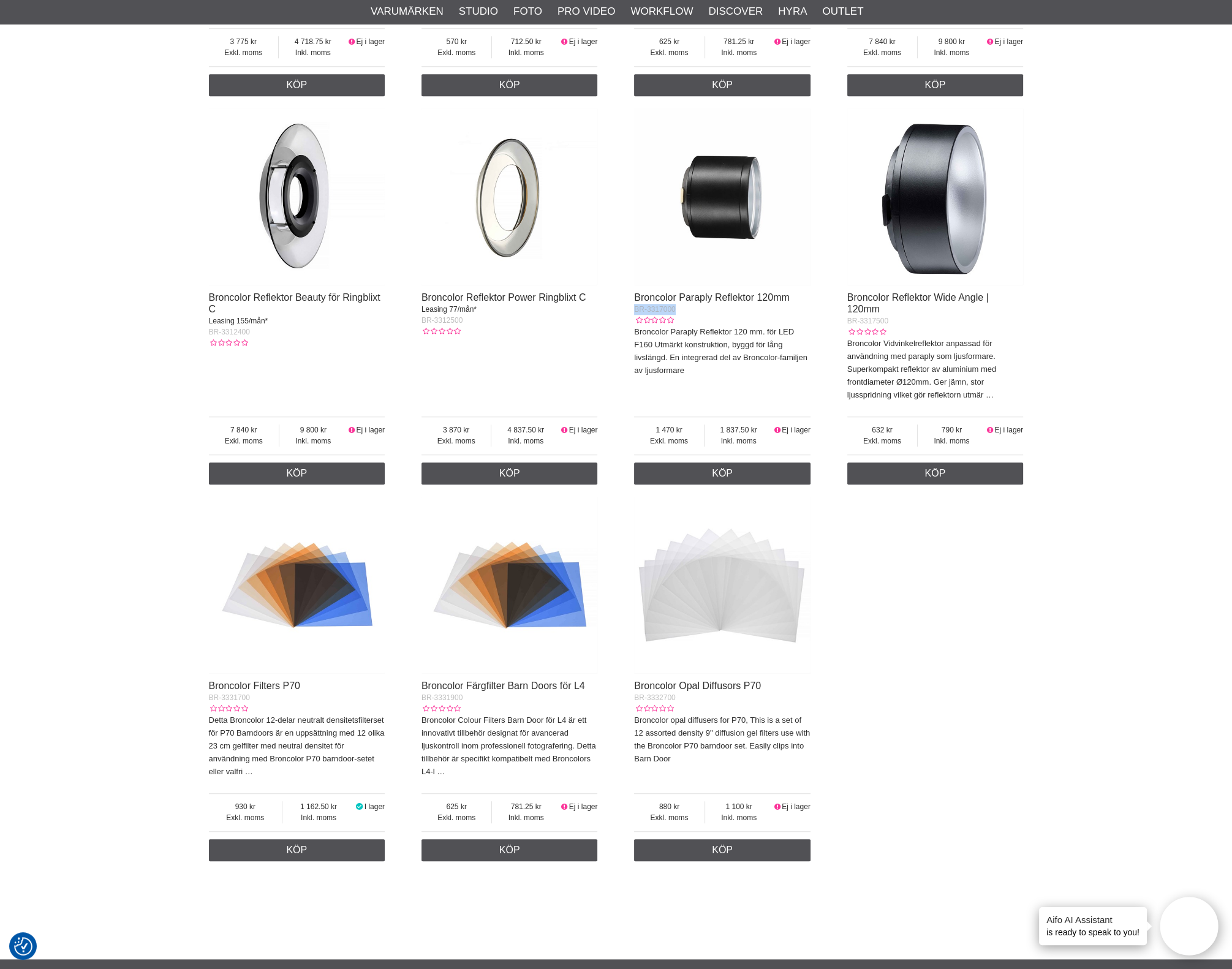
drag, startPoint x: 687, startPoint y: 320, endPoint x: 628, endPoint y: 321, distance: 59.0
copy span "BR-3317000"
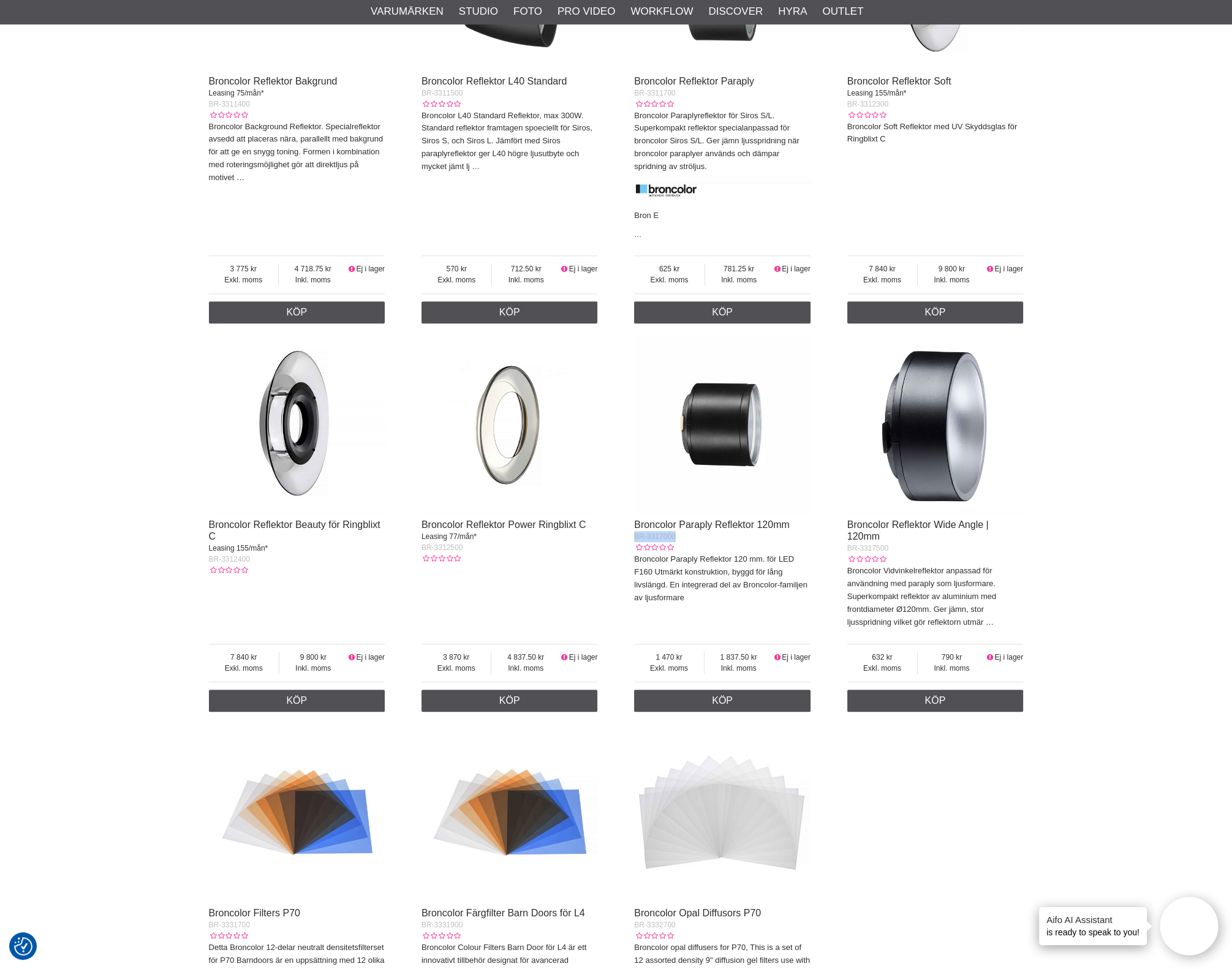
scroll to position [1225, 0]
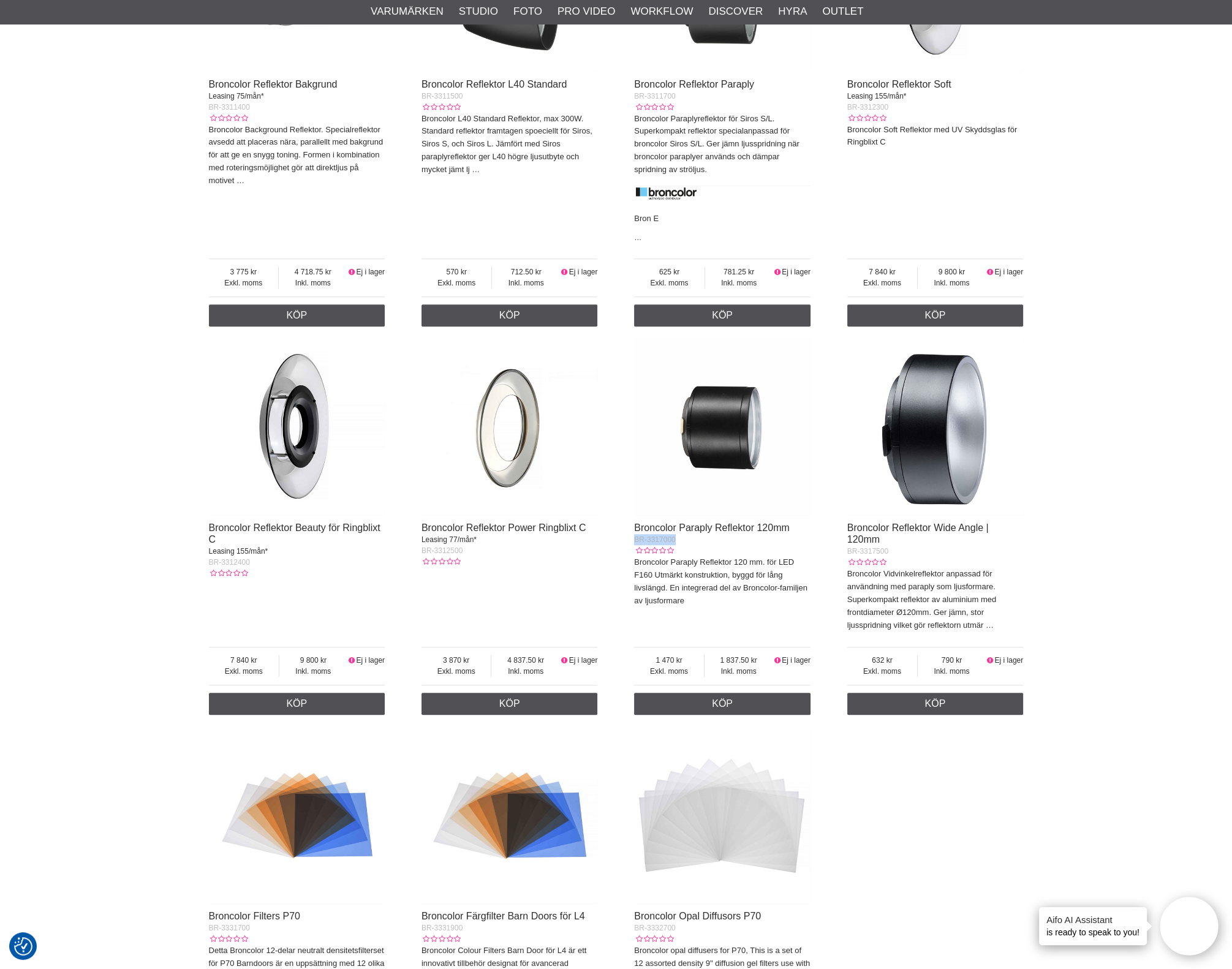
click at [940, 500] on img at bounding box center [936, 427] width 177 height 177
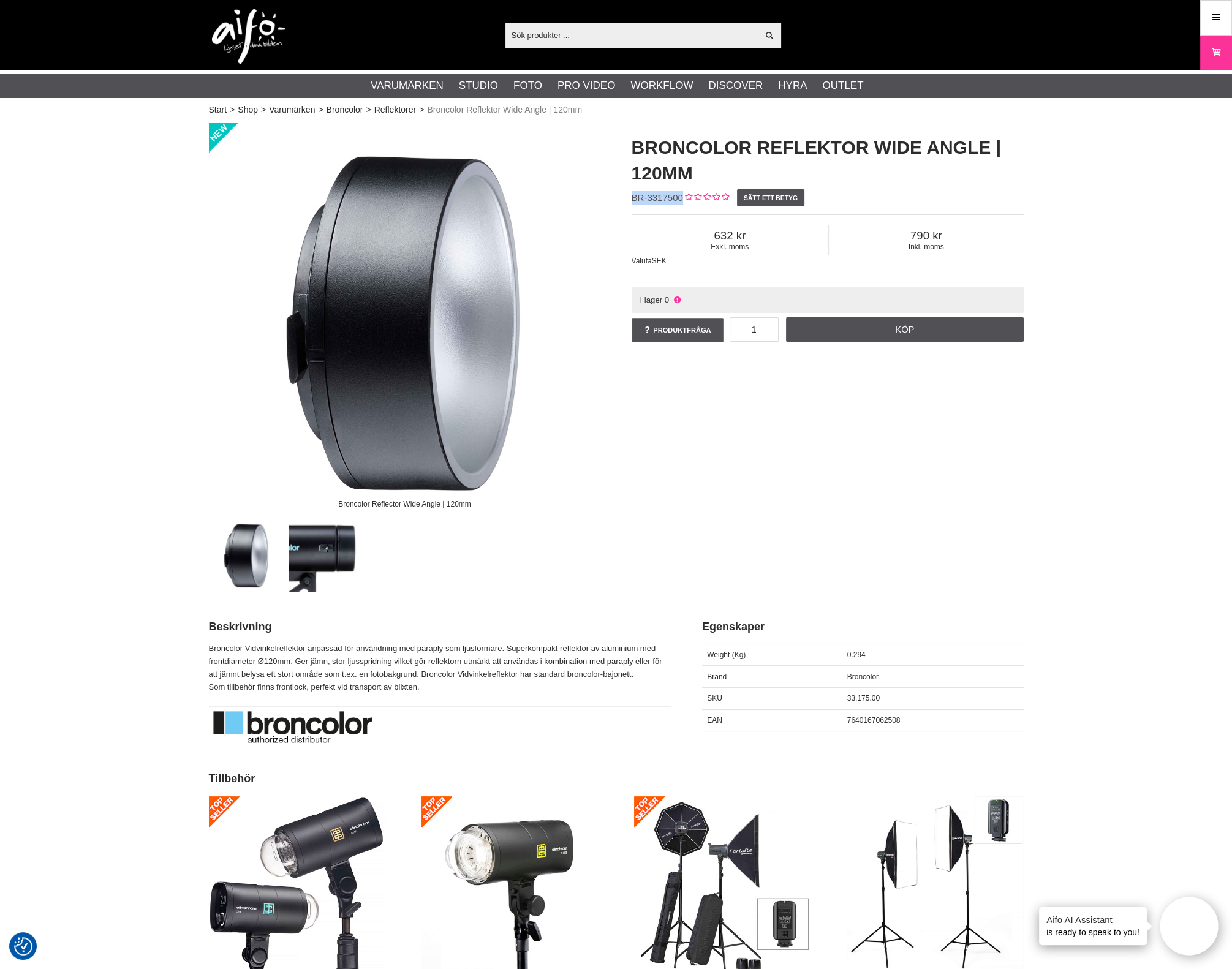
drag, startPoint x: 681, startPoint y: 201, endPoint x: 630, endPoint y: 202, distance: 51.0
click at [630, 202] on div "Broncolor Reflektor Wide Angle | 120mm BR-3317500 Sätt ett betyg Exkl. moms 632…" at bounding box center [827, 240] width 423 height 235
copy span "BR-3317500"
